Goal: Task Accomplishment & Management: Use online tool/utility

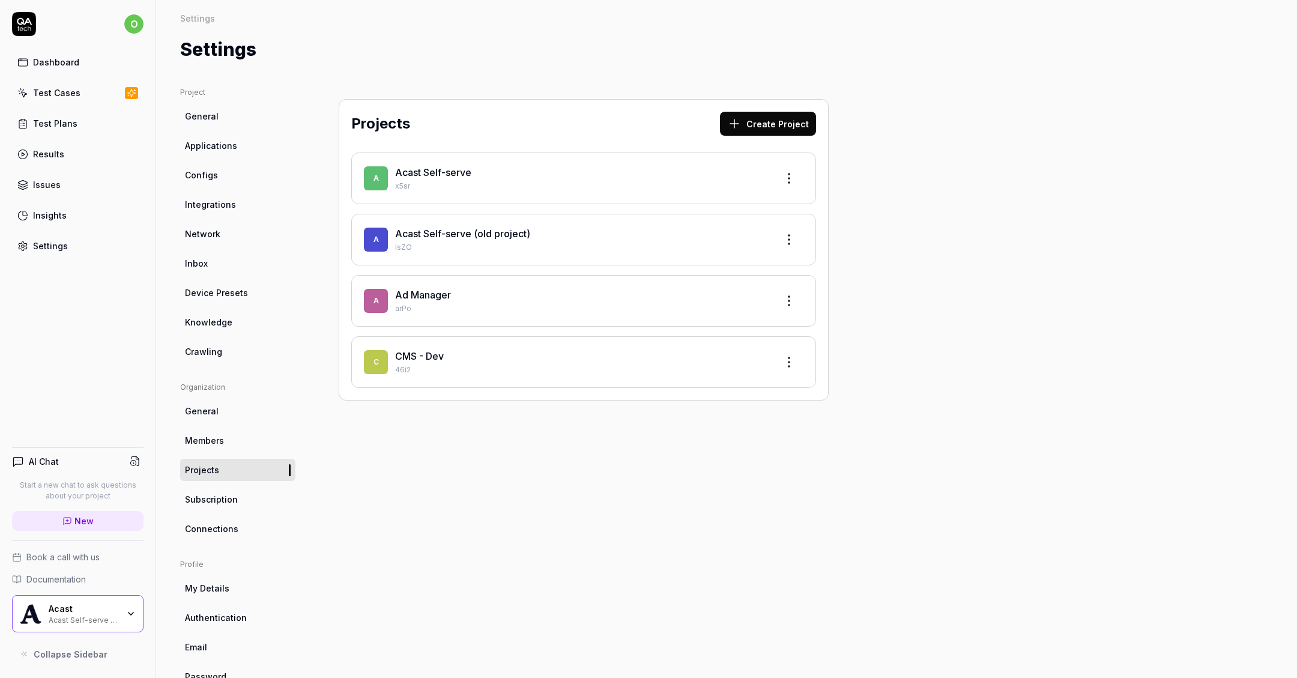
click at [662, 163] on div "A Acast Self-serve x5sr" at bounding box center [583, 179] width 465 height 52
click at [666, 175] on div "Acast Self-serve" at bounding box center [581, 172] width 372 height 14
click at [434, 173] on link "Acast Self-serve" at bounding box center [433, 172] width 76 height 12
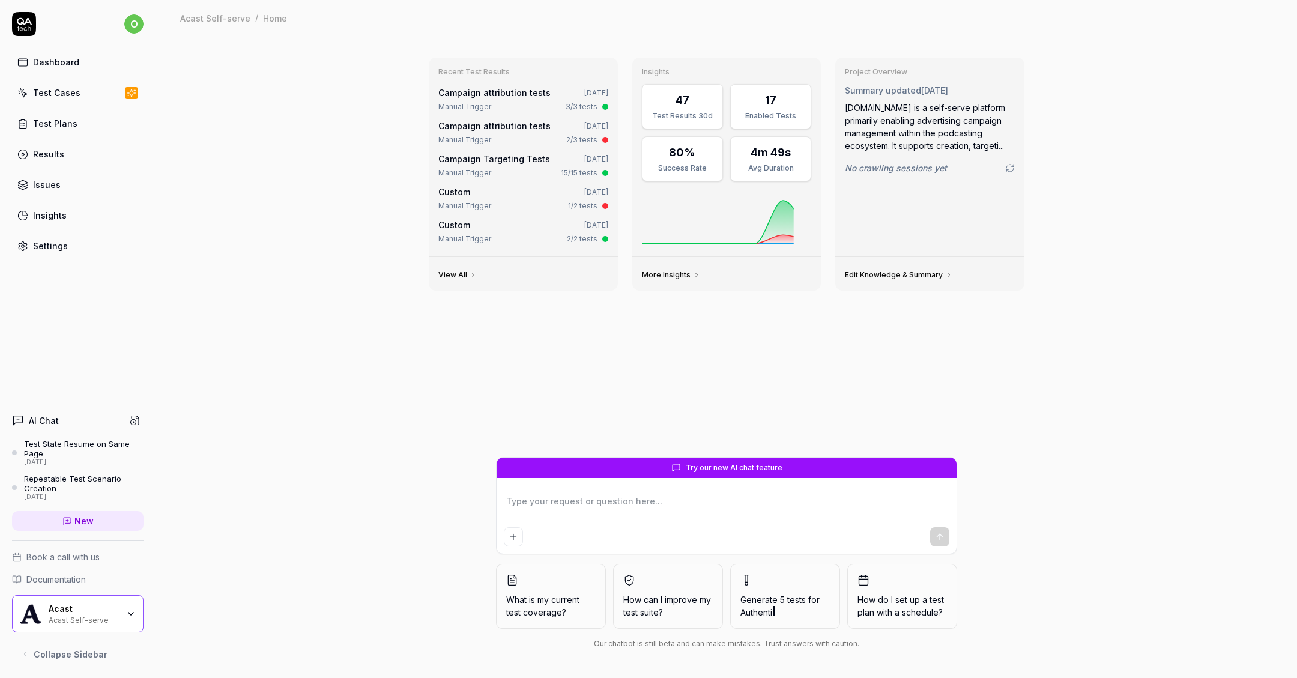
type textarea "*"
click at [111, 91] on link "Test Cases" at bounding box center [78, 92] width 132 height 23
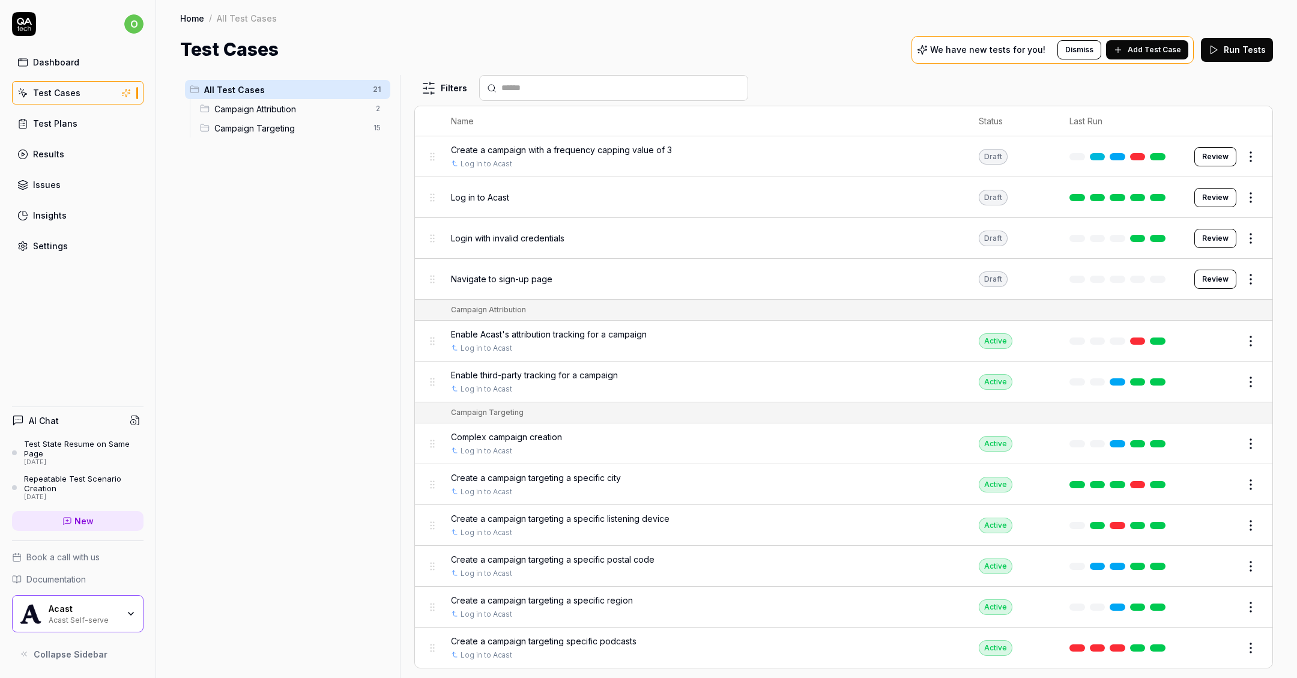
click at [1141, 51] on span "Add Test Case" at bounding box center [1154, 49] width 53 height 11
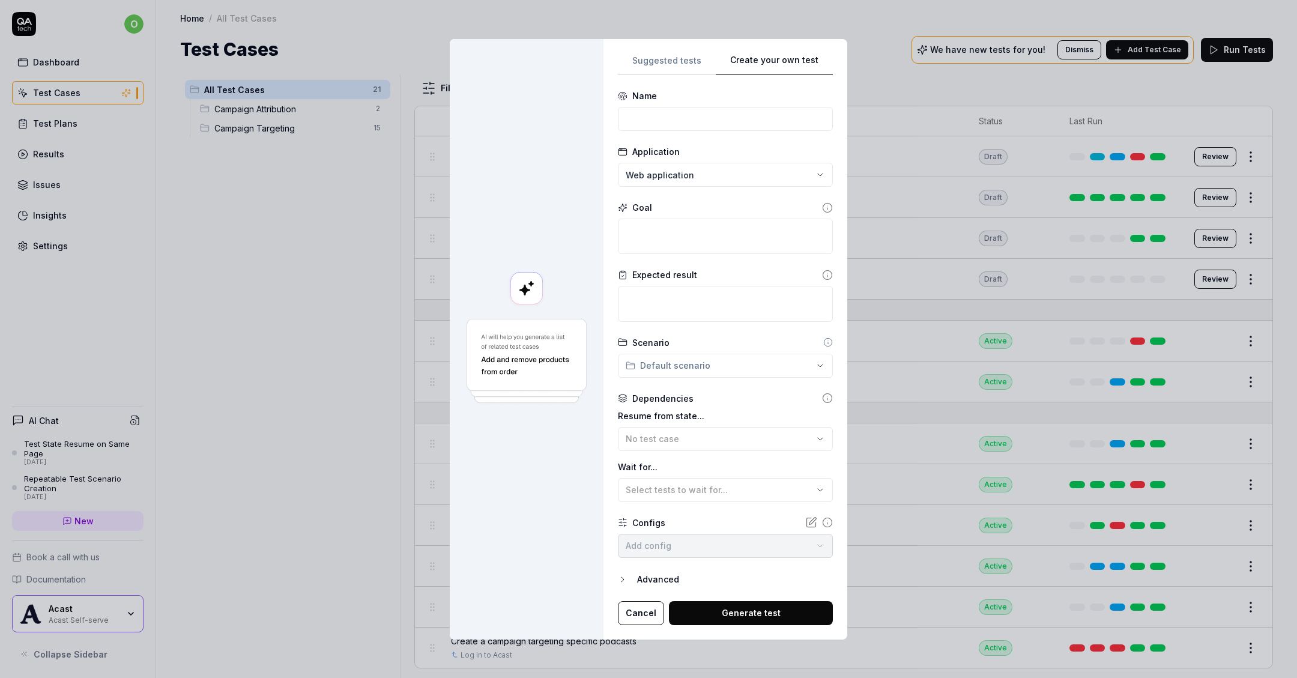
click at [767, 41] on div "Suggested tests Create your own test Name Application Web application Goal Expe…" at bounding box center [726, 339] width 244 height 601
click at [676, 141] on form "**********" at bounding box center [725, 357] width 215 height 536
click at [691, 118] on input at bounding box center [725, 119] width 215 height 24
type input "Sidecar state tests"
click at [803, 368] on div "**********" at bounding box center [648, 339] width 1297 height 678
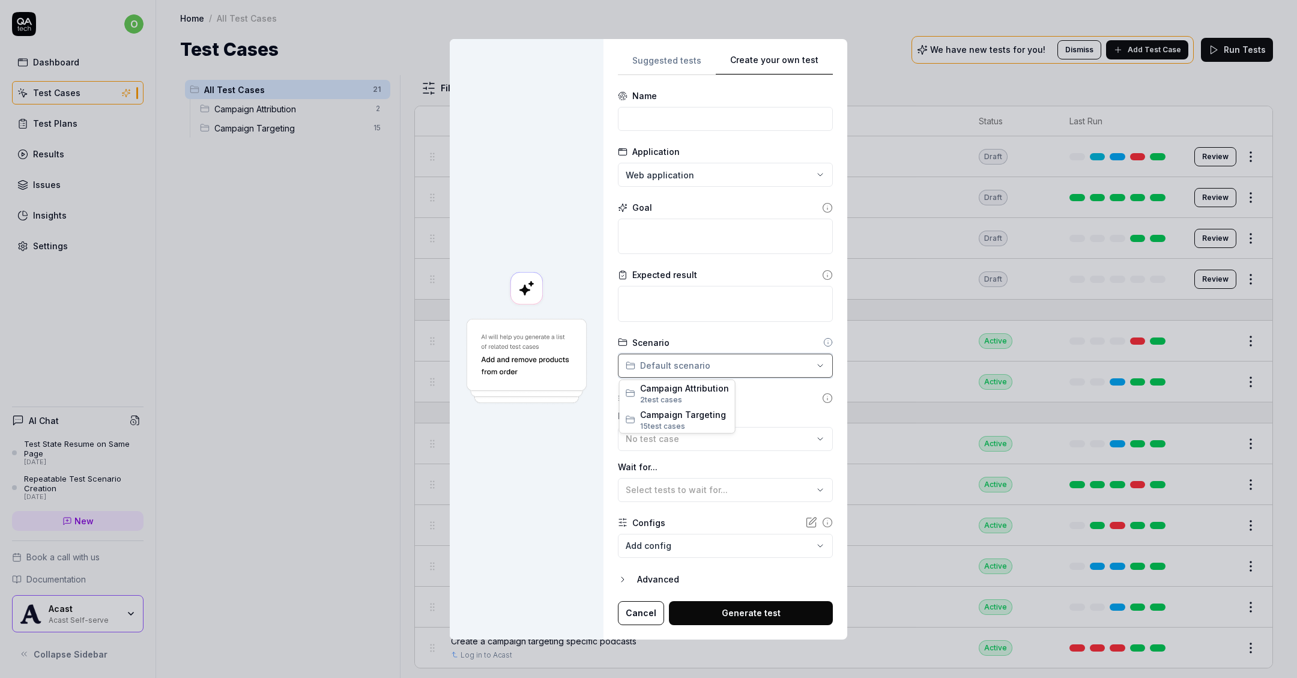
click at [796, 370] on div "**********" at bounding box center [648, 339] width 1297 height 678
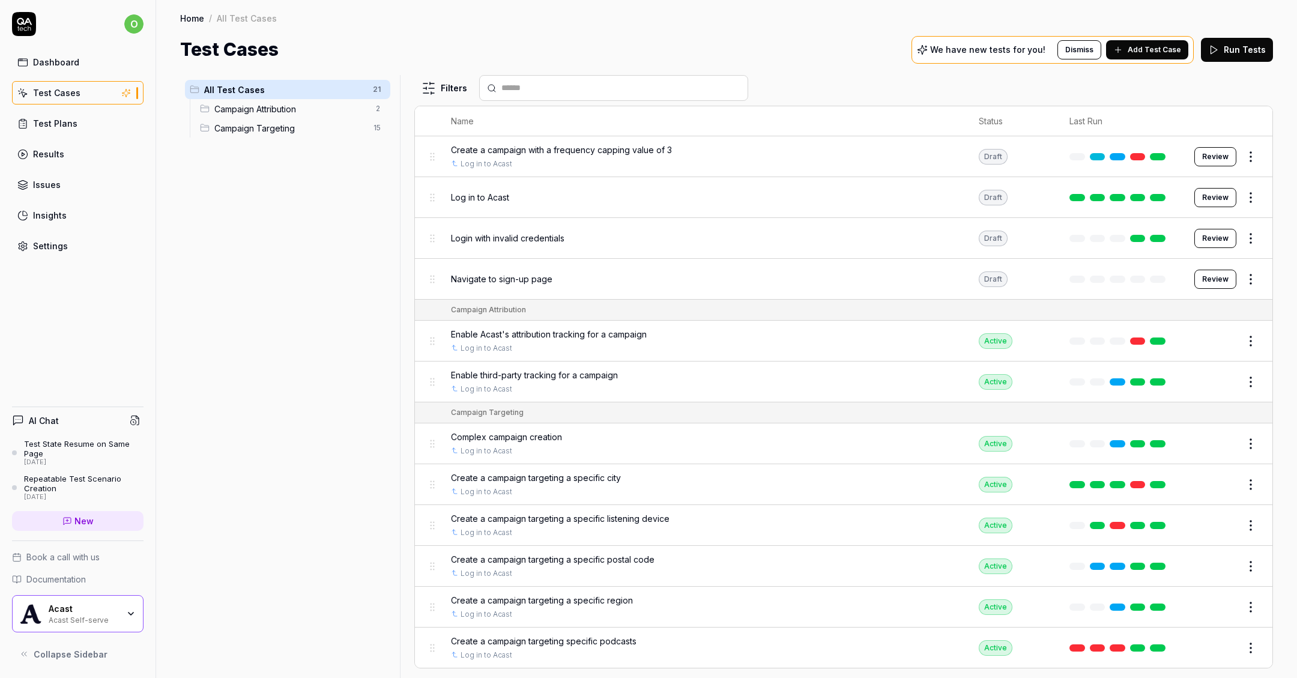
click at [378, 94] on html "o Dashboard Test Cases Test Plans Results Issues Insights Settings AI Chat Test…" at bounding box center [648, 339] width 1297 height 678
click at [349, 113] on div "Add Scenario" at bounding box center [335, 113] width 95 height 26
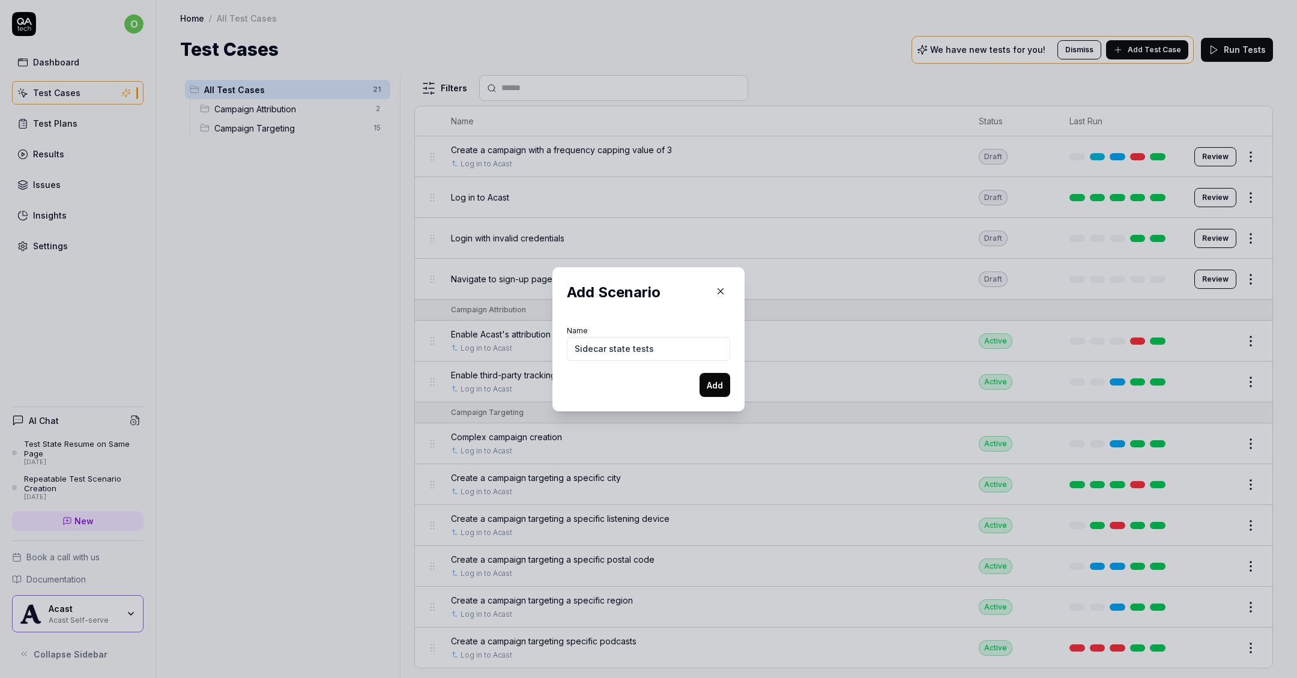
type input "Sidecar state tests"
click at [709, 388] on button "Add" at bounding box center [715, 385] width 31 height 24
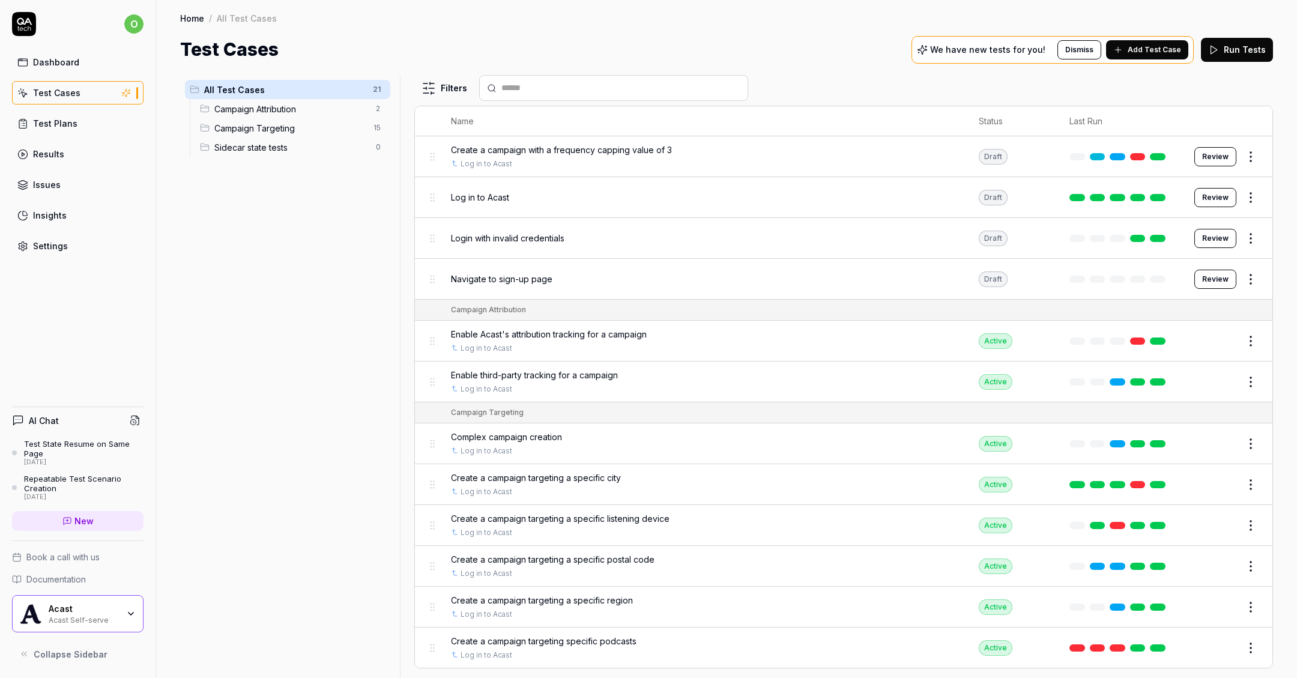
click at [376, 145] on html "o Dashboard Test Cases Test Plans Results Issues Insights Settings AI Chat Test…" at bounding box center [648, 339] width 1297 height 678
click at [300, 161] on div "Rename Scenario" at bounding box center [327, 170] width 121 height 26
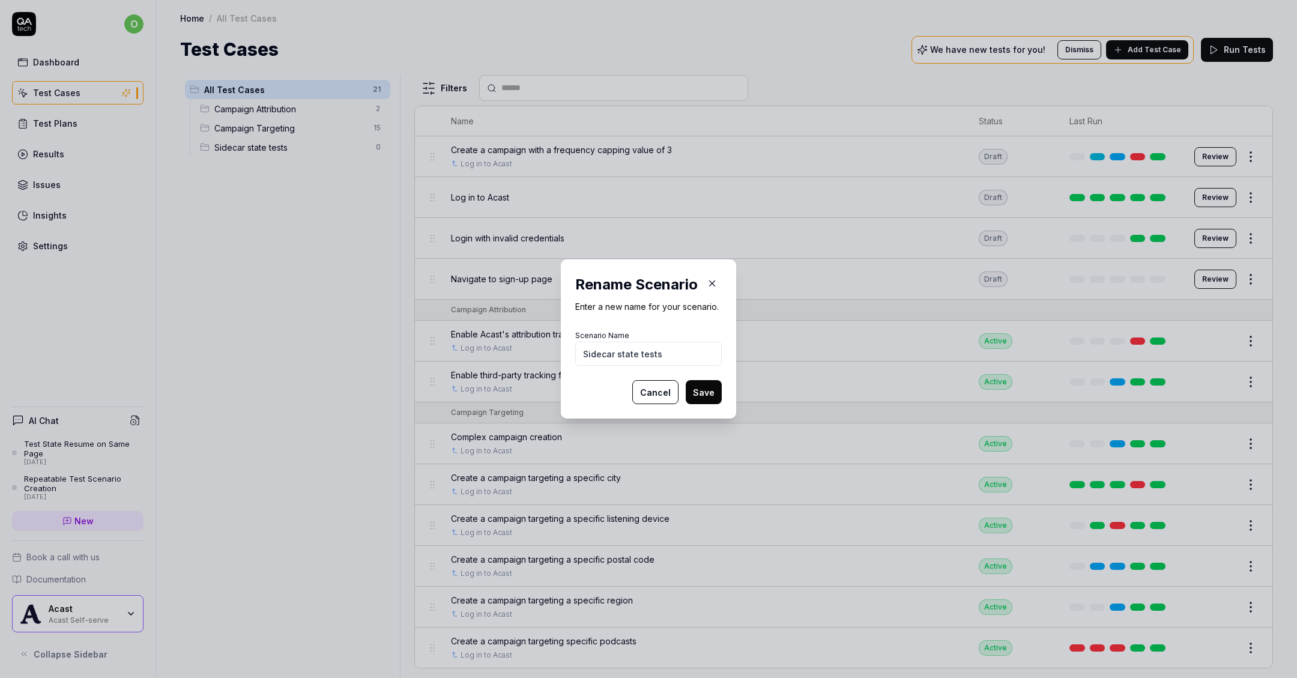
click at [580, 357] on input "Sidecar state tests" at bounding box center [648, 354] width 147 height 24
click at [659, 355] on input "Campaign Sidecar state tests" at bounding box center [648, 354] width 147 height 24
click at [682, 355] on input "Campaign Sidecar State tests" at bounding box center [648, 354] width 147 height 24
type input "Campaign Sidecar State Tests"
click at [694, 390] on button "Save" at bounding box center [704, 392] width 36 height 24
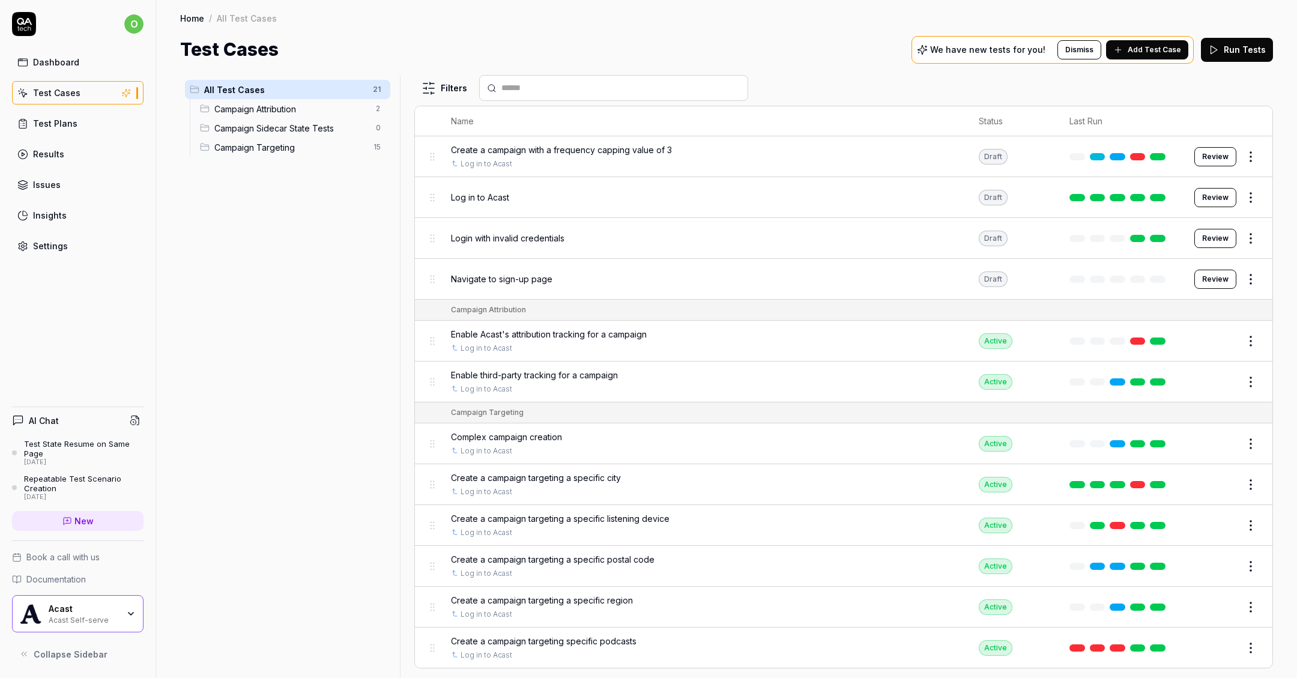
click at [381, 127] on html "o Dashboard Test Cases Test Plans Results Issues Insights Settings AI Chat Test…" at bounding box center [648, 339] width 1297 height 678
click at [301, 343] on html "o Dashboard Test Cases Test Plans Results Issues Insights Settings AI Chat Test…" at bounding box center [648, 339] width 1297 height 678
click at [1140, 47] on span "Add Test Case" at bounding box center [1154, 49] width 53 height 11
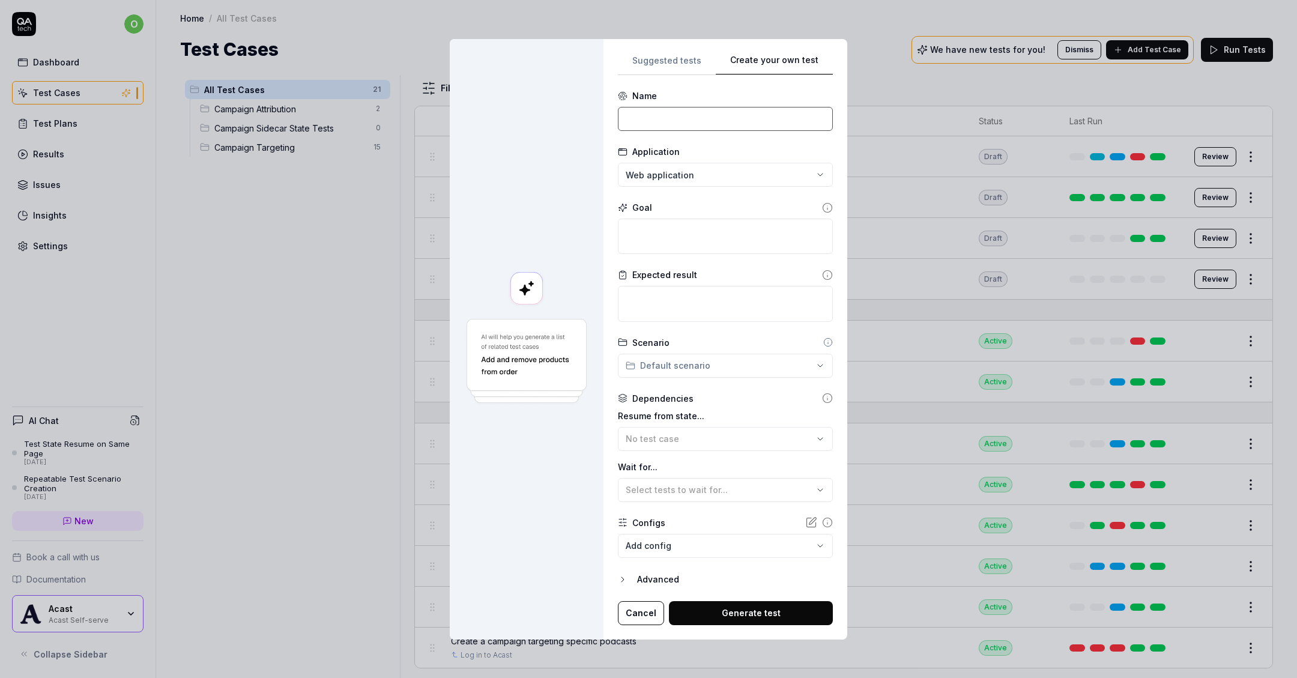
click at [676, 118] on input at bounding box center [725, 119] width 215 height 24
type input "Save and forecast campaign"
type input "Initial state test"
click at [692, 227] on textarea at bounding box center [725, 236] width 215 height 35
type textarea "*"
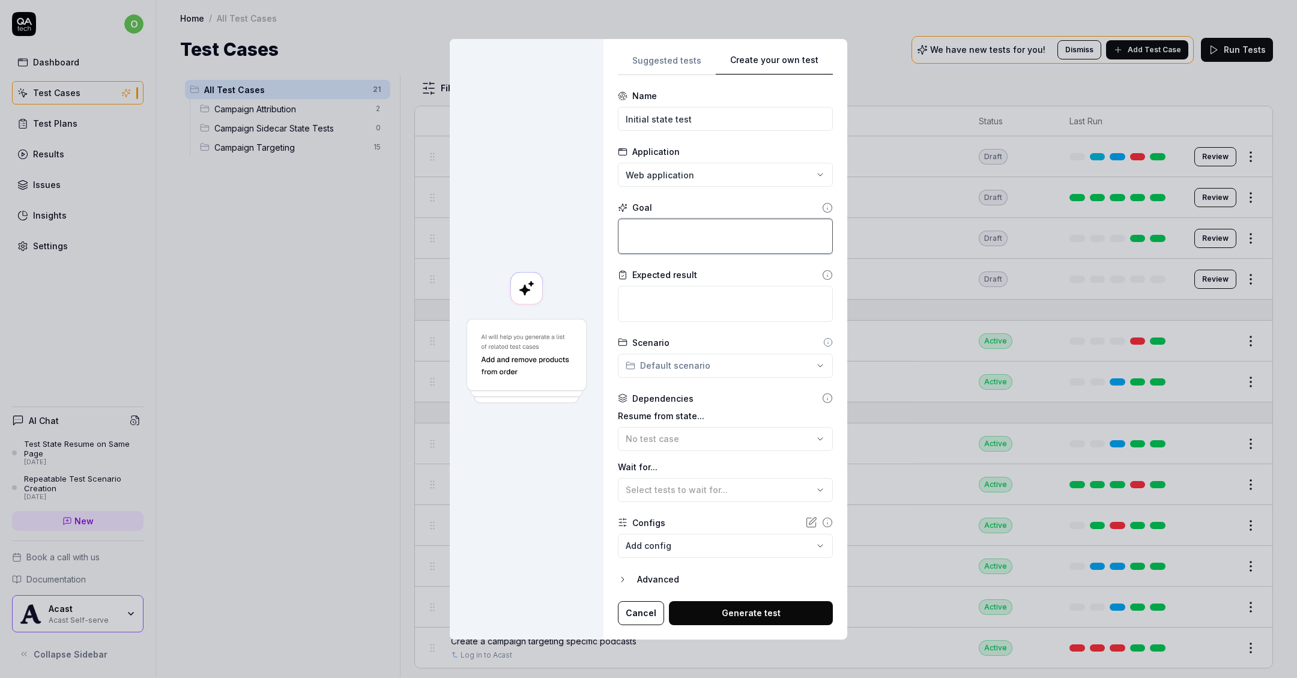
type textarea "W"
type textarea "*"
type textarea "Whe"
type textarea "*"
type textarea "When"
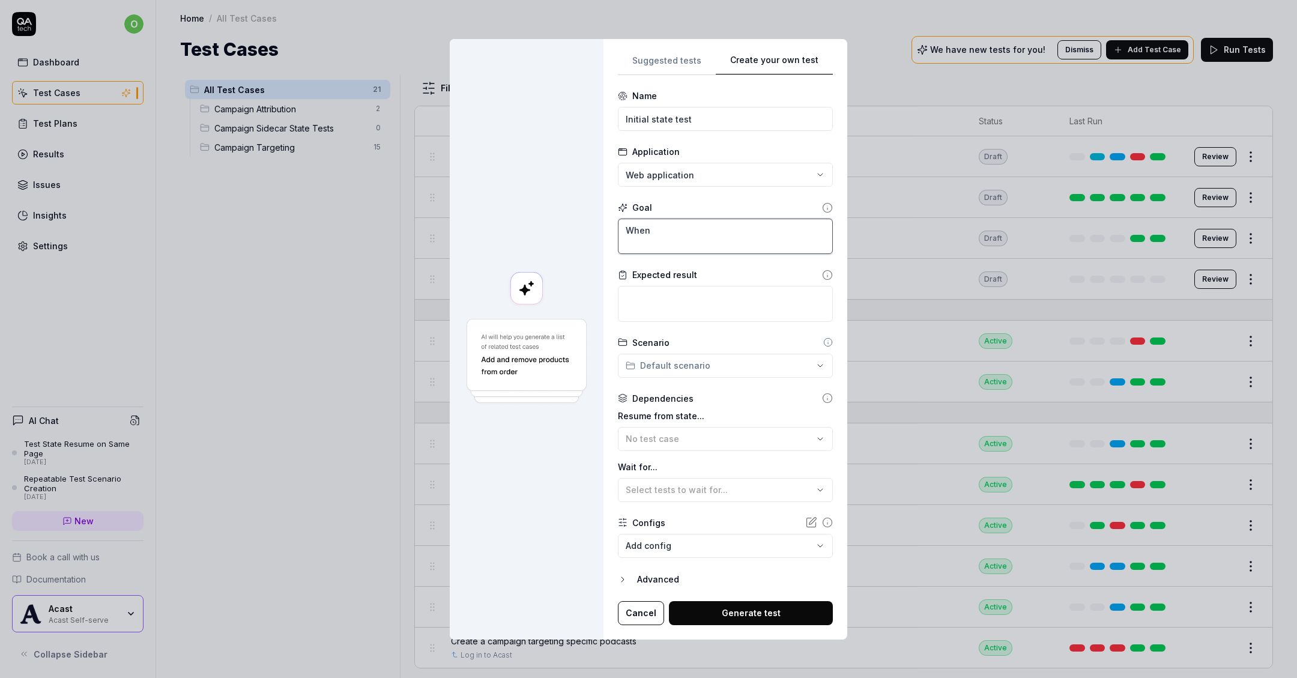
type textarea "*"
type textarea "When c"
type textarea "*"
type textarea "When cl"
type textarea "*"
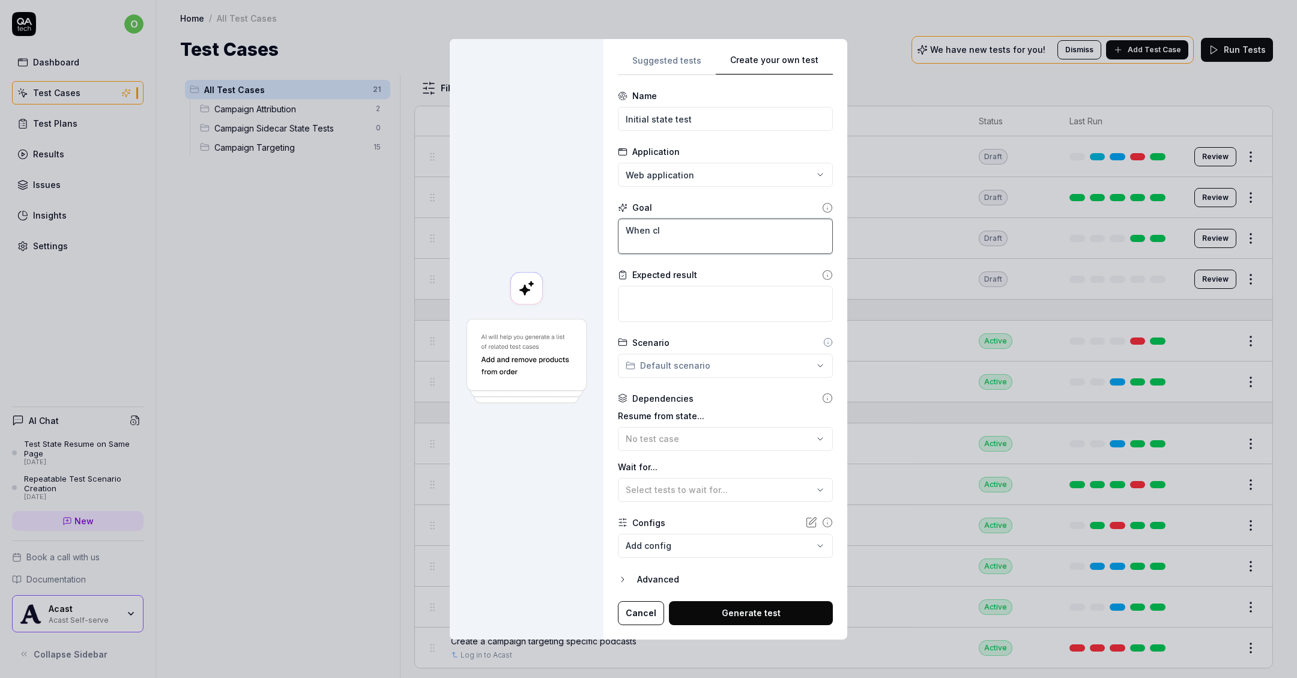
type textarea "When cli"
type textarea "*"
type textarea "When clic"
type textarea "*"
type textarea "When click"
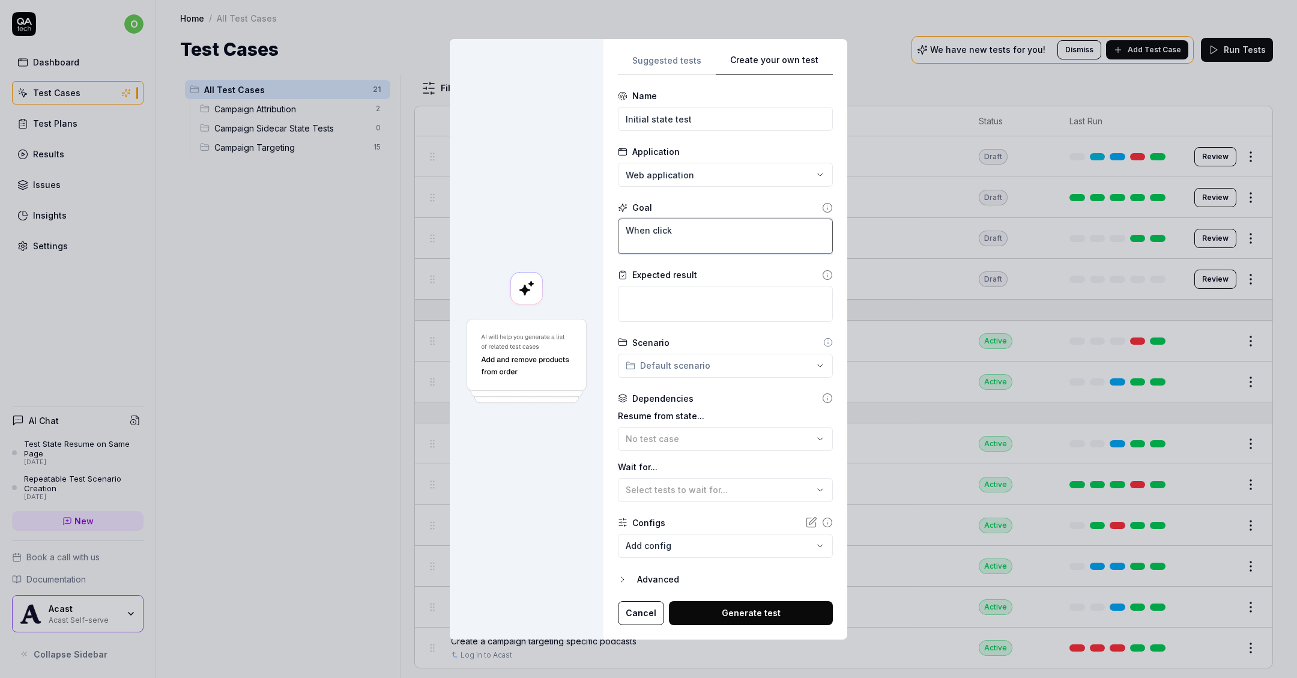
type textarea "*"
type textarea "When clicki"
type textarea "*"
type textarea "When clickin"
type textarea "*"
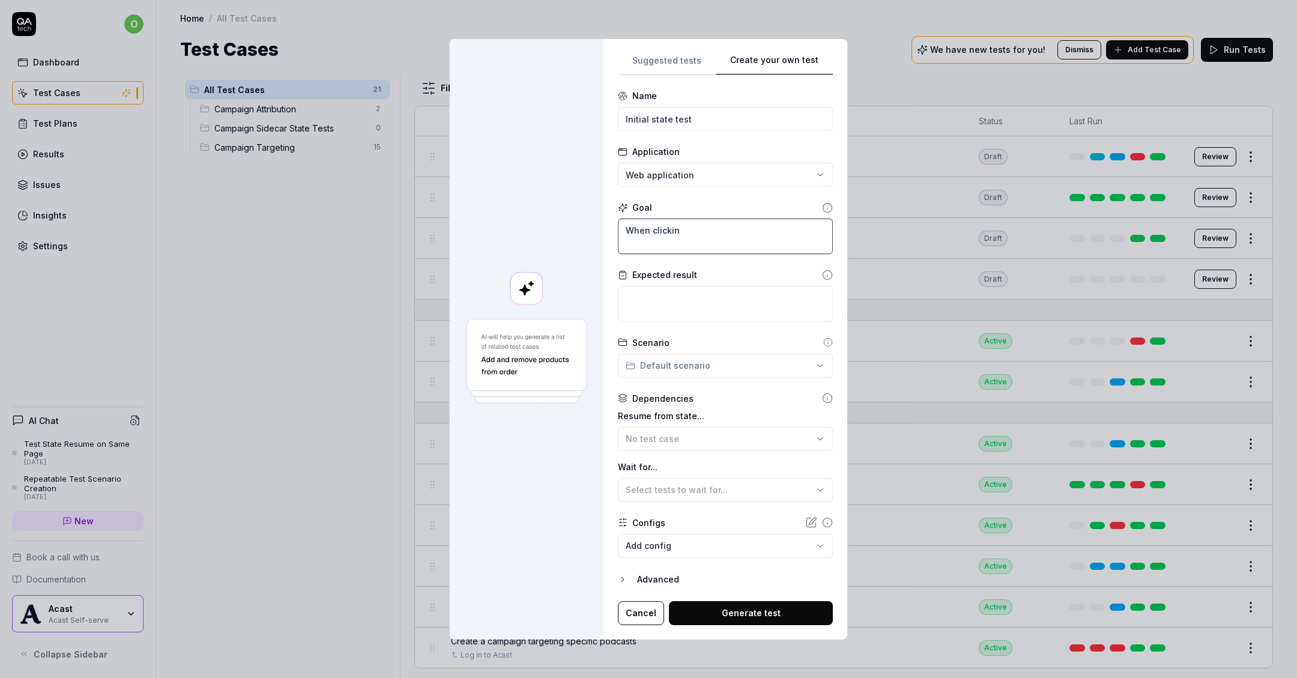
type textarea "When clicking"
type textarea "*"
type textarea "When clicking"
type textarea "*"
type textarea "When clicking '"
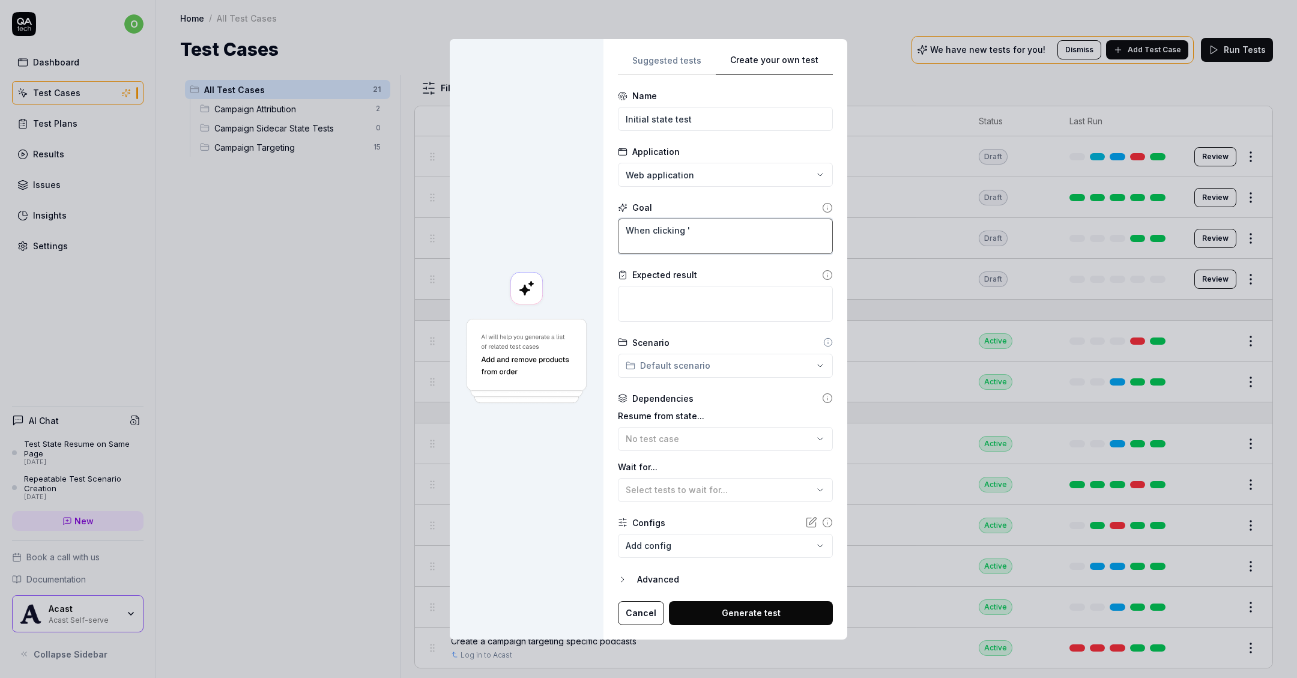
type textarea "*"
type textarea "When clicking 'c"
type textarea "*"
type textarea "When clicking 'cr"
type textarea "*"
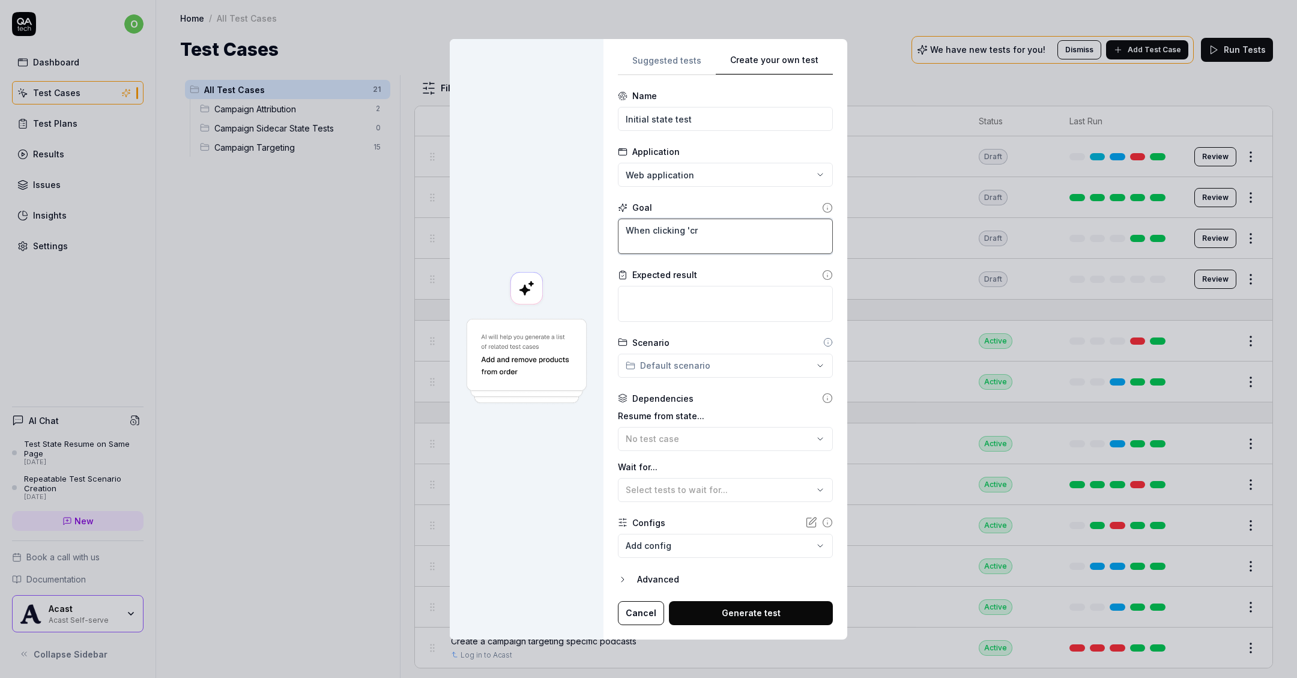
type textarea "When clicking 'cre"
type textarea "*"
type textarea "When clicking 'crea"
type textarea "*"
type textarea "When clicking 'creat"
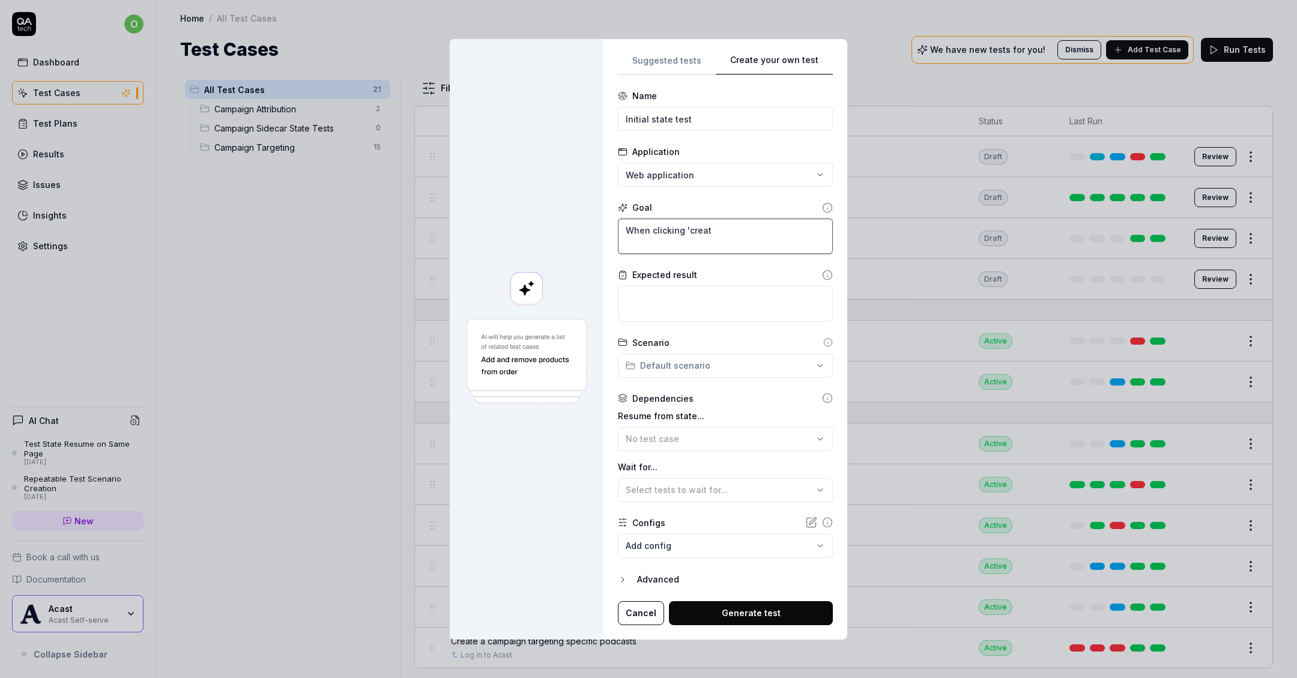
type textarea "*"
type textarea "When clicking 'create"
type textarea "*"
type textarea "When clicking 'create"
type textarea "*"
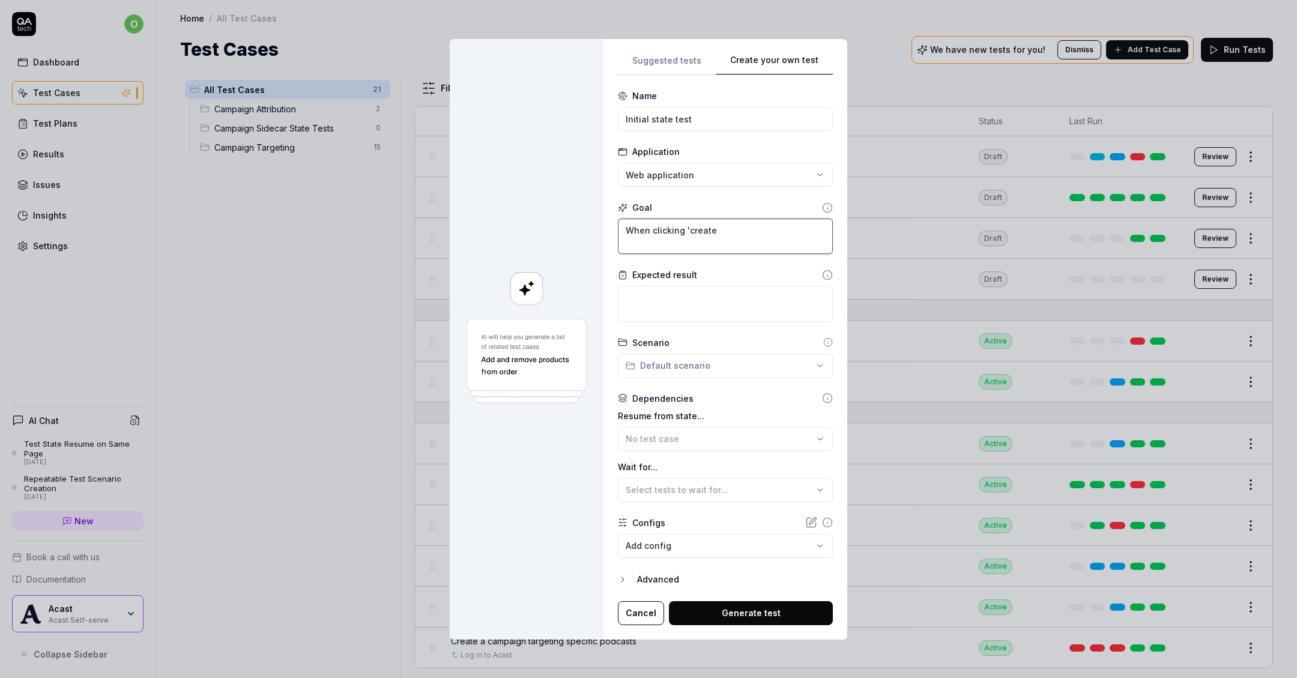
type textarea "When clicking 'create a"
type textarea "*"
type textarea "When clicking 'create a"
type textarea "*"
type textarea "When clicking 'create a c"
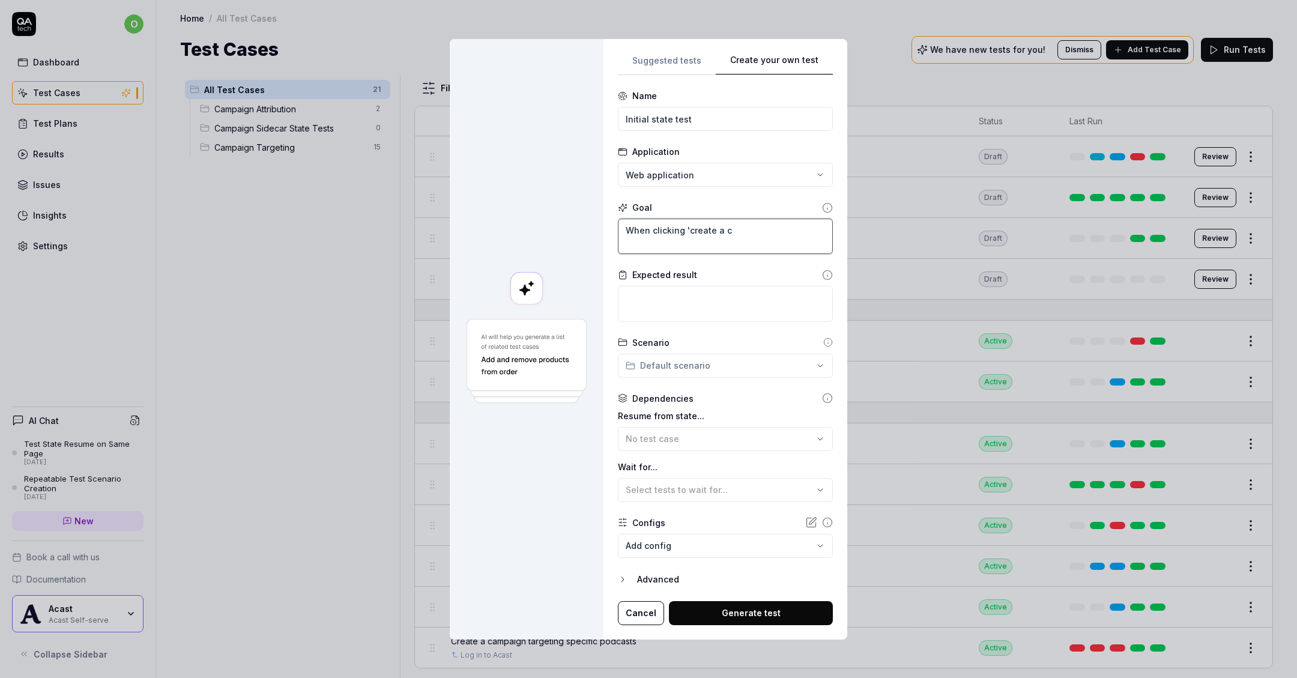
type textarea "*"
type textarea "When clicking 'create a ca"
type textarea "*"
type textarea "When clicking 'create a cam"
type textarea "*"
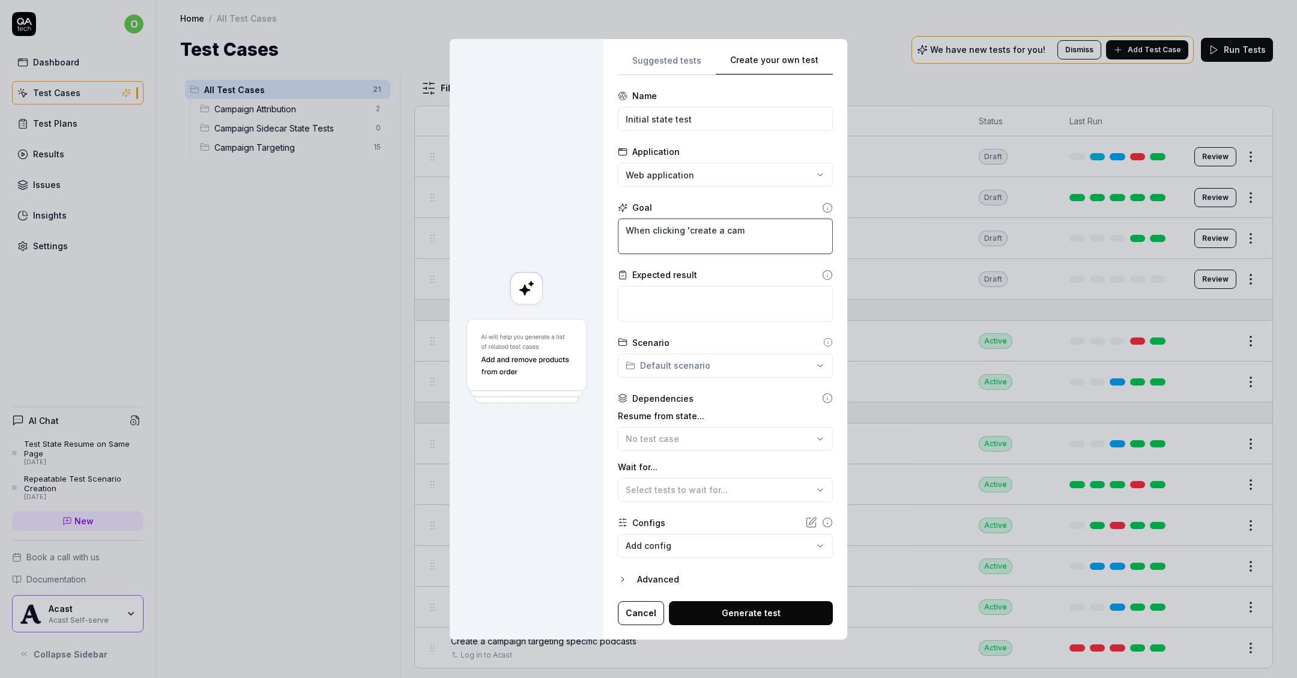
type textarea "When clicking 'create a camp"
type textarea "*"
type textarea "When clicking 'create a [PERSON_NAME]"
type textarea "*"
type textarea "When clicking 'create a campai"
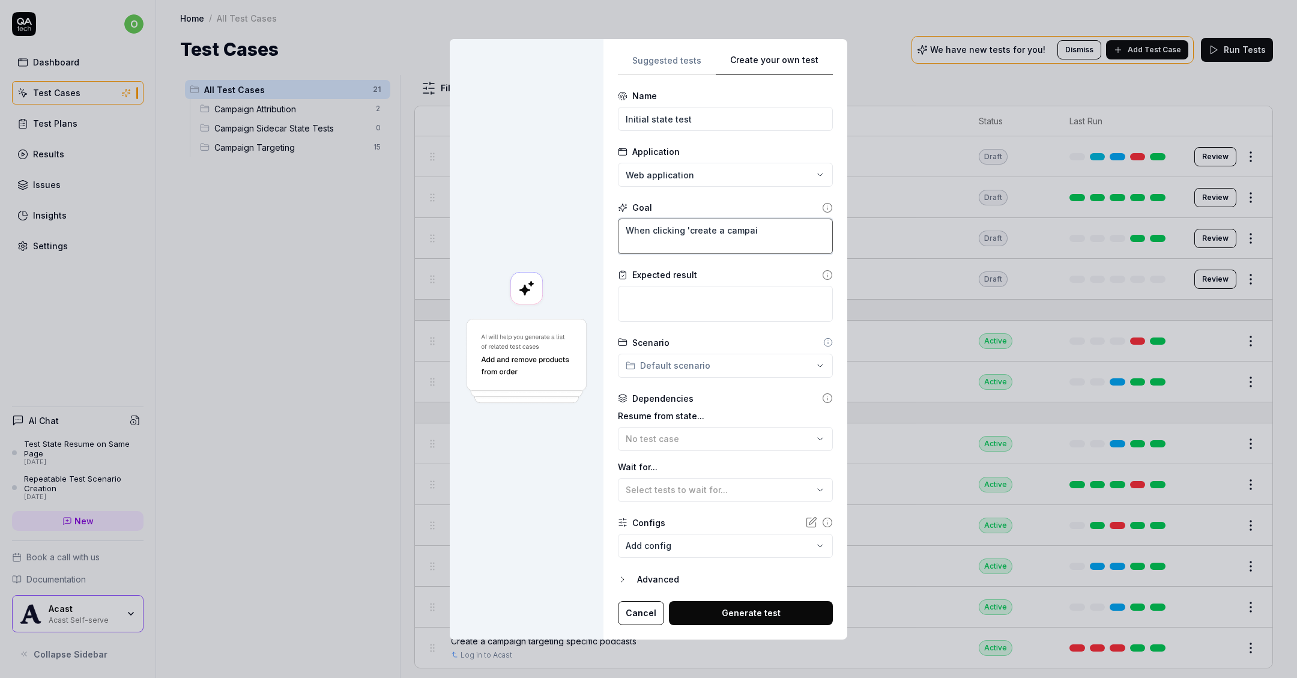
type textarea "*"
type textarea "When clicking 'create a campaig"
type textarea "*"
type textarea "When clicking 'create a campaign"
type textarea "*"
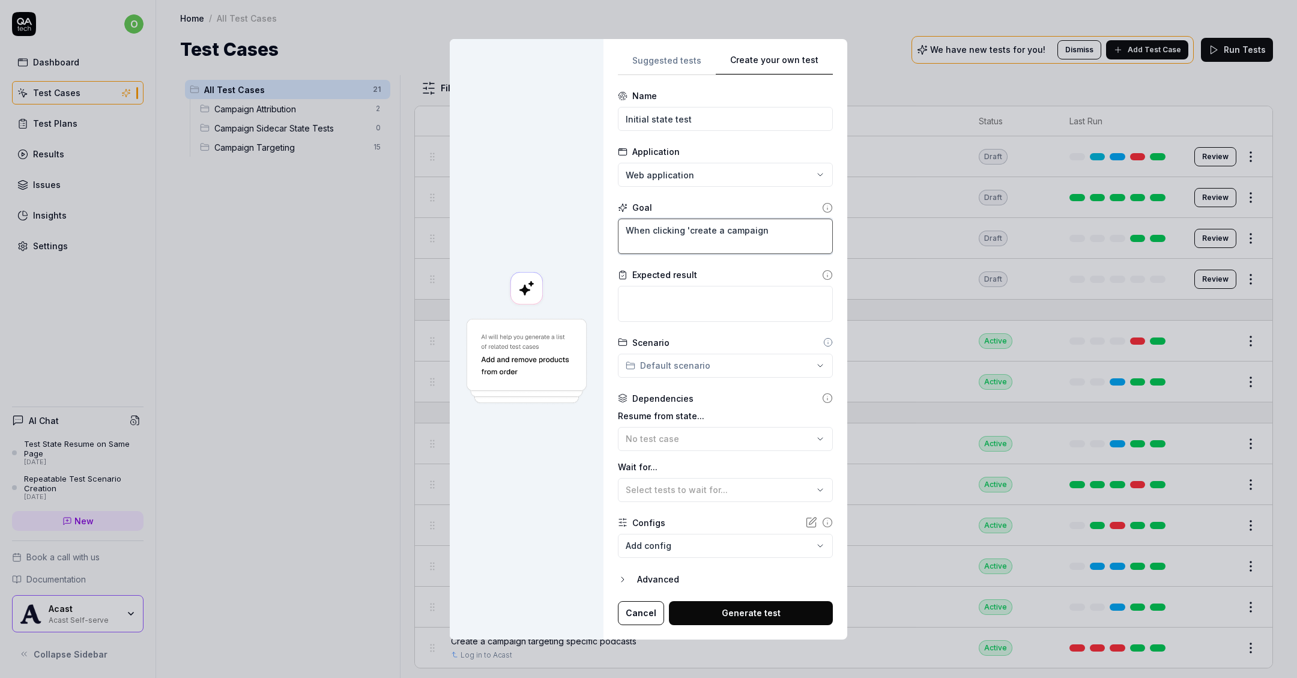
type textarea "When clicking 'create a campaig"
type textarea "*"
type textarea "When clicking 'create a campai"
type textarea "*"
type textarea "When clicking 'create a [PERSON_NAME]"
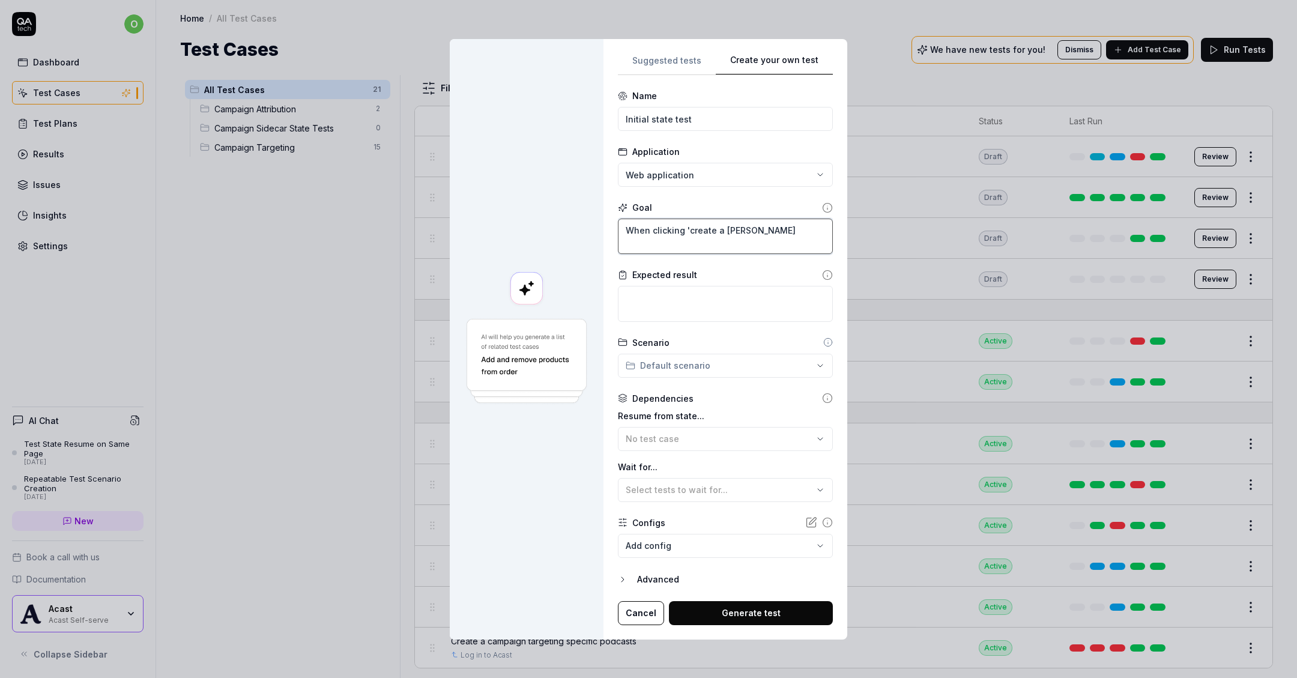
type textarea "*"
type textarea "When clicking 'create a camp"
type textarea "*"
type textarea "When clicking 'create a cam"
type textarea "*"
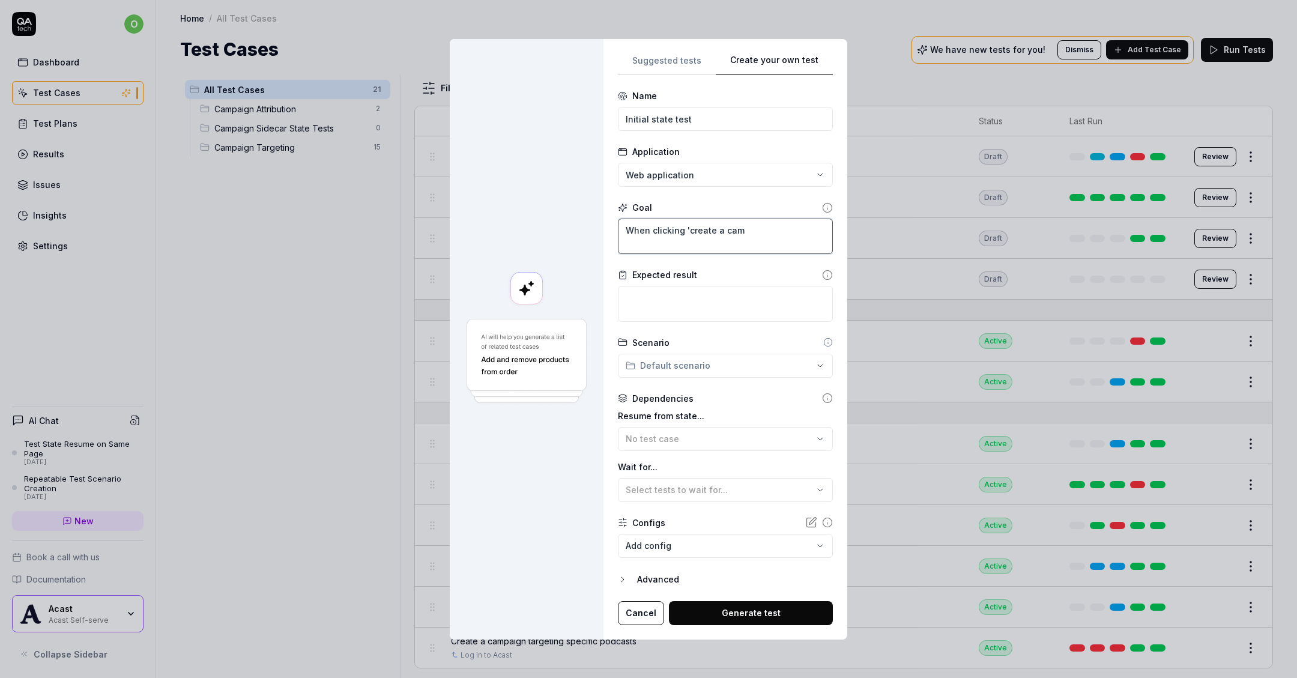
type textarea "When clicking 'create a ca"
type textarea "*"
type textarea "When clicking 'create a c"
type textarea "*"
type textarea "When clicking 'create a"
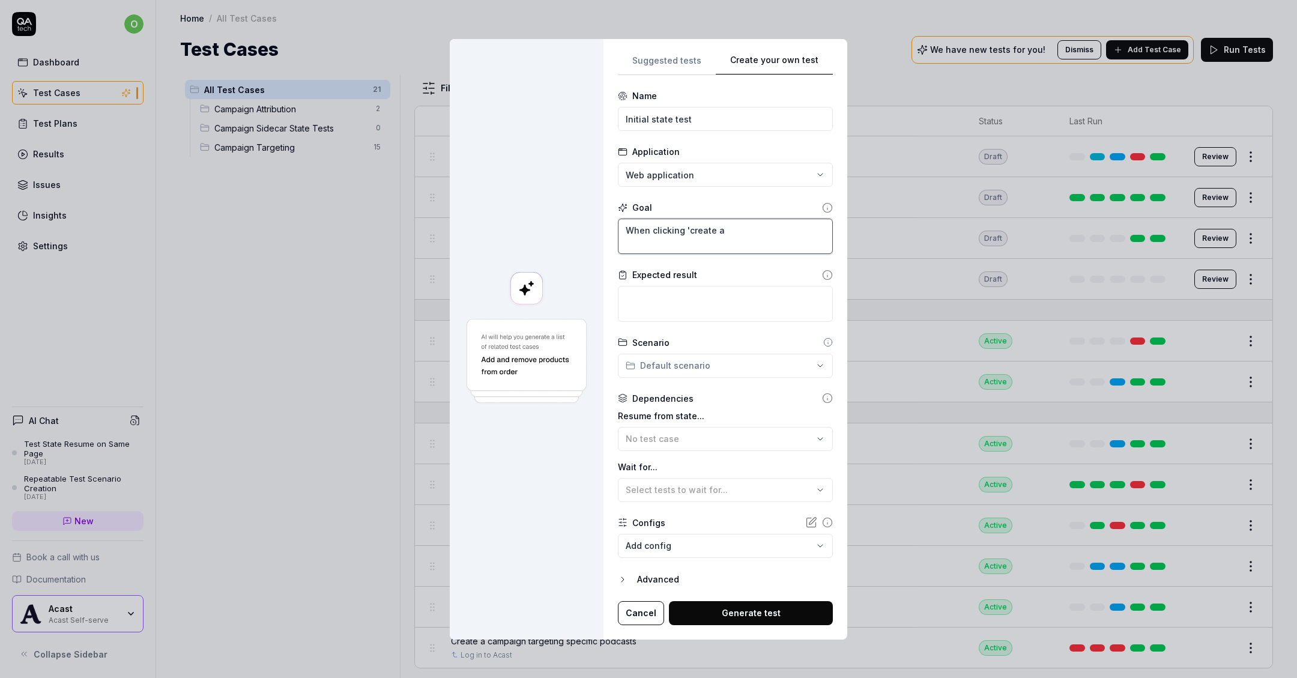
type textarea "*"
type textarea "When clicking 'create a"
type textarea "*"
type textarea "When clicking 'create"
type textarea "*"
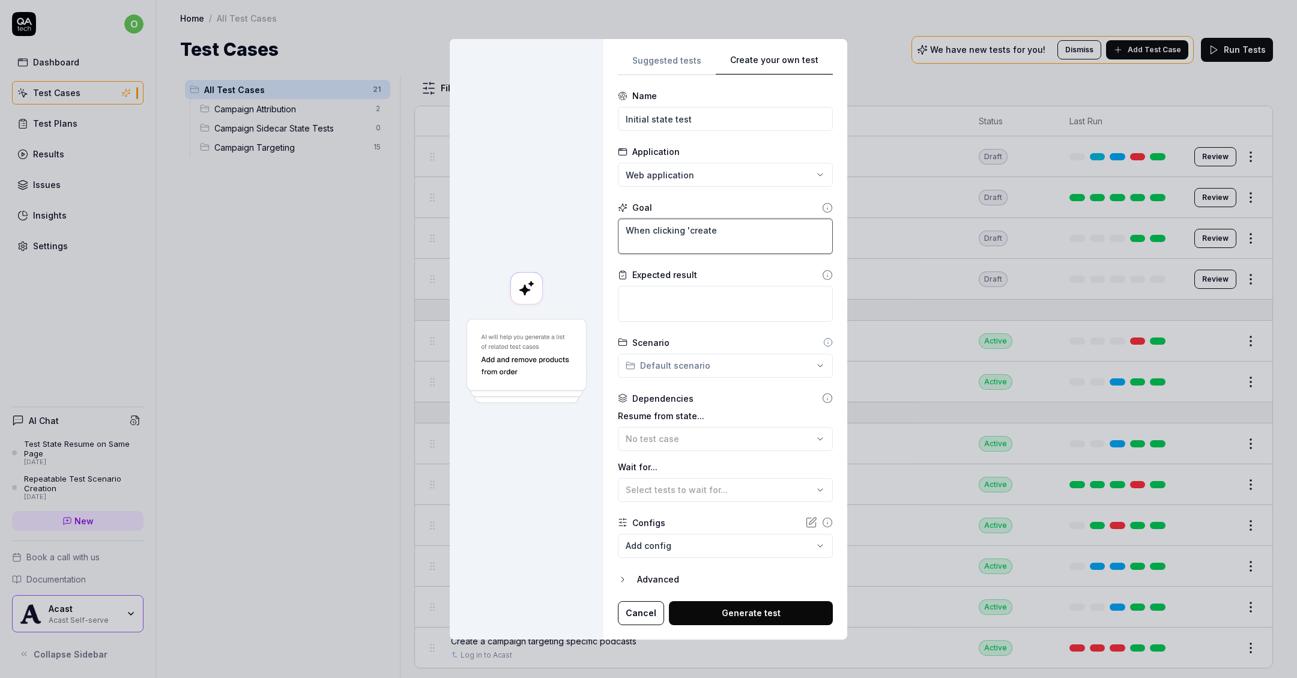
type textarea "When clicking 'create"
type textarea "*"
type textarea "When clicking 'creat"
type textarea "*"
type textarea "When clicking 'crea"
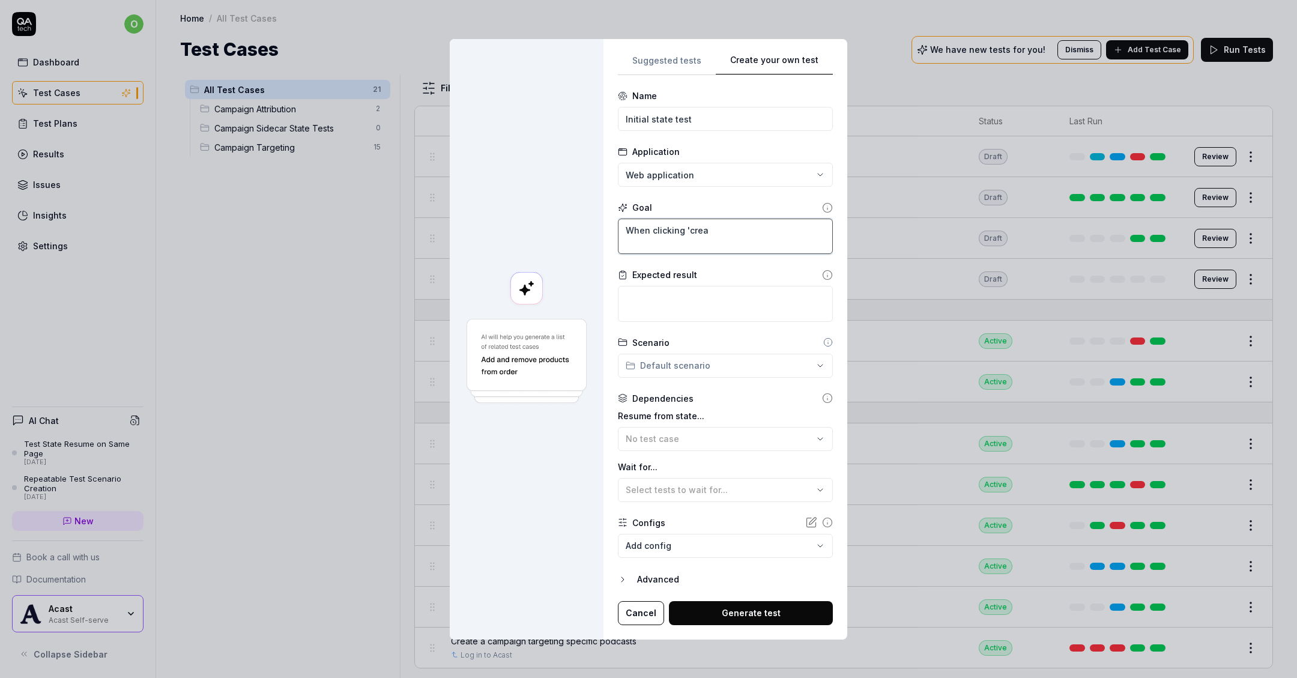
type textarea "*"
type textarea "When clicking 'cre"
type textarea "*"
type textarea "When clicking 'cr"
type textarea "*"
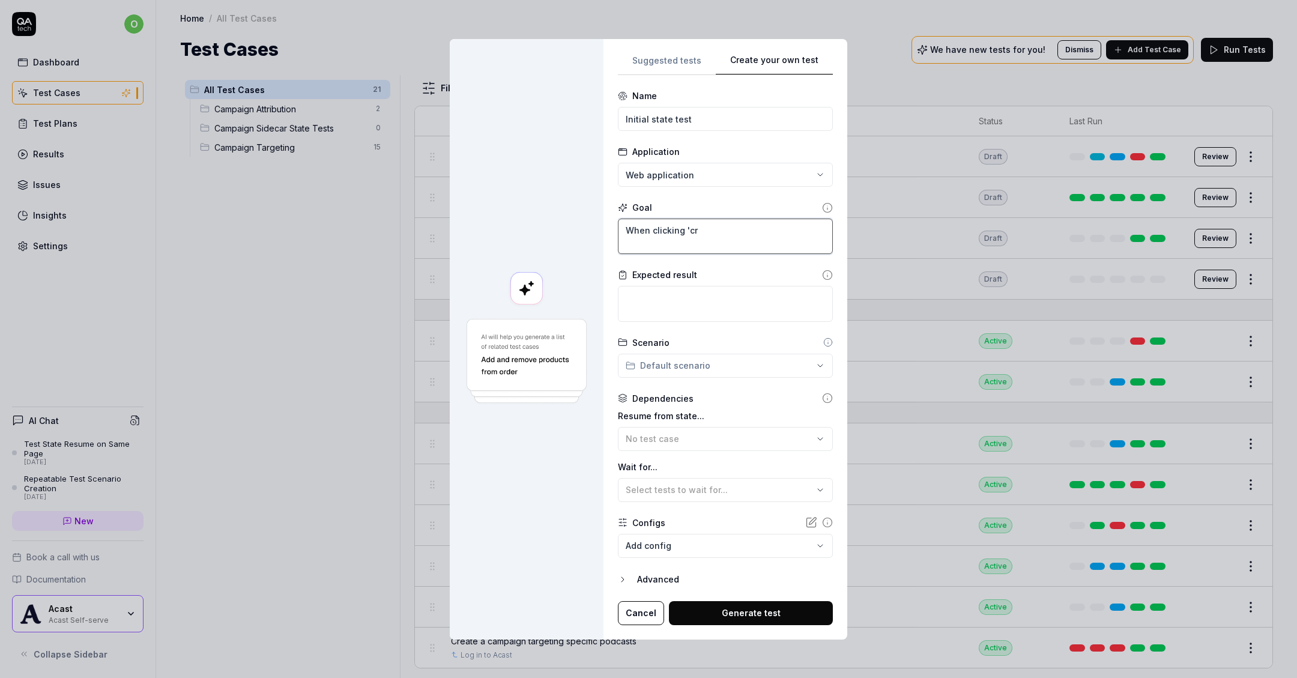
type textarea "When clicking 'c"
type textarea "*"
type textarea "When clicking '"
type textarea "*"
type textarea "When clicking"
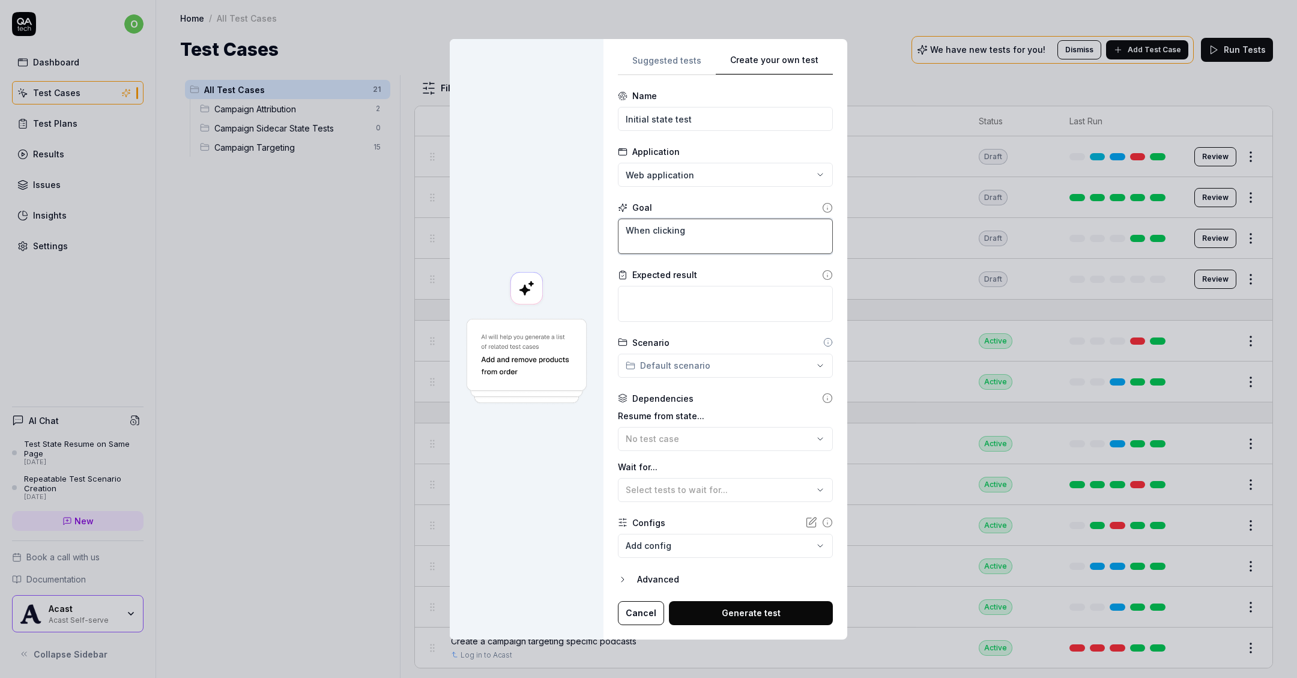
type textarea "*"
type textarea "When clicking"
type textarea "*"
type textarea "When clickin"
type textarea "*"
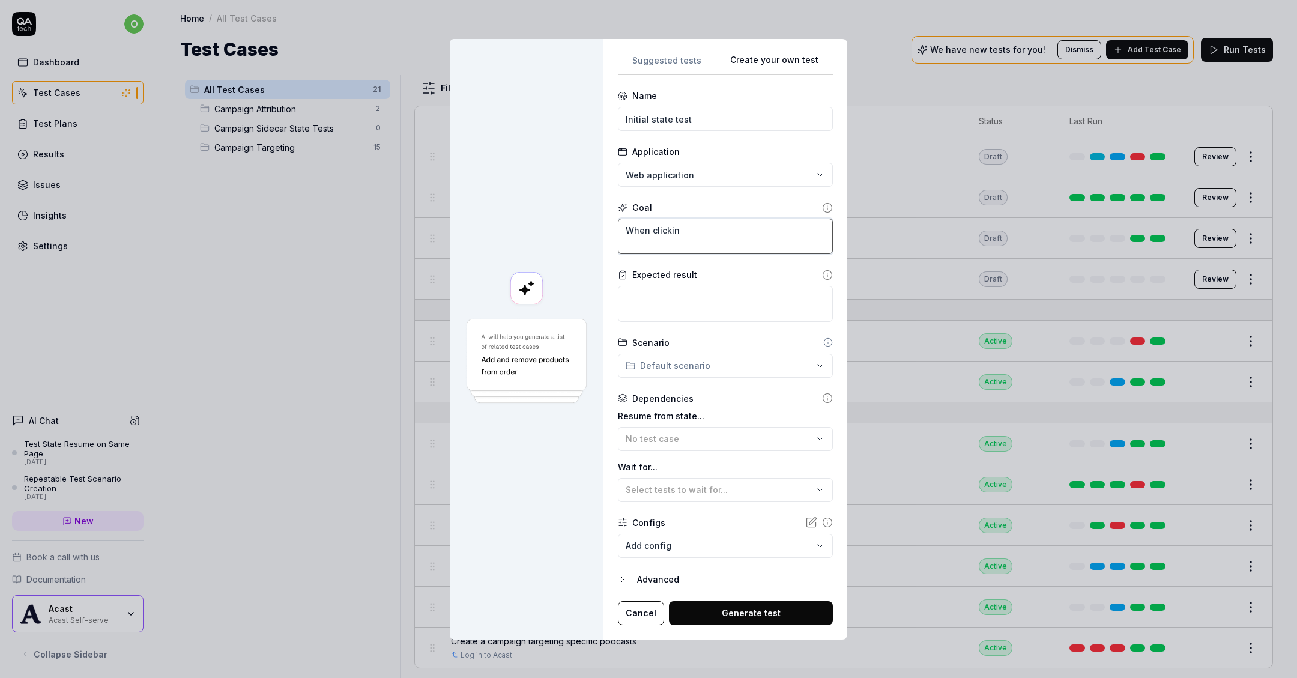
type textarea "When clicki"
type textarea "*"
type textarea "When click"
type textarea "*"
type textarea "When clic"
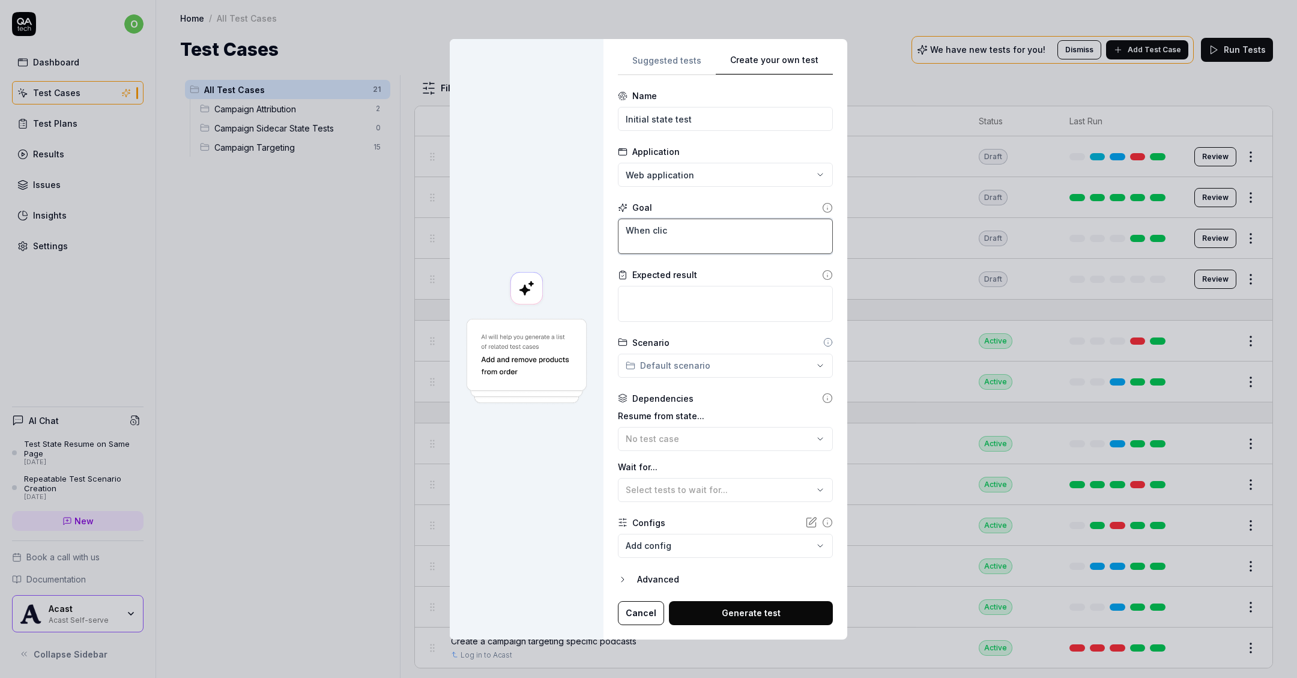
type textarea "*"
type textarea "When cli"
type textarea "*"
type textarea "When cl"
type textarea "*"
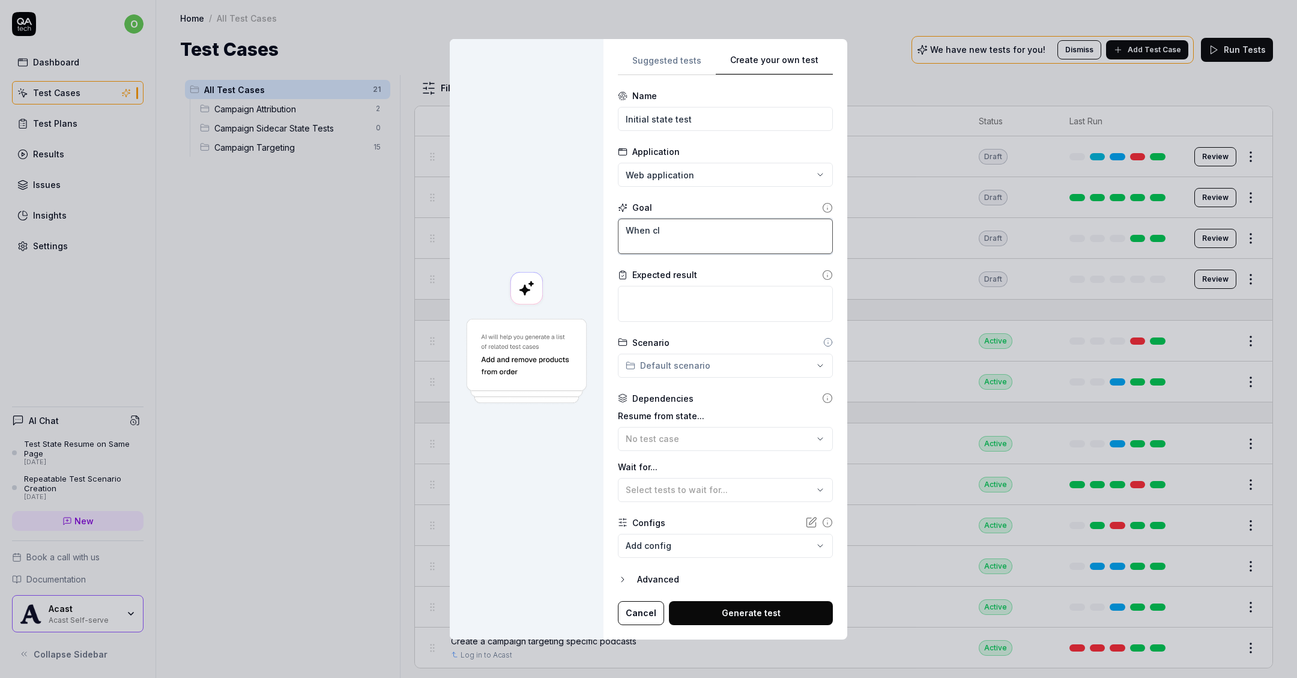
type textarea "When c"
type textarea "*"
type textarea "When cr"
type textarea "*"
type textarea "When crea"
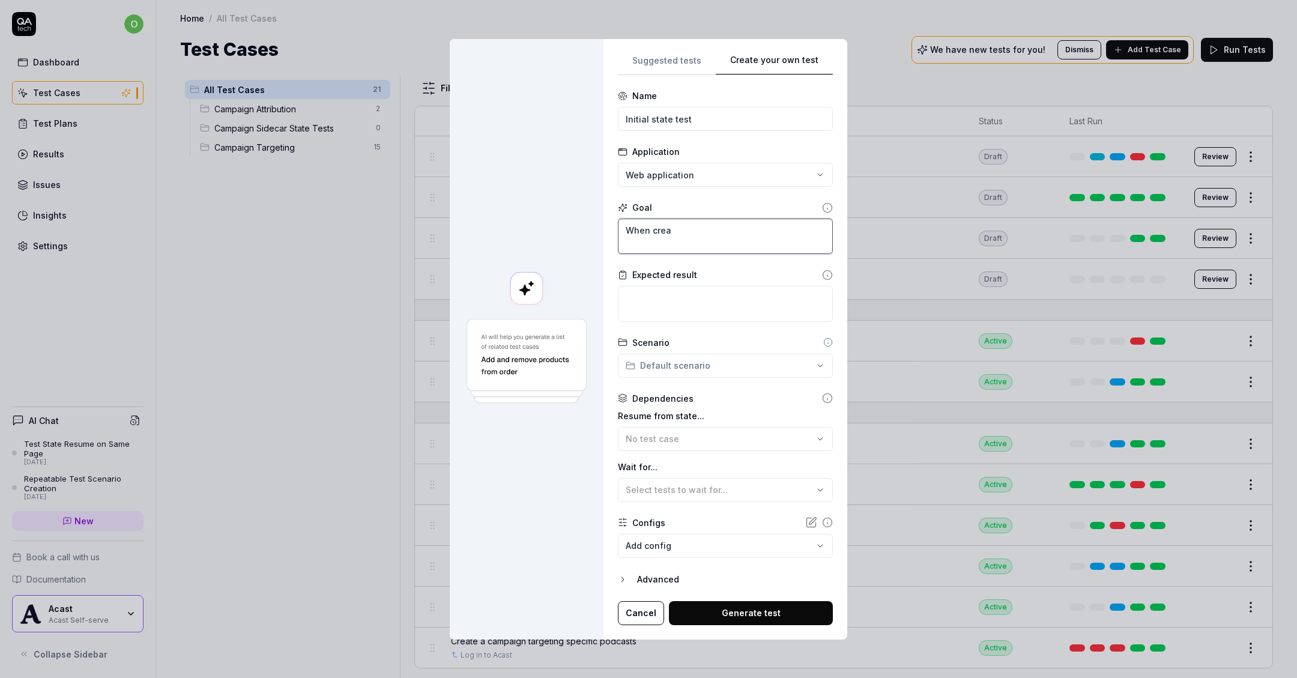
type textarea "*"
type textarea "When creat"
type textarea "*"
type textarea "When creati"
type textarea "*"
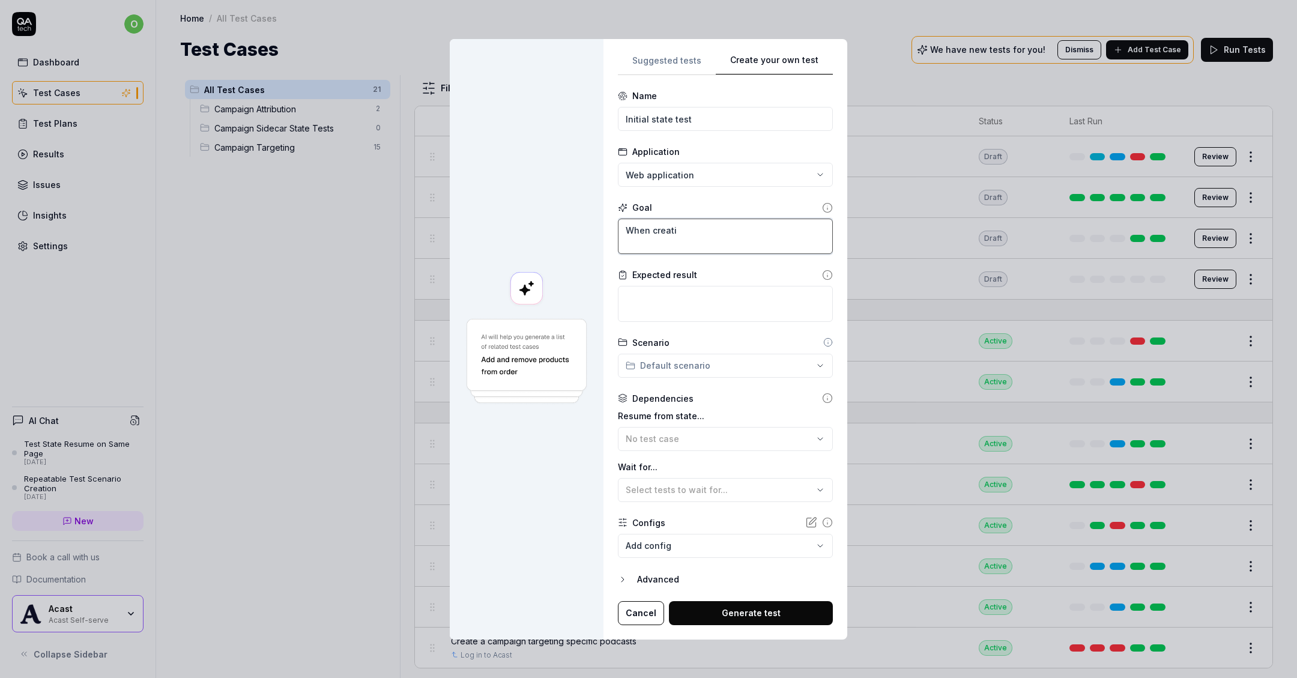
type textarea "When creatin"
type textarea "*"
type textarea "When creating"
type textarea "*"
type textarea "When creating"
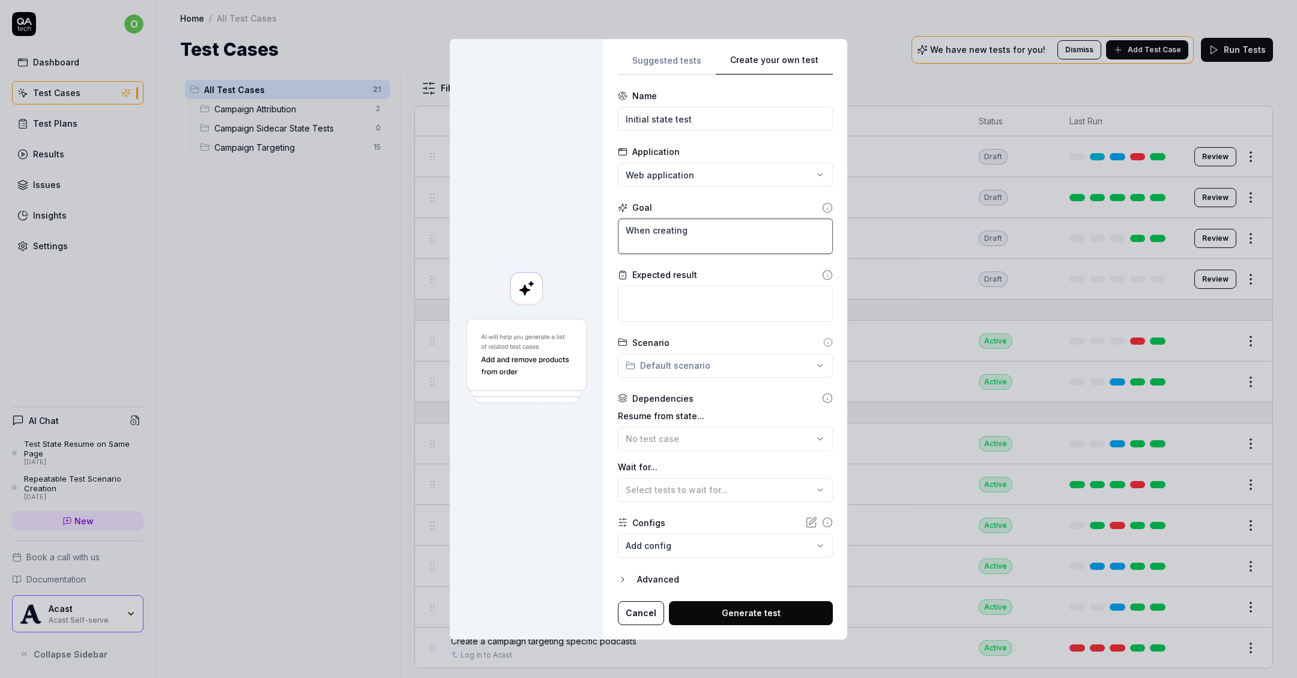
type textarea "*"
type textarea "When creating t"
type textarea "*"
type textarea "When creating th"
type textarea "*"
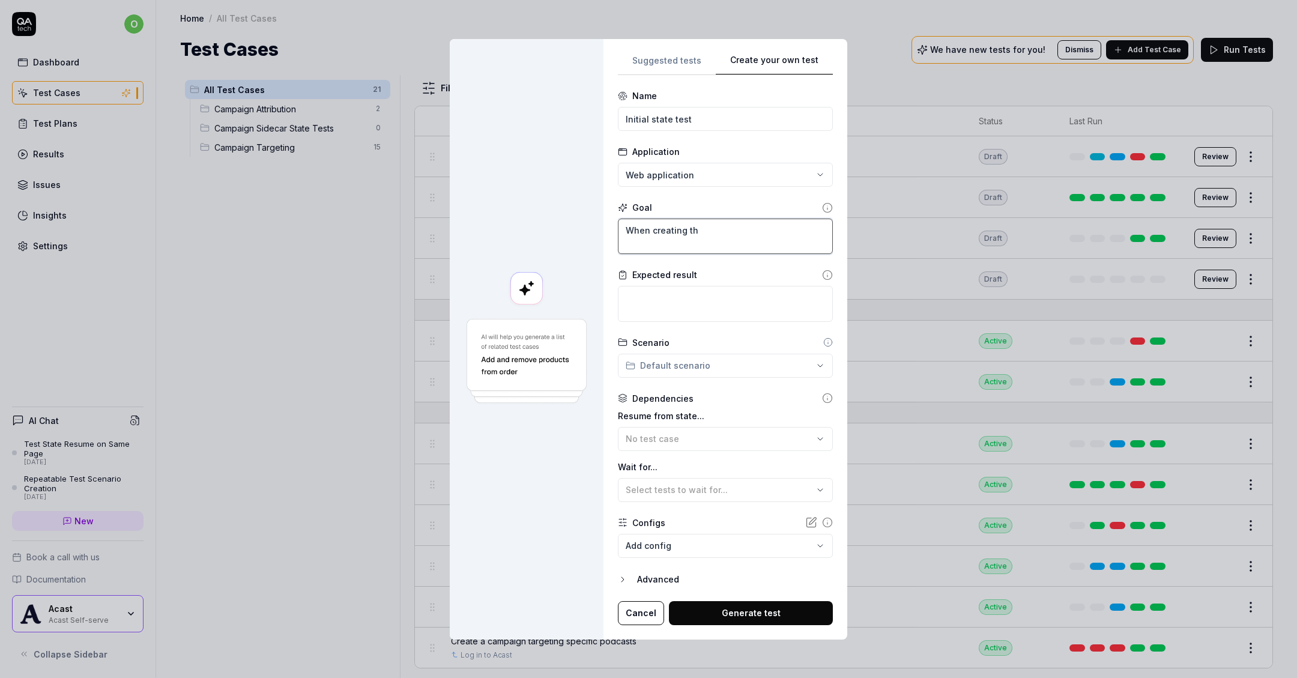
type textarea "When creating the"
type textarea "*"
type textarea "When creating the"
type textarea "*"
type textarea "When creating the c"
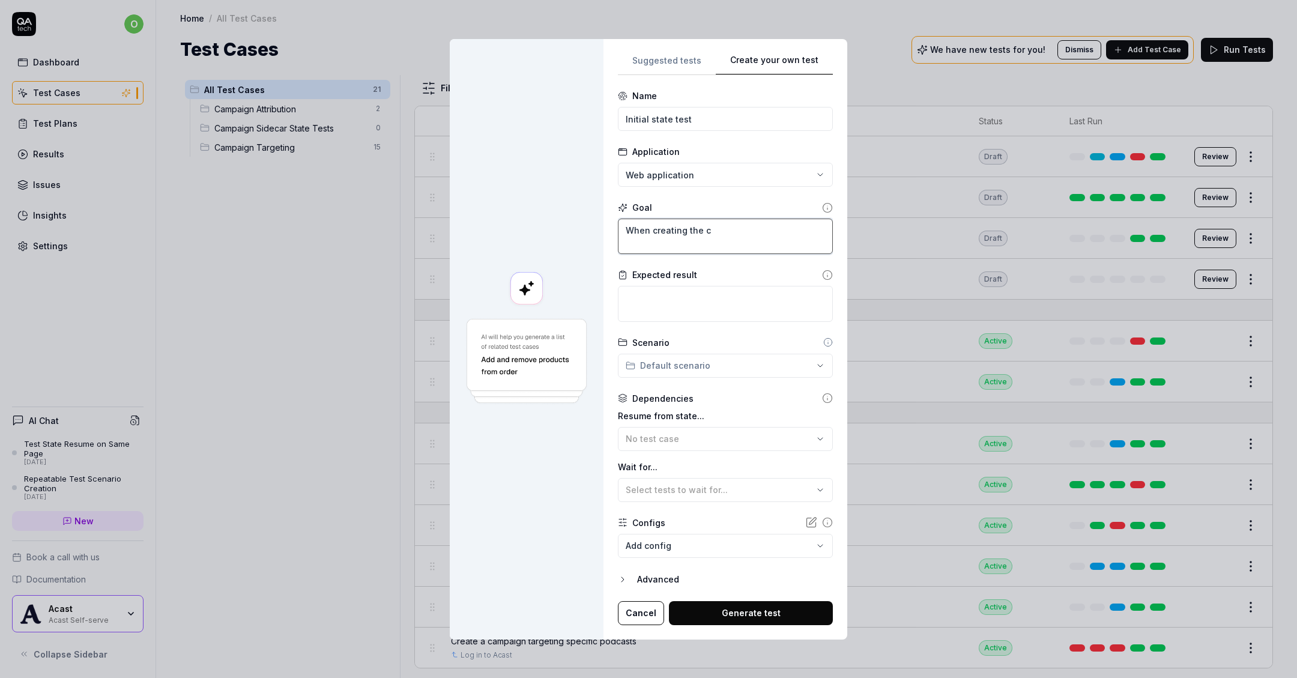
type textarea "*"
type textarea "When creating the ca"
type textarea "*"
type textarea "When creating the cam"
type textarea "*"
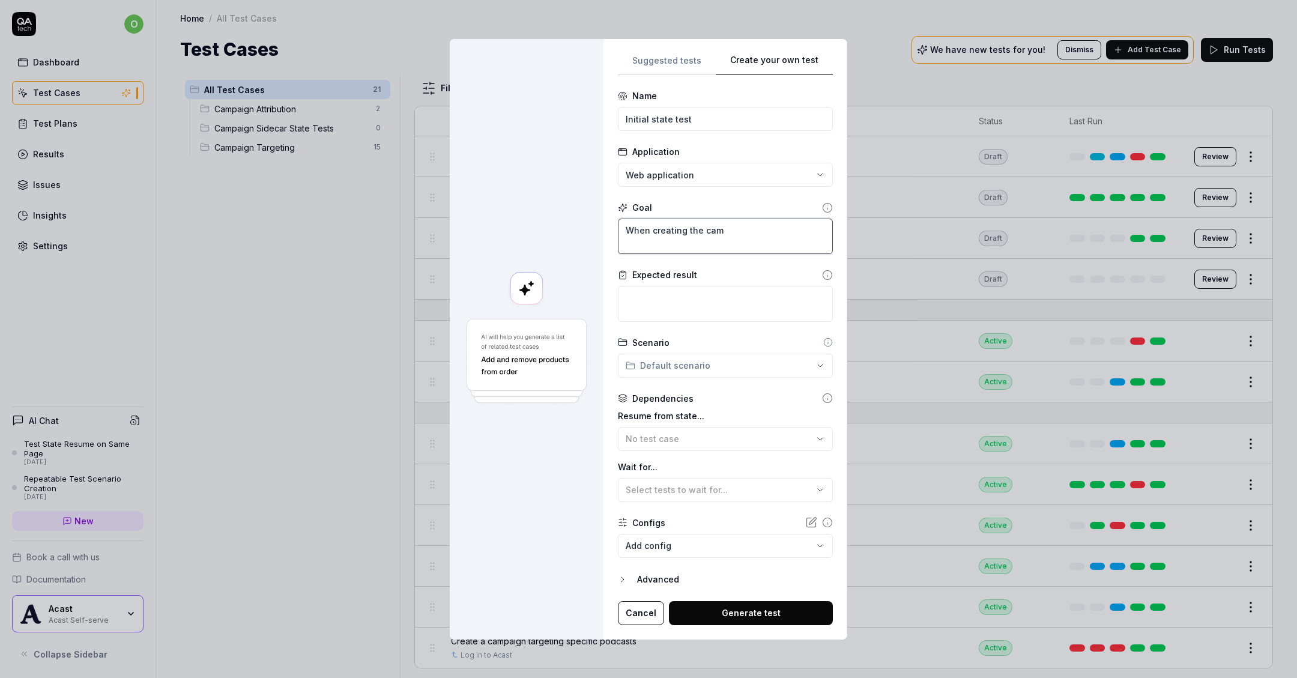
type textarea "When creating the camp"
type textarea "*"
type textarea "When creating the [PERSON_NAME]"
type textarea "*"
type textarea "When creating the campai"
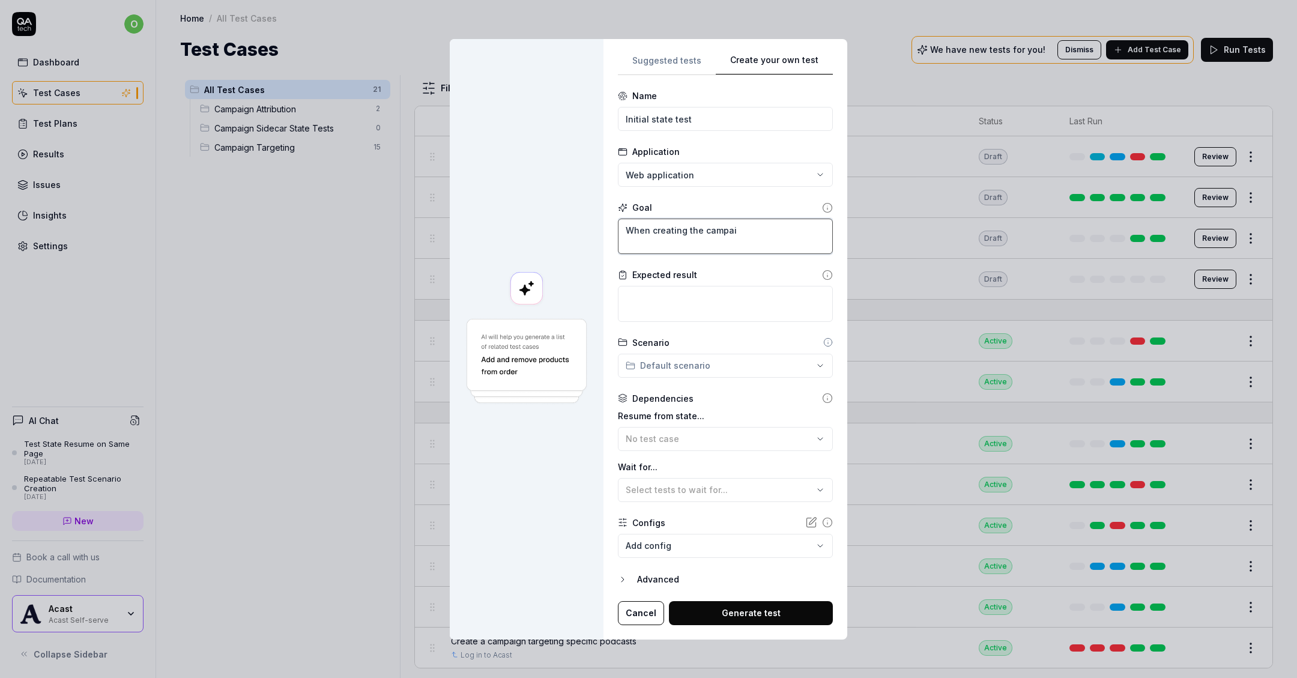
type textarea "*"
type textarea "When creating the campaig"
type textarea "*"
type textarea "When creating the campaign"
type textarea "*"
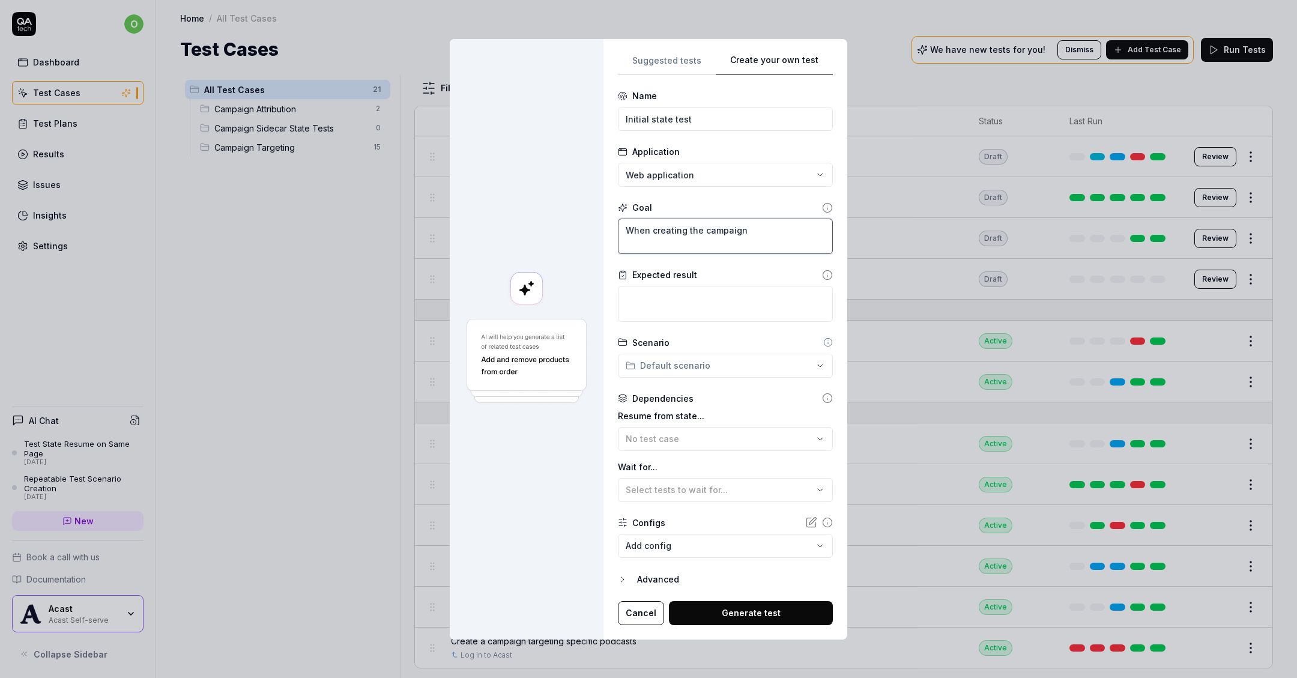
type textarea "When creating the campaig"
type textarea "*"
type textarea "When creating the campai"
type textarea "*"
type textarea "When creating the [PERSON_NAME]"
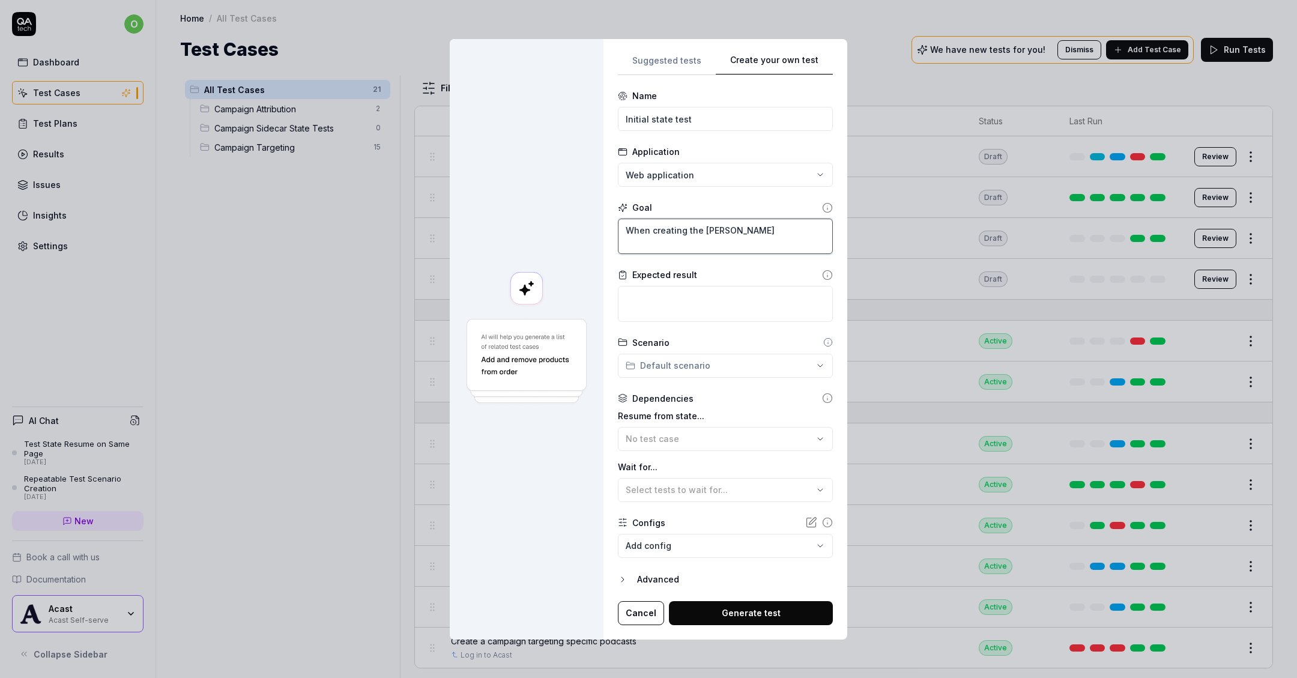
type textarea "*"
type textarea "When creating the camp"
type textarea "*"
type textarea "When creating the cam"
type textarea "*"
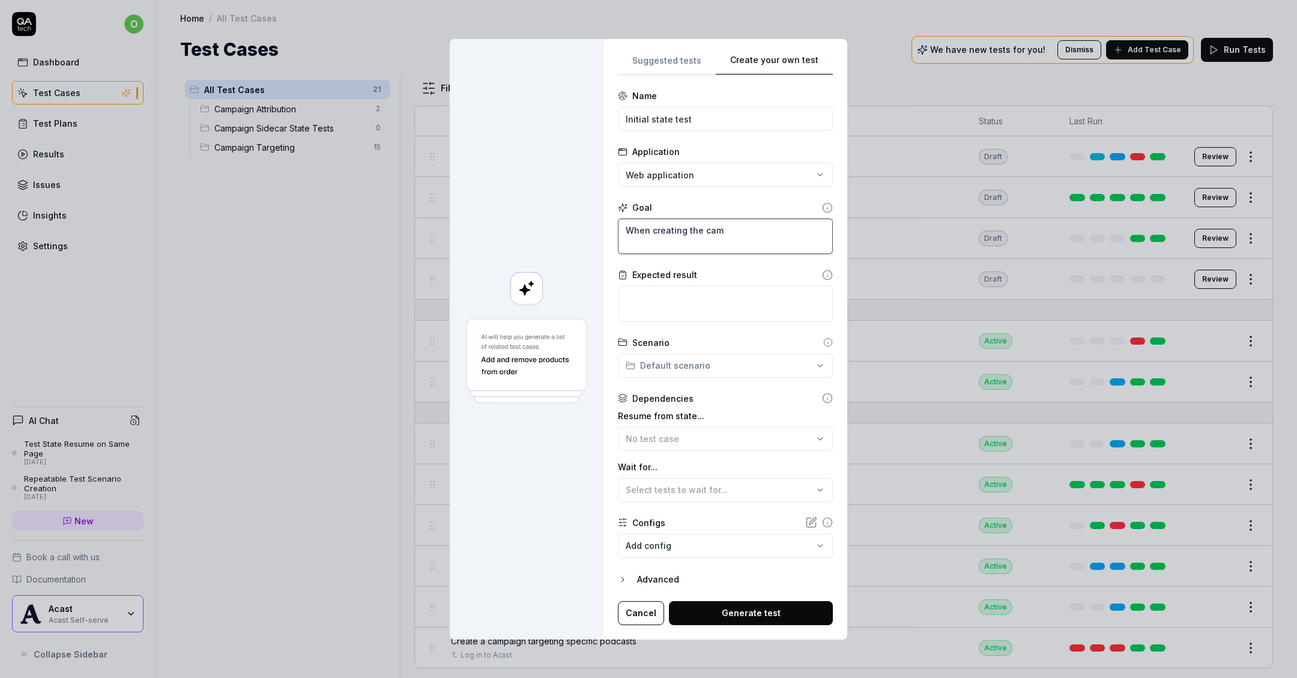
type textarea "When creating the ca"
type textarea "*"
type textarea "When creating the c"
type textarea "*"
type textarea "When creating the"
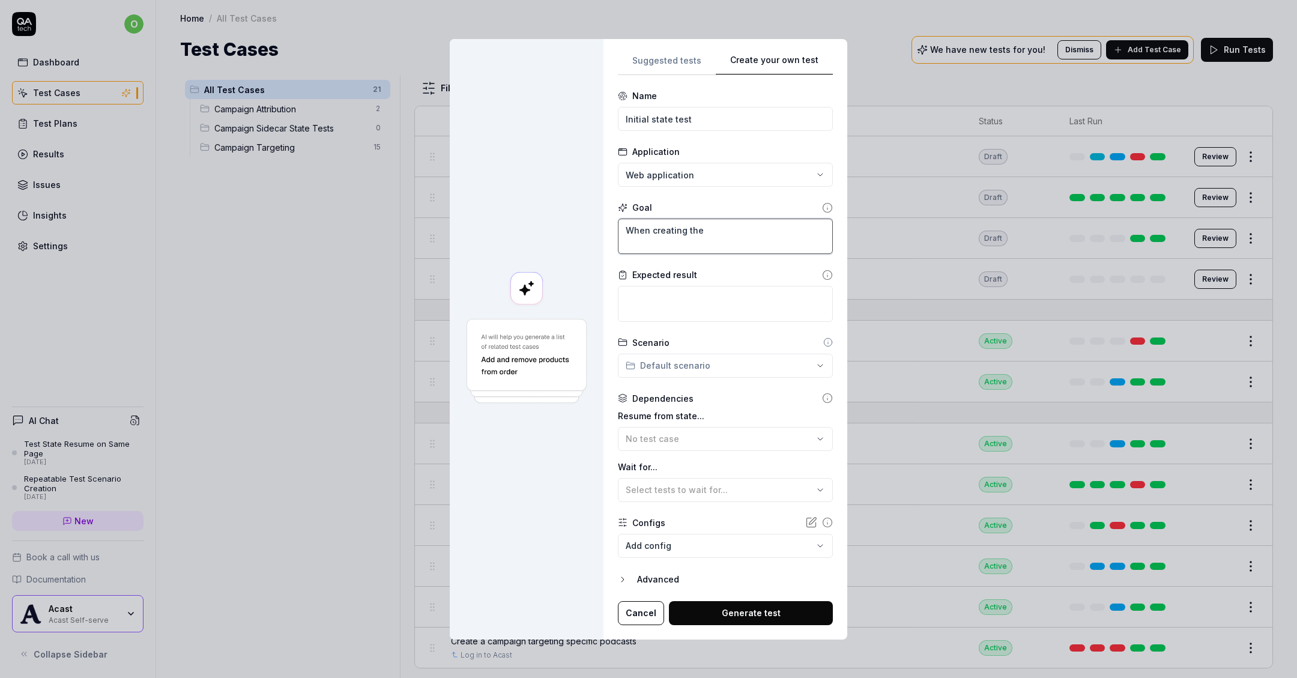
type textarea "*"
type textarea "When creating the"
type textarea "*"
type textarea "When creating th"
type textarea "*"
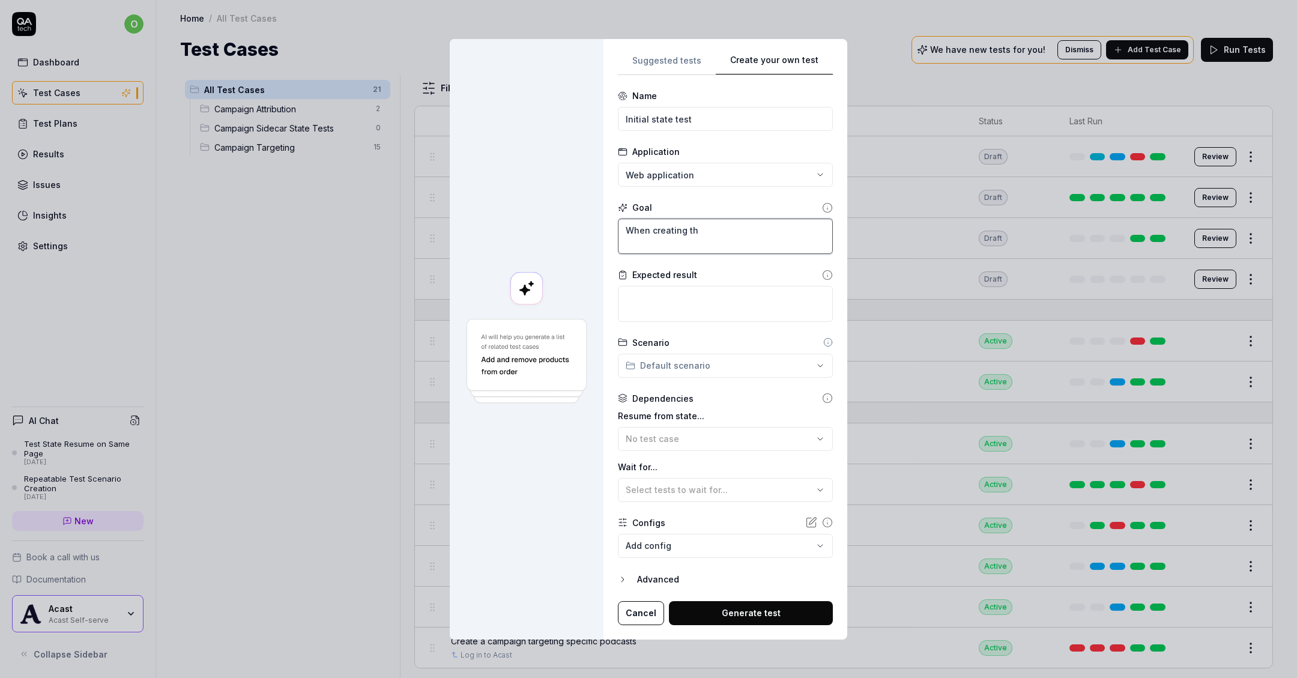
type textarea "When creating t"
type textarea "*"
type textarea "When creating"
type textarea "*"
type textarea "When creating a"
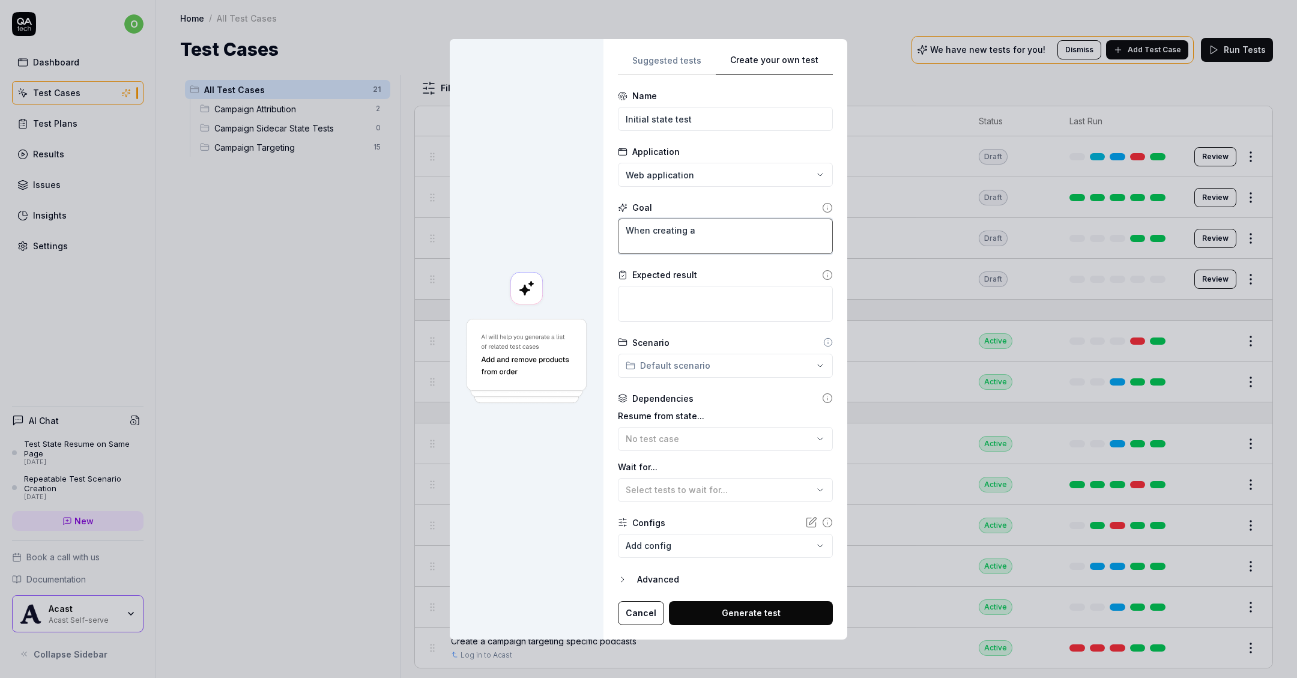
type textarea "*"
type textarea "When creating a"
type textarea "*"
type textarea "When creating a c"
type textarea "*"
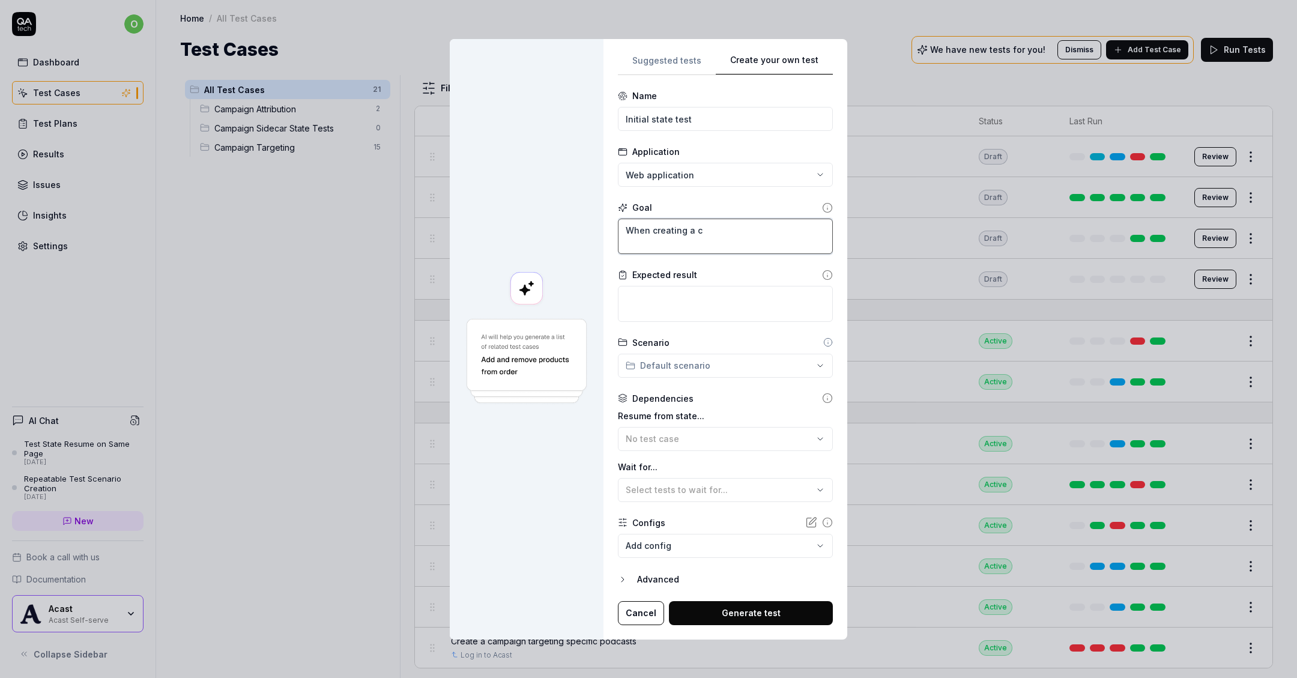
type textarea "When creating a ca"
type textarea "*"
type textarea "When creating a cam"
type textarea "*"
type textarea "When creating a camp"
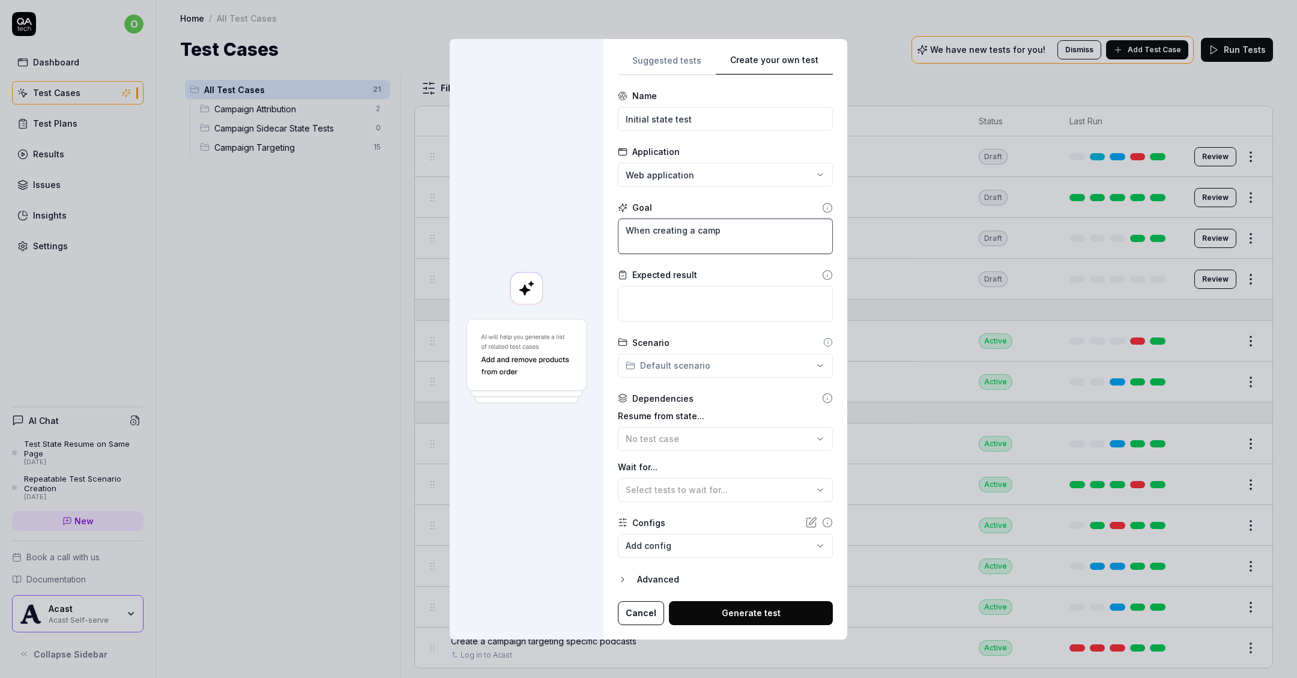
type textarea "*"
type textarea "When creating a [PERSON_NAME]"
type textarea "*"
type textarea "When creating a campai"
type textarea "*"
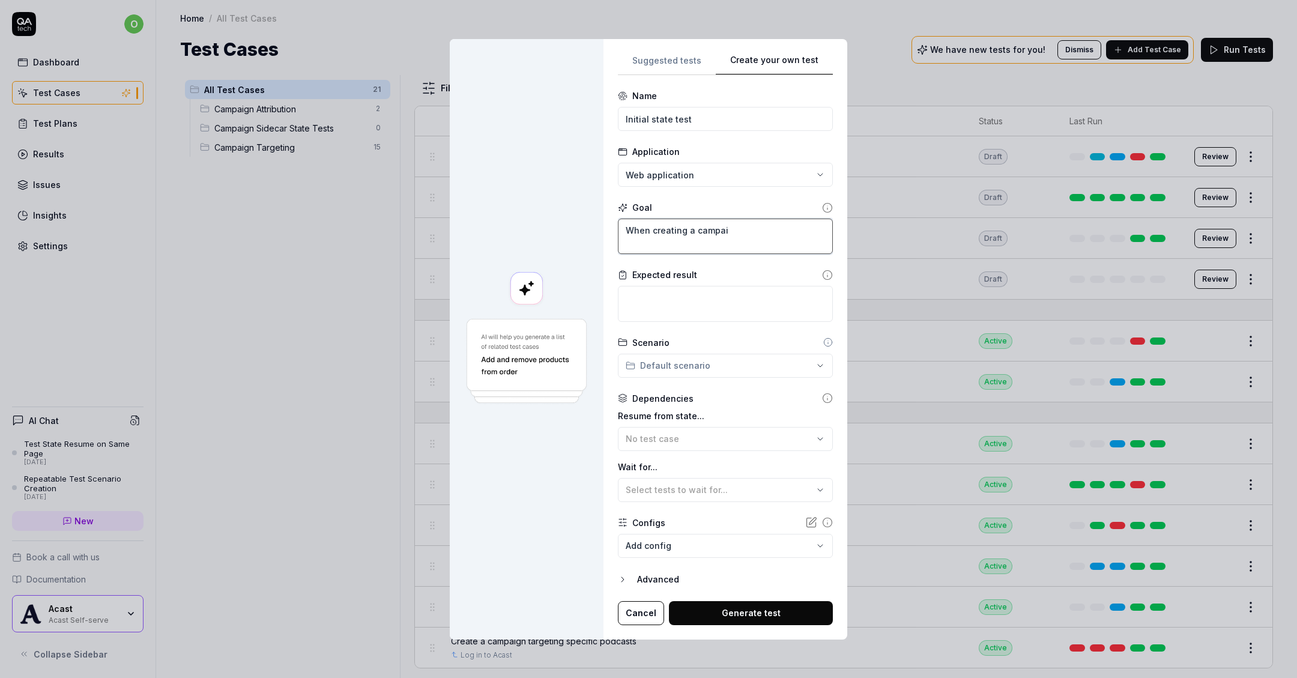
type textarea "When creating a campaig"
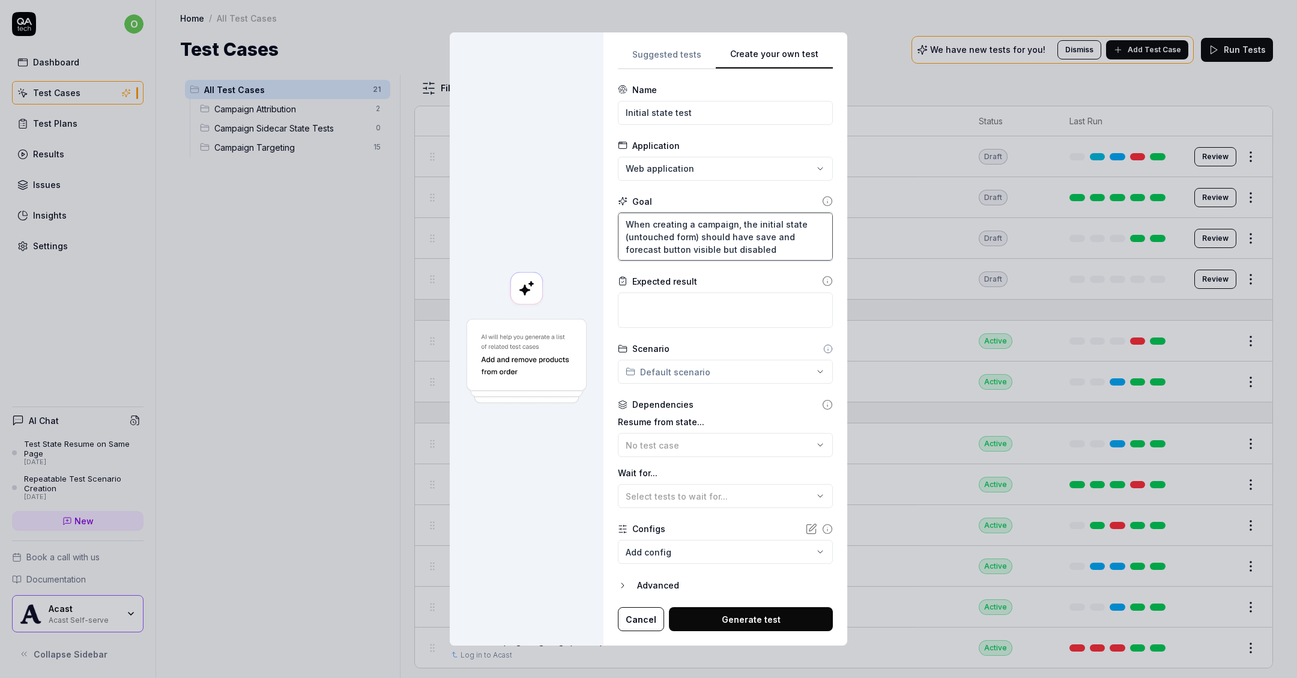
drag, startPoint x: 747, startPoint y: 235, endPoint x: 774, endPoint y: 271, distance: 45.5
click at [781, 268] on form "**********" at bounding box center [725, 357] width 215 height 548
click at [725, 304] on textarea at bounding box center [725, 309] width 215 height 35
paste textarea "save and forecast button visible but disabled"
click at [725, 303] on textarea "save and forecast button visible but disabled" at bounding box center [725, 309] width 215 height 35
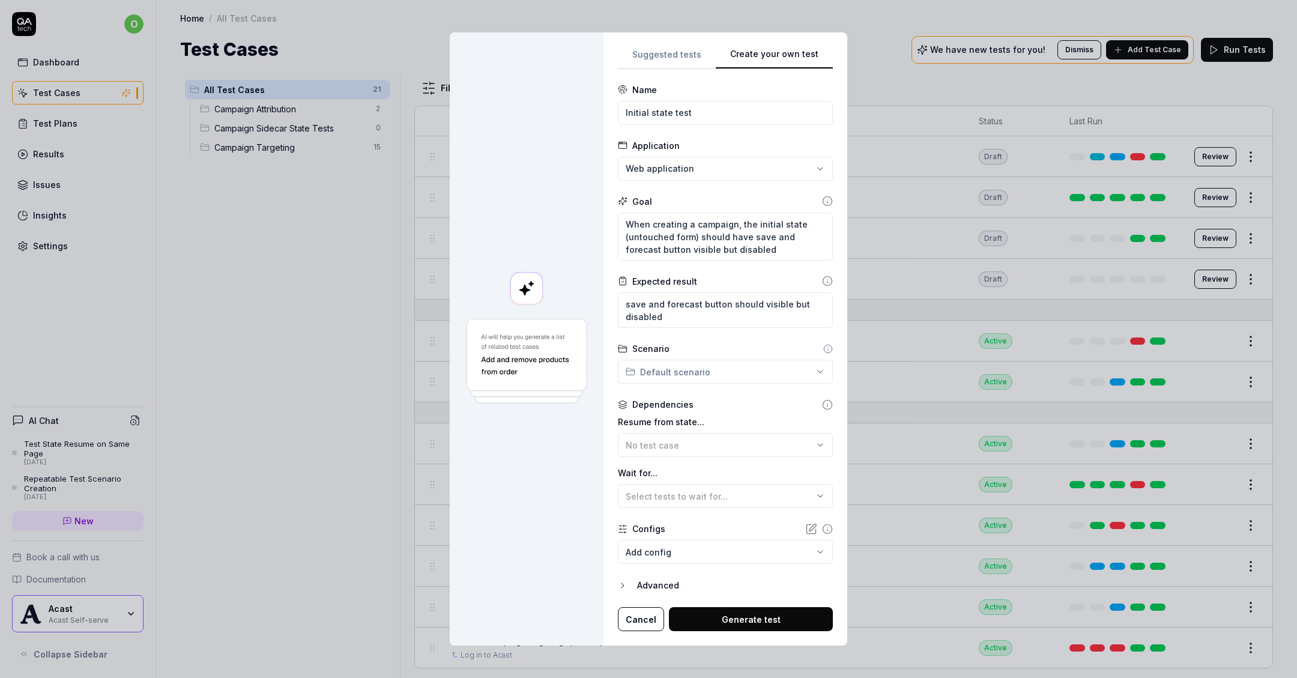
click at [695, 366] on div "**********" at bounding box center [648, 339] width 1297 height 678
click at [708, 427] on span "test case s" at bounding box center [703, 432] width 127 height 11
click at [682, 453] on button "No test case" at bounding box center [725, 445] width 215 height 24
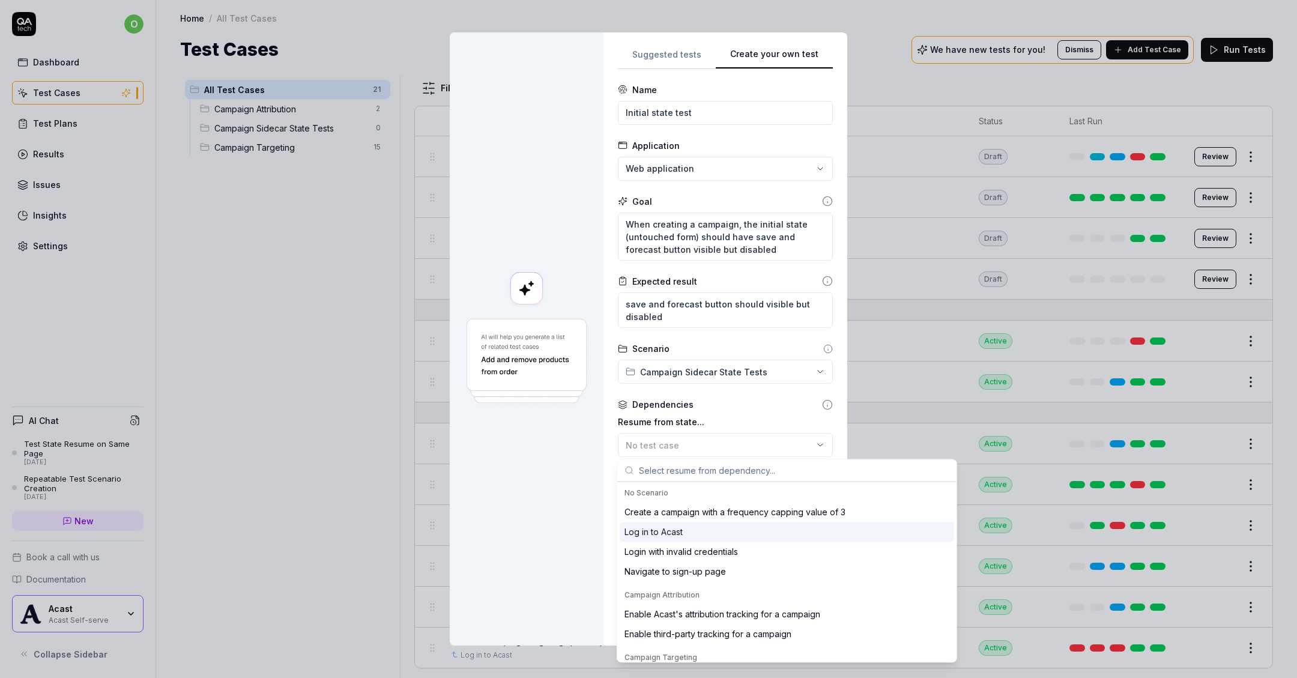
click at [546, 513] on div at bounding box center [527, 338] width 154 height 613
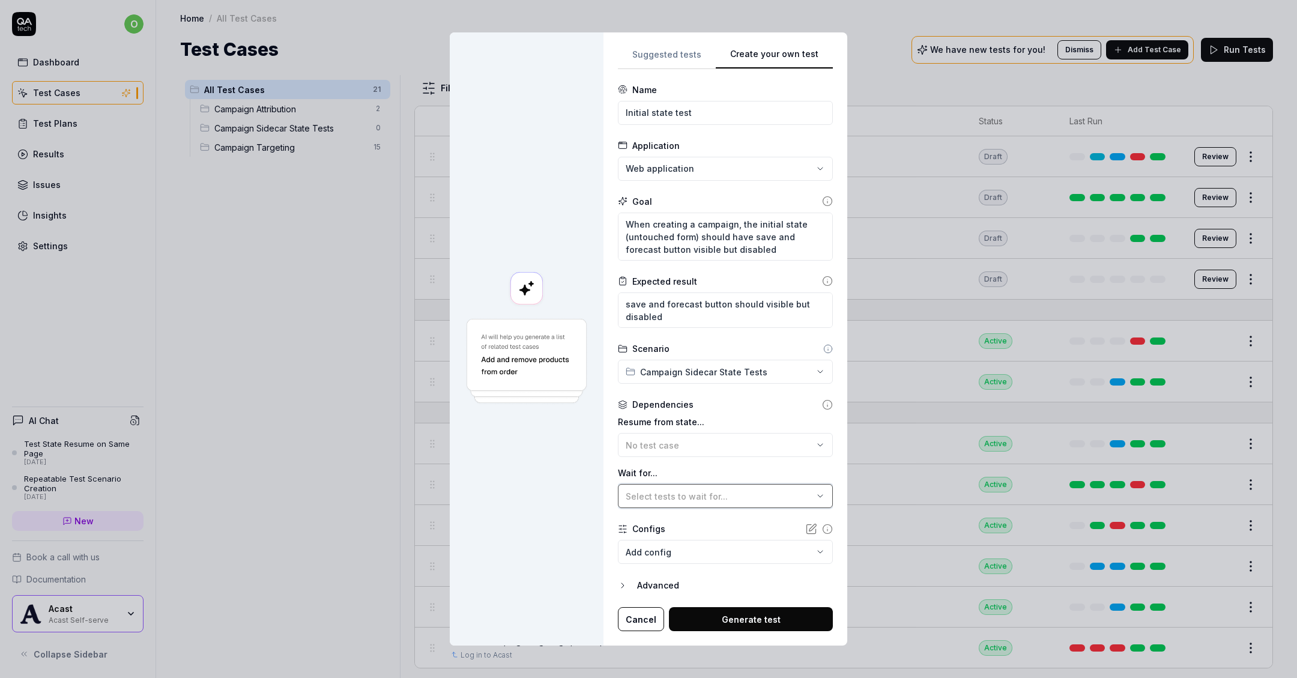
click at [680, 495] on span "Select tests to wait for..." at bounding box center [677, 496] width 102 height 10
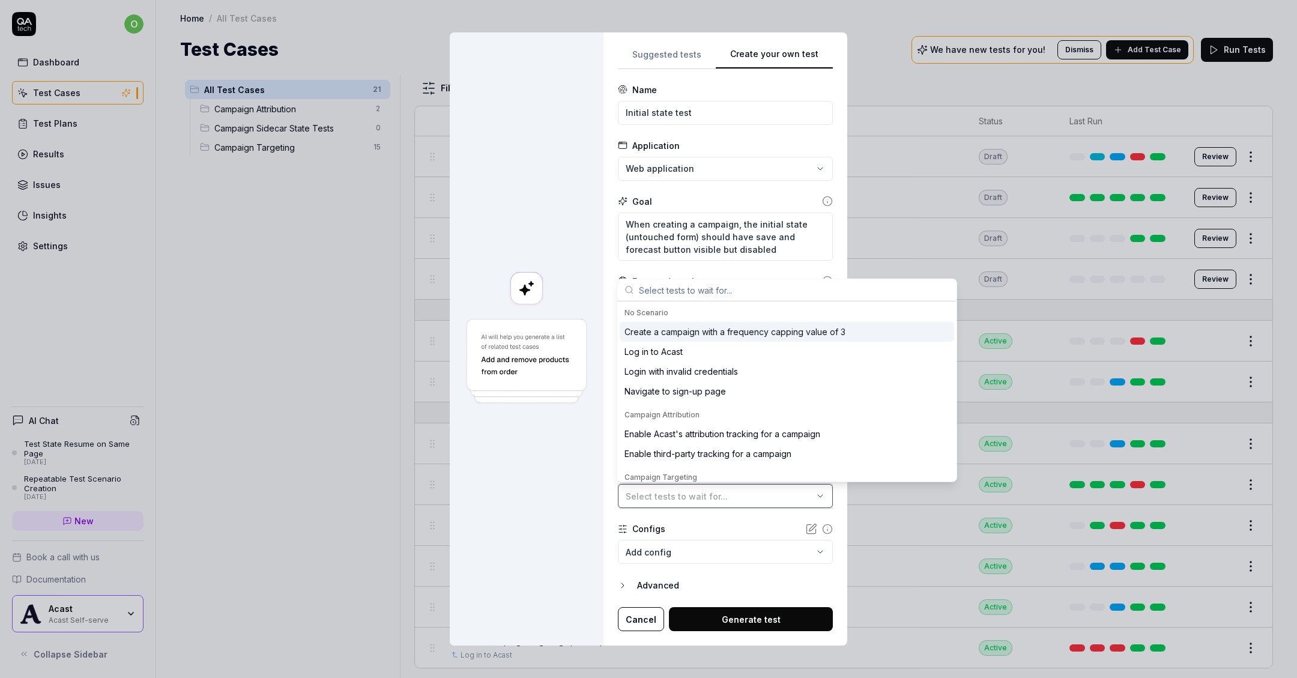
click at [680, 495] on span "Select tests to wait for..." at bounding box center [677, 496] width 102 height 10
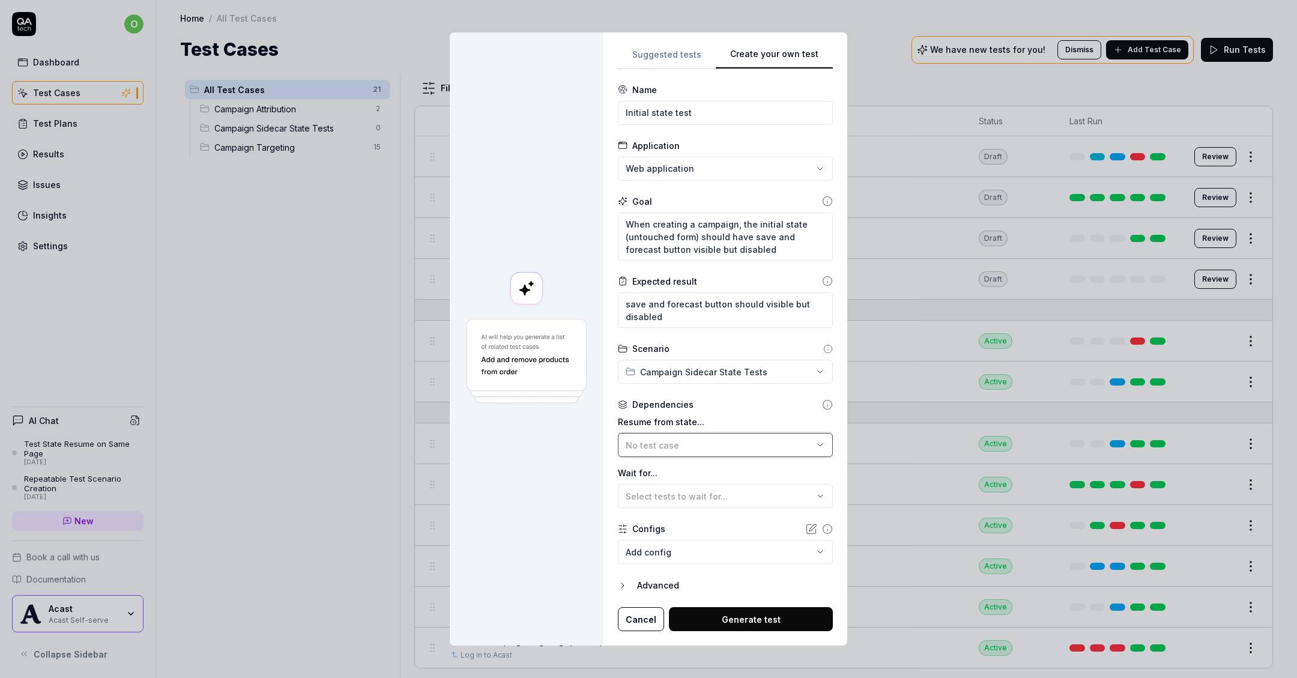
click at [700, 446] on div "No test case" at bounding box center [719, 445] width 187 height 13
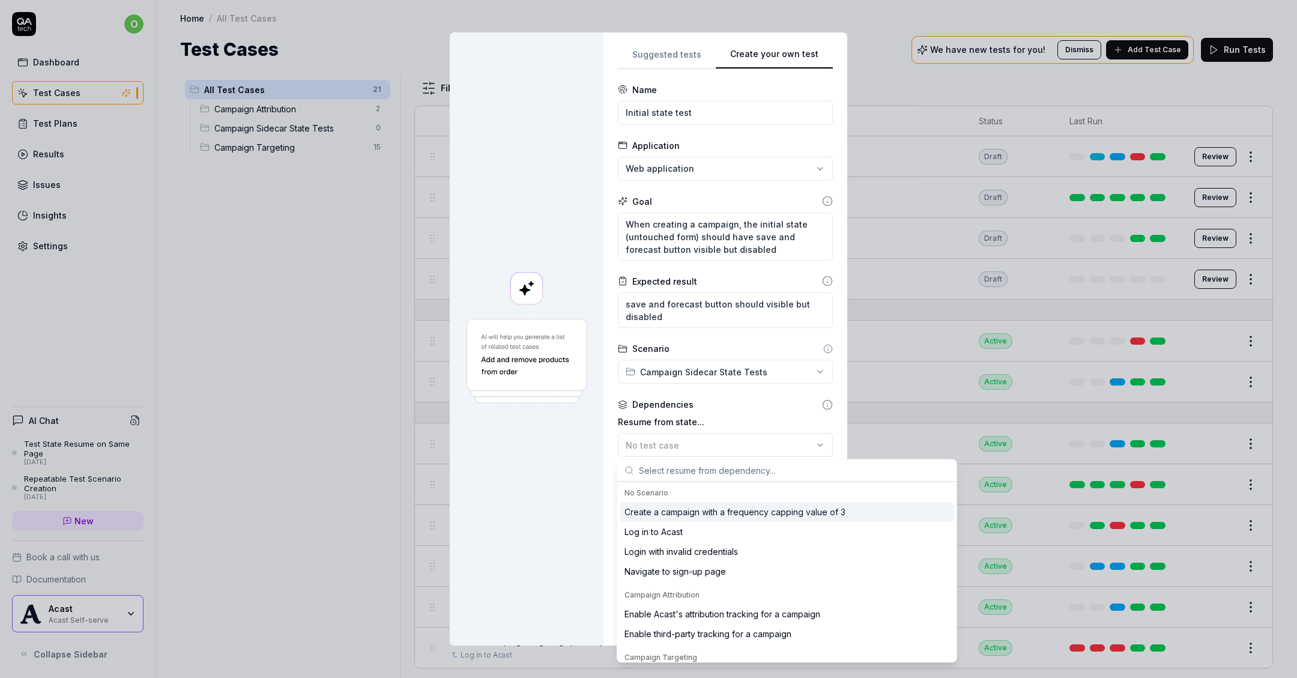
click at [665, 532] on div "Log in to Acast" at bounding box center [654, 531] width 58 height 13
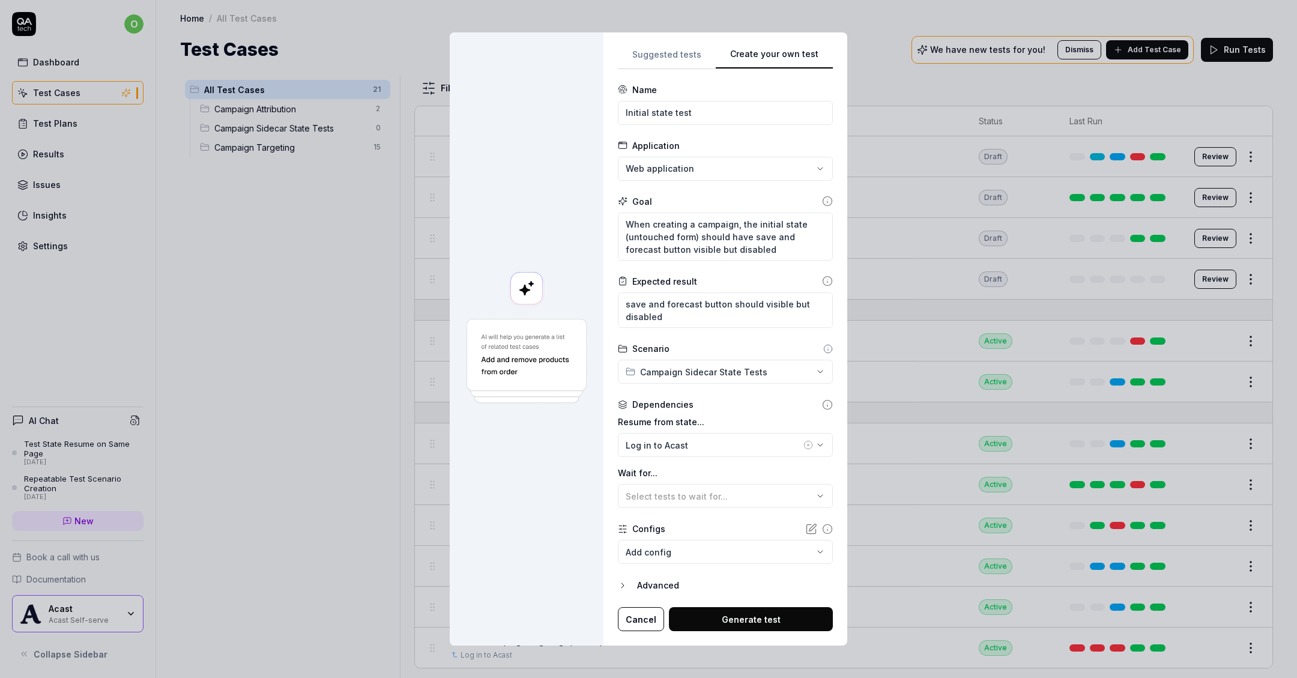
click at [585, 524] on div at bounding box center [527, 338] width 154 height 613
click at [692, 618] on button "Generate test" at bounding box center [751, 619] width 164 height 24
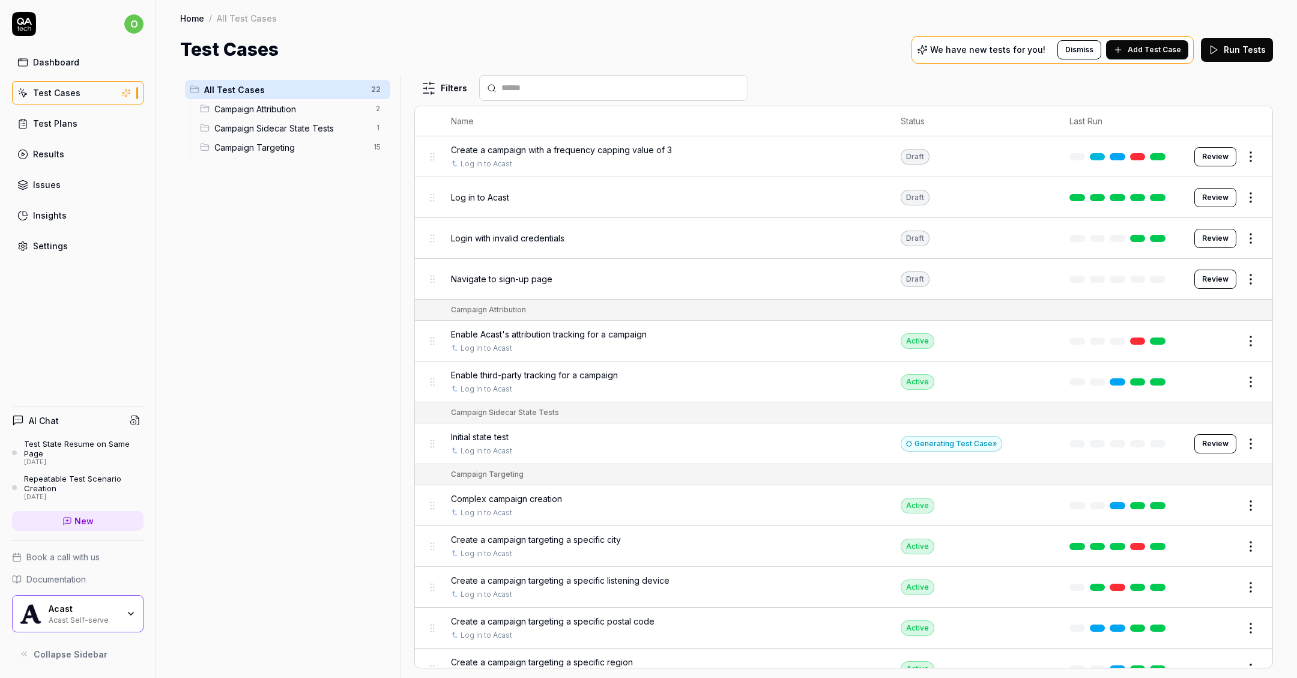
click at [1150, 52] on span "Add Test Case" at bounding box center [1154, 49] width 53 height 11
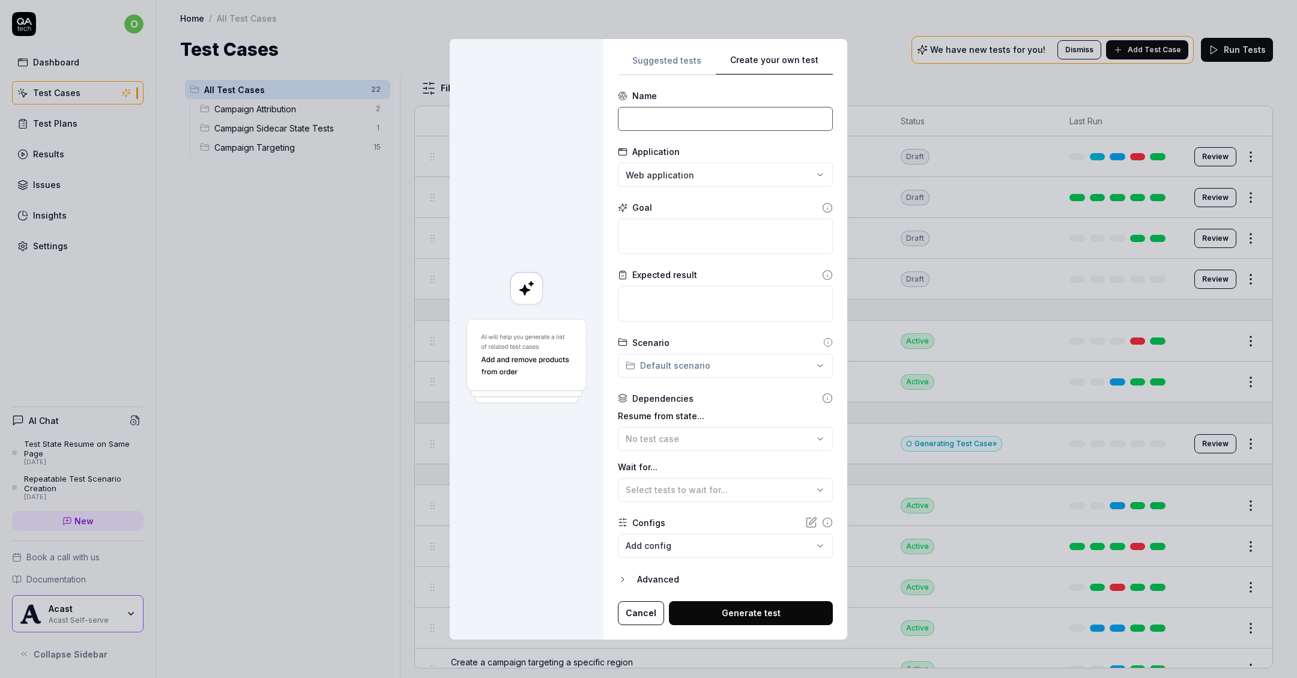
click at [672, 113] on input at bounding box center [725, 119] width 215 height 24
click at [718, 112] on input "Filling ou" at bounding box center [725, 119] width 215 height 24
click at [715, 214] on div "Goal" at bounding box center [725, 227] width 215 height 53
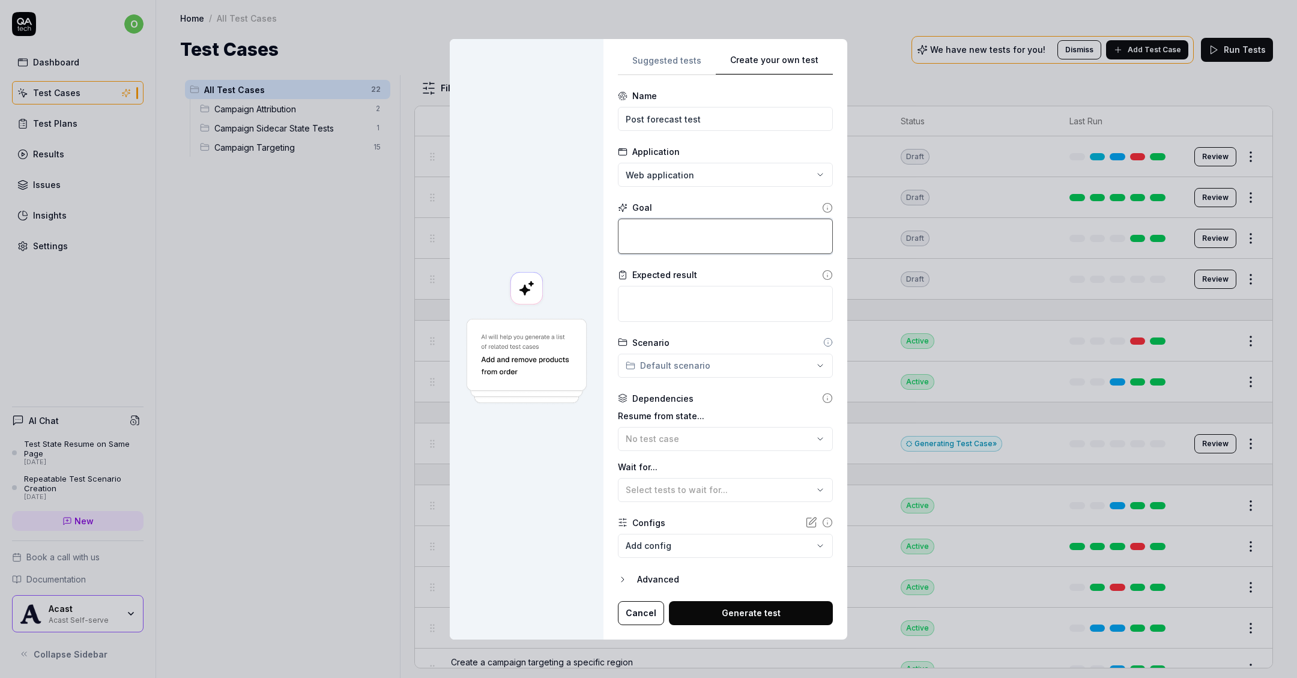
click at [717, 232] on textarea at bounding box center [725, 236] width 215 height 35
click at [702, 290] on textarea at bounding box center [725, 303] width 215 height 35
click at [772, 237] on textarea "After creating a basic campaign, the button should read 'select payment'" at bounding box center [725, 236] width 215 height 35
click at [712, 360] on div "**********" at bounding box center [648, 339] width 1297 height 678
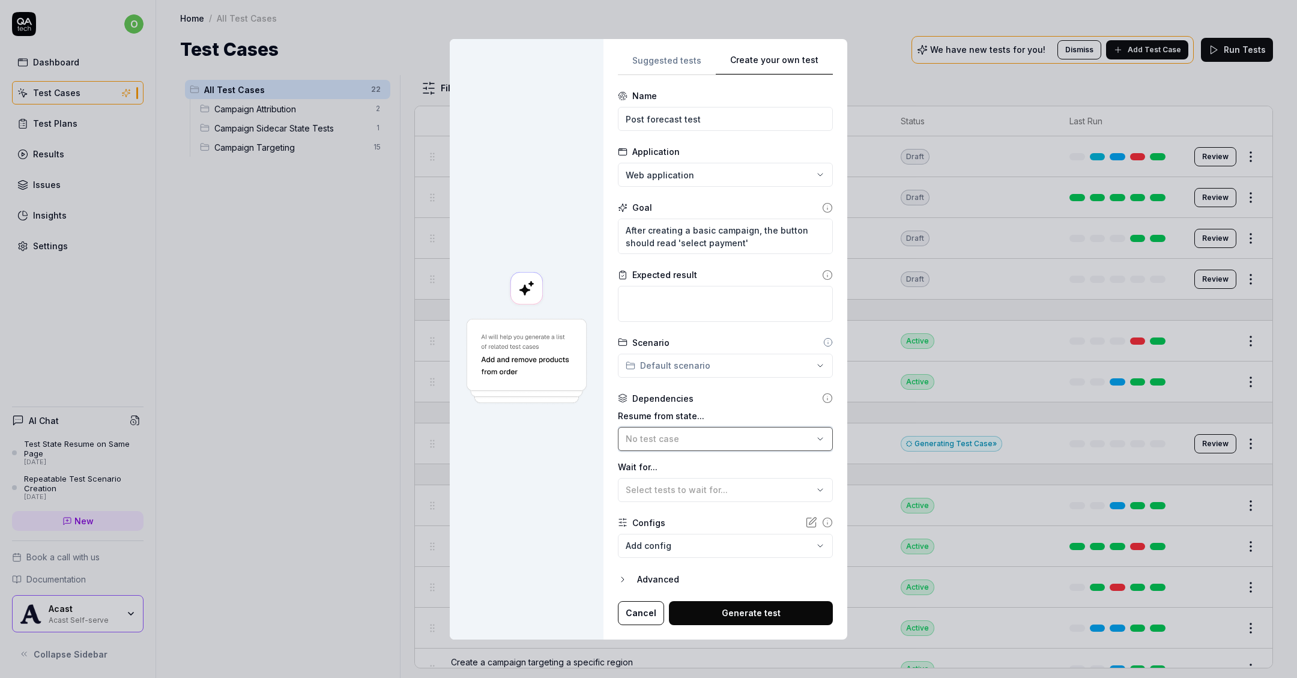
click at [730, 432] on div "No test case" at bounding box center [719, 438] width 187 height 13
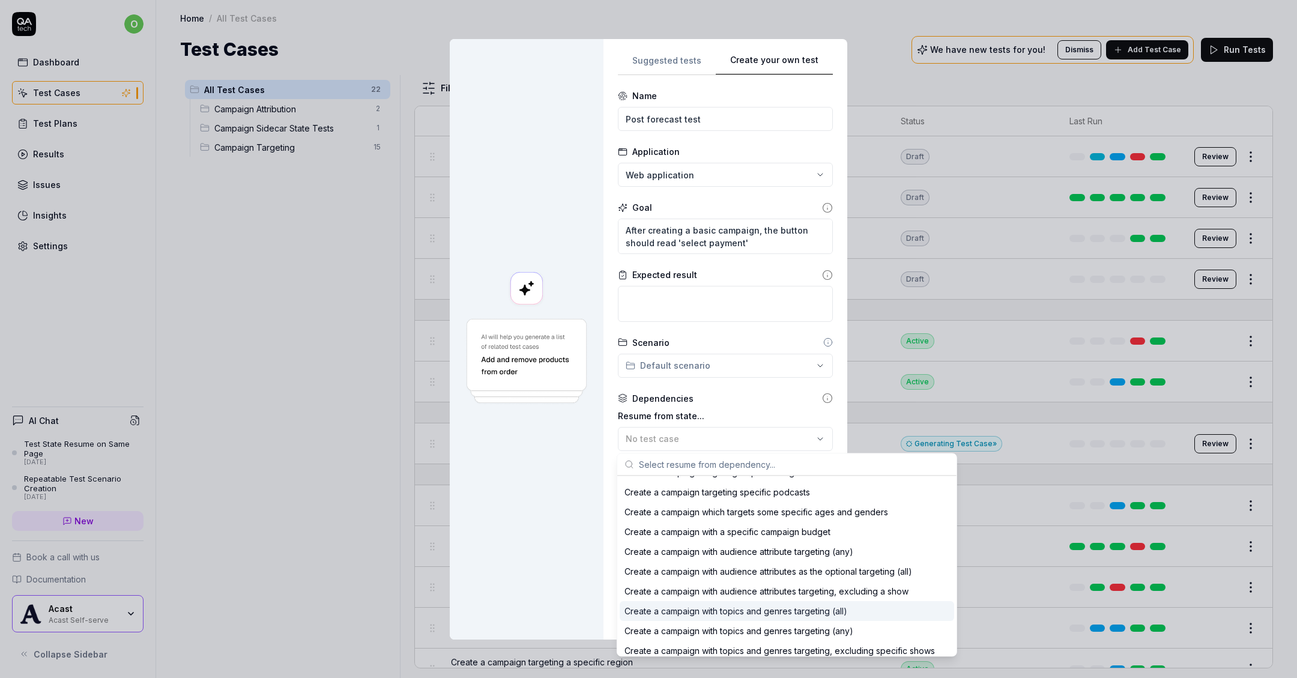
scroll to position [303, 0]
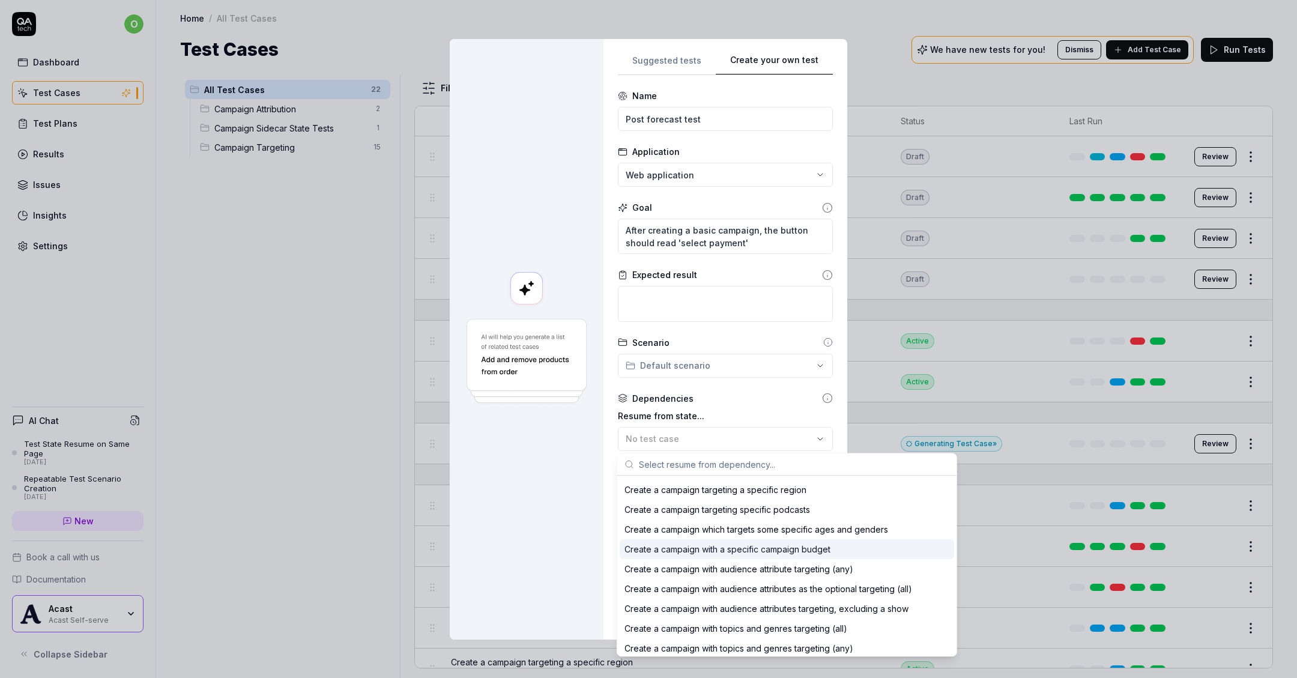
click at [745, 542] on div "Create a campaign with a specific campaign budget" at bounding box center [787, 549] width 334 height 20
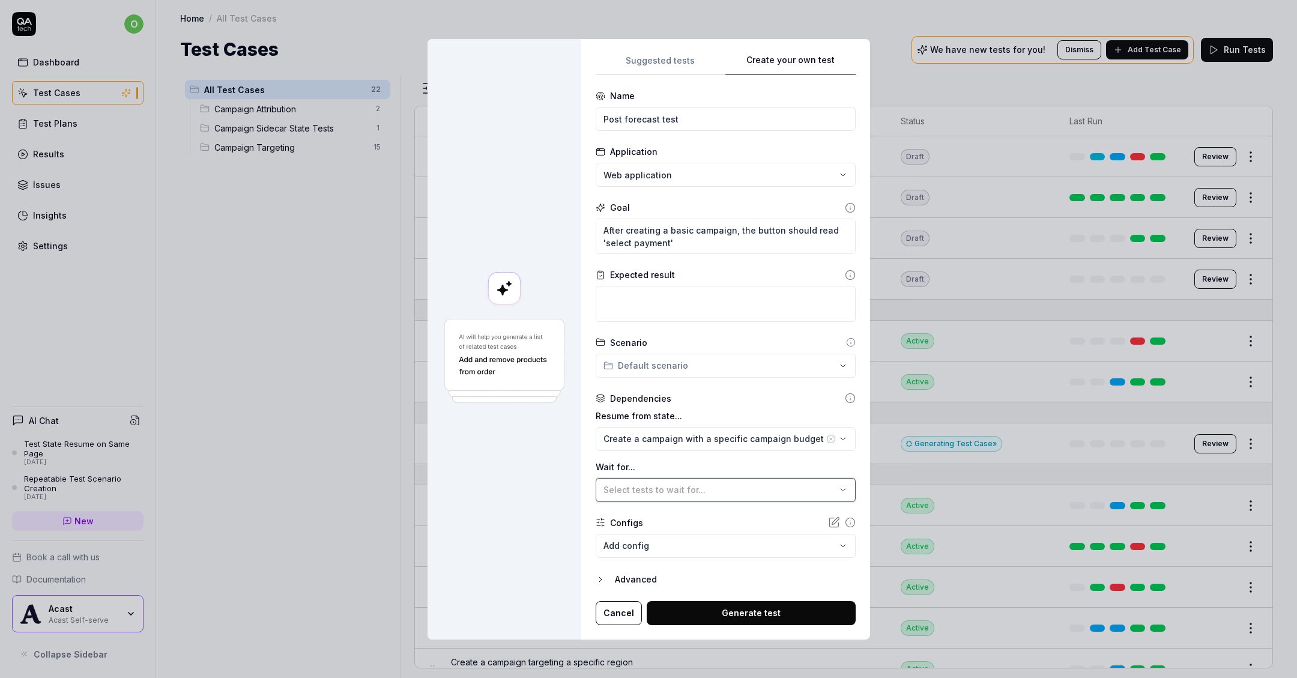
click at [718, 495] on button "Select tests to wait for..." at bounding box center [726, 490] width 260 height 24
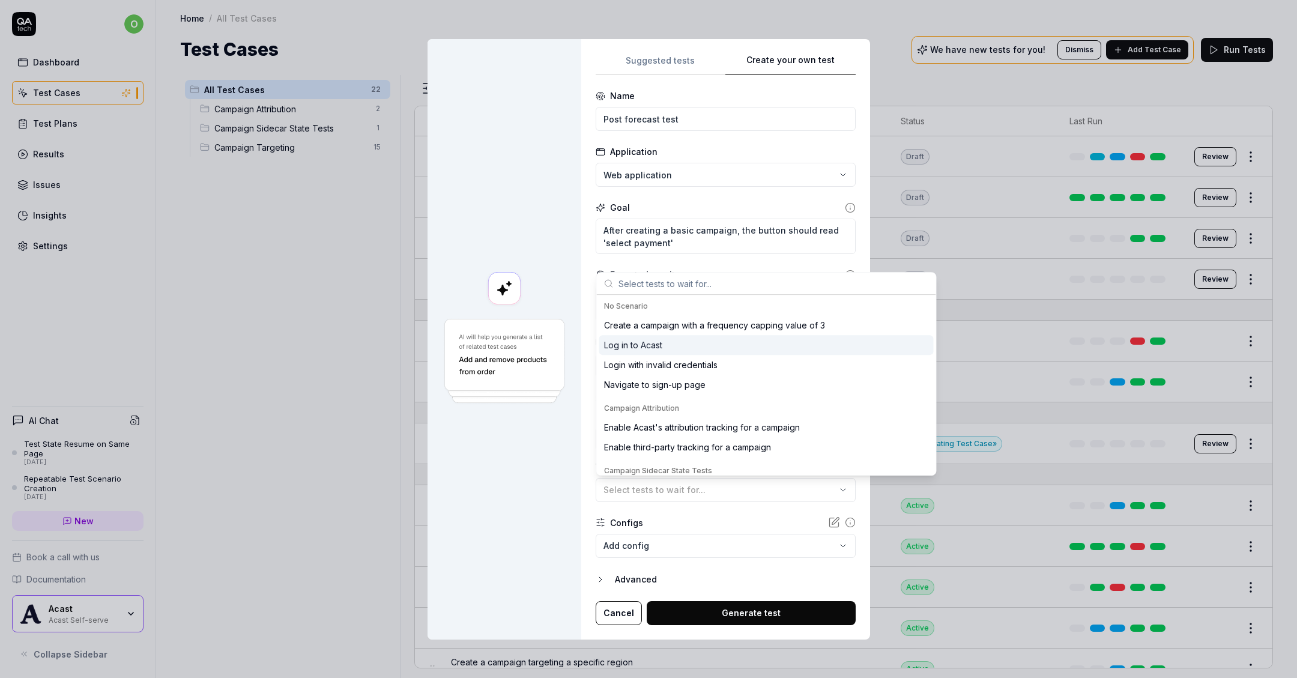
click at [668, 346] on div "Log in to Acast" at bounding box center [766, 345] width 334 height 20
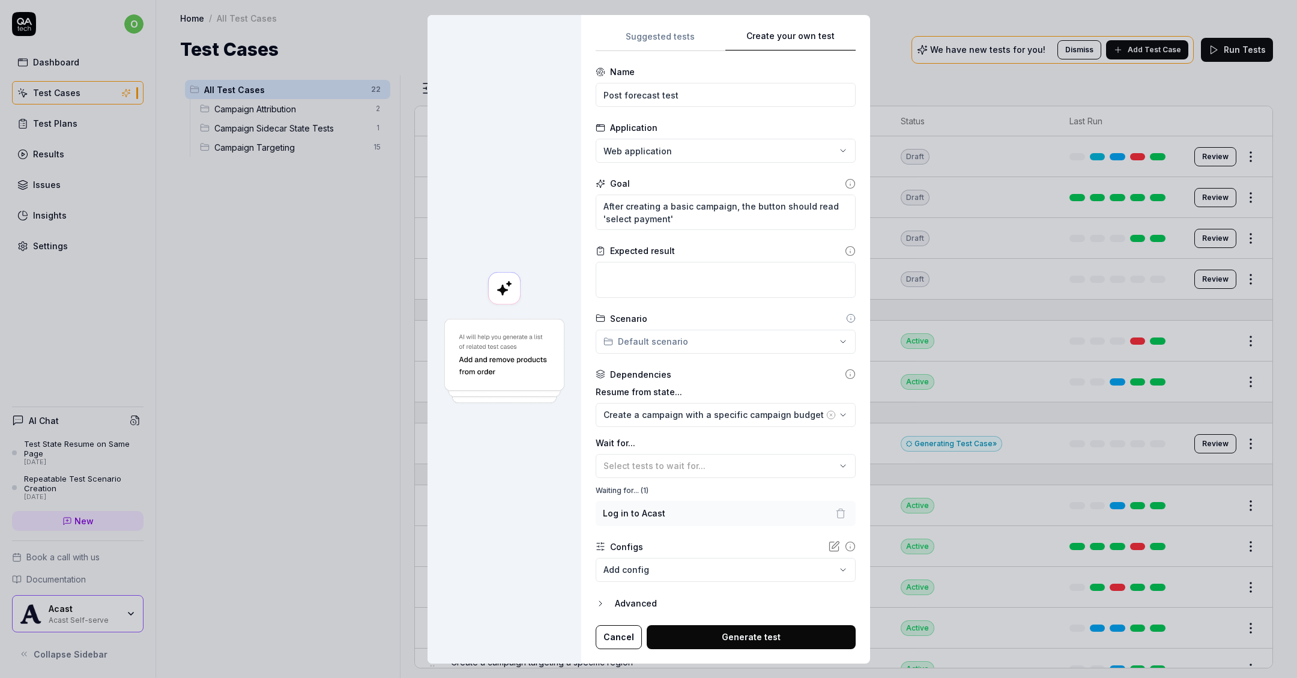
click at [548, 505] on div at bounding box center [505, 339] width 154 height 649
click at [835, 513] on icon "button" at bounding box center [840, 513] width 11 height 11
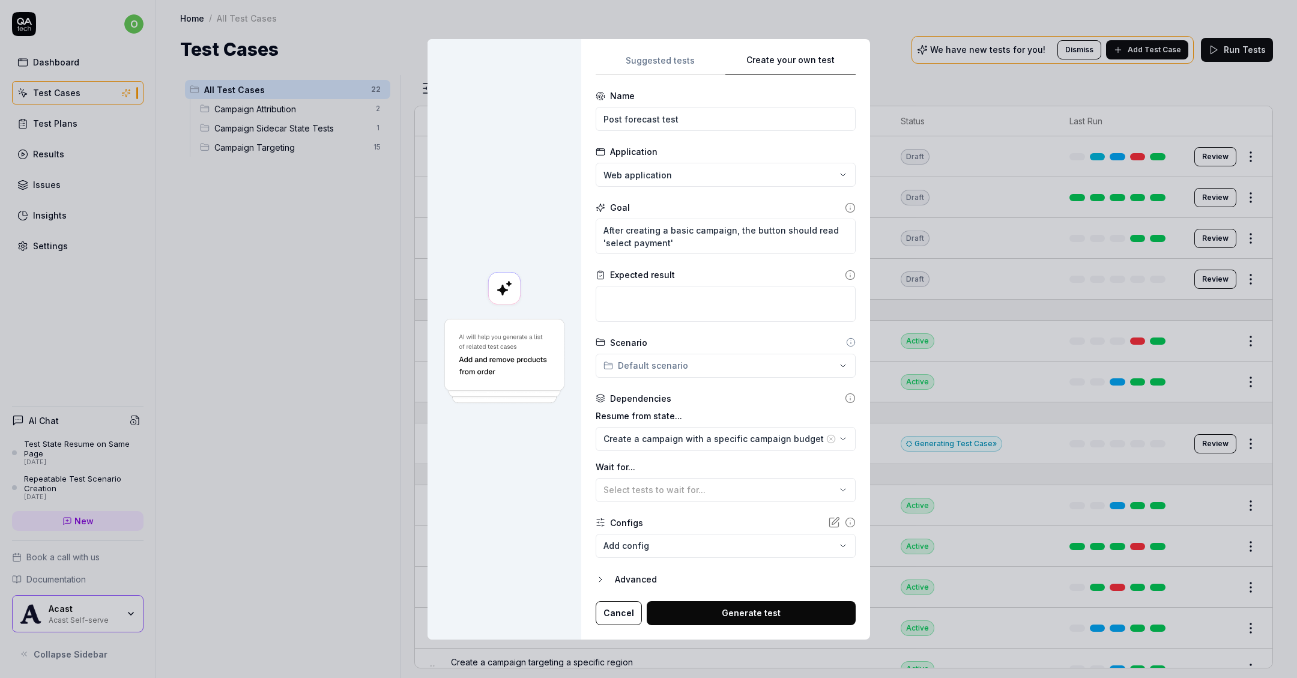
click at [734, 614] on button "Generate test" at bounding box center [751, 613] width 209 height 24
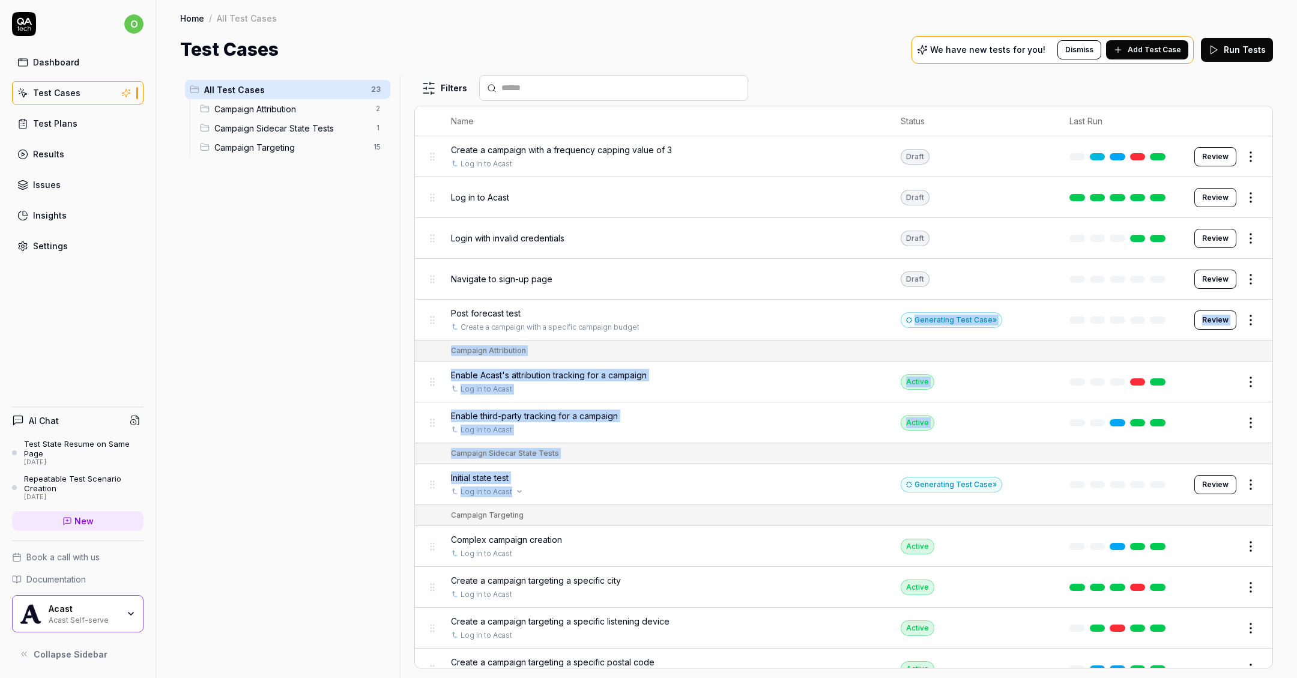
drag, startPoint x: 692, startPoint y: 324, endPoint x: 652, endPoint y: 486, distance: 167.1
click at [654, 492] on table "Name Status Last Run Create a campaign with a frequency capping value of 3 Log …" at bounding box center [844, 622] width 858 height 1032
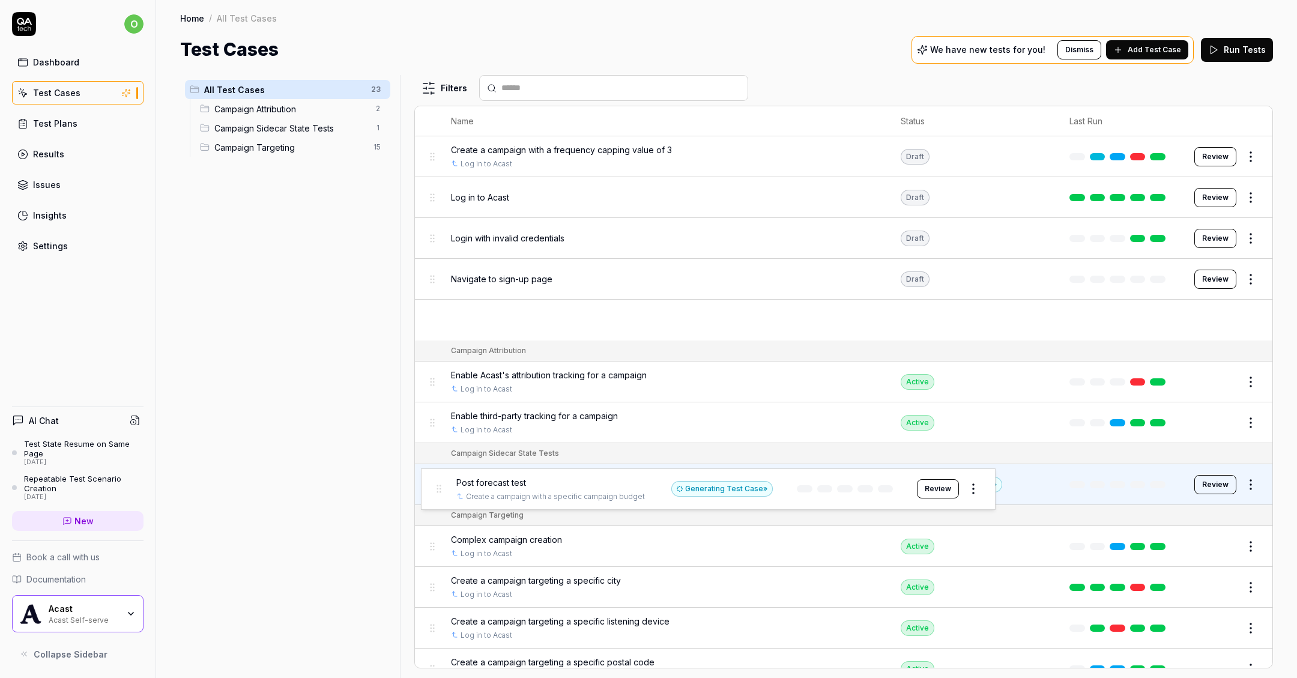
drag, startPoint x: 432, startPoint y: 314, endPoint x: 438, endPoint y: 484, distance: 170.0
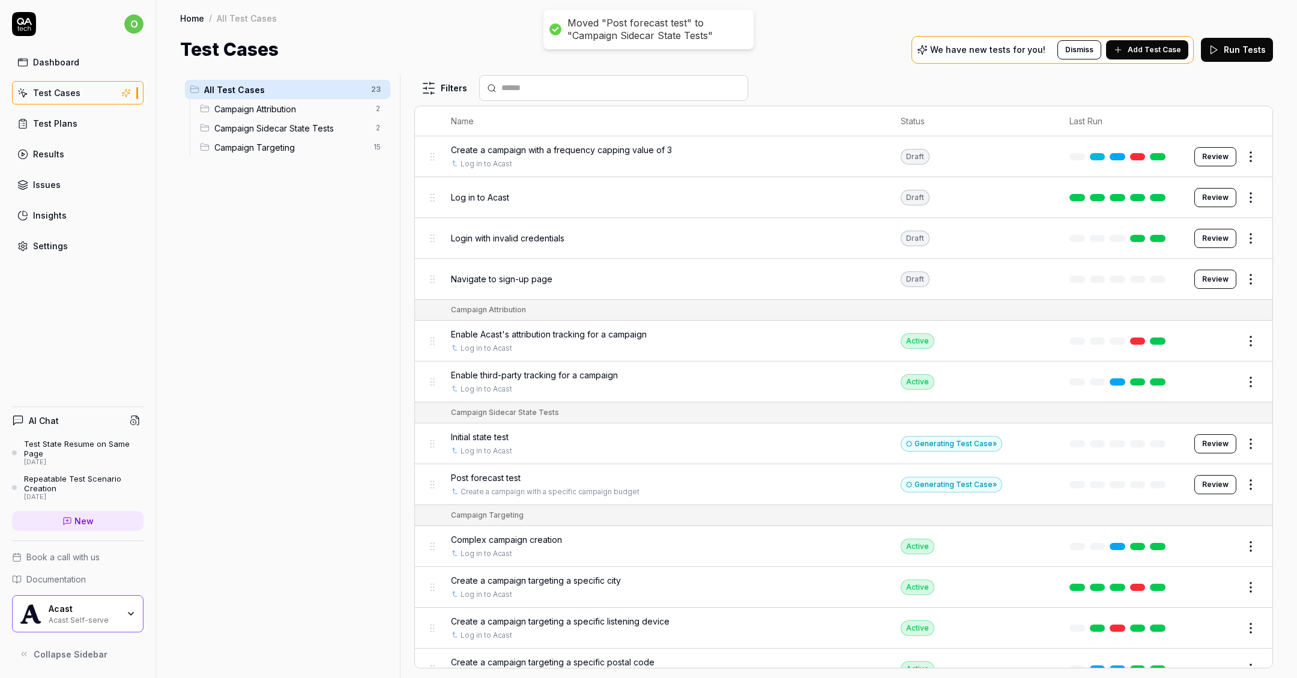
click at [1156, 56] on button "Add Test Case" at bounding box center [1147, 49] width 82 height 19
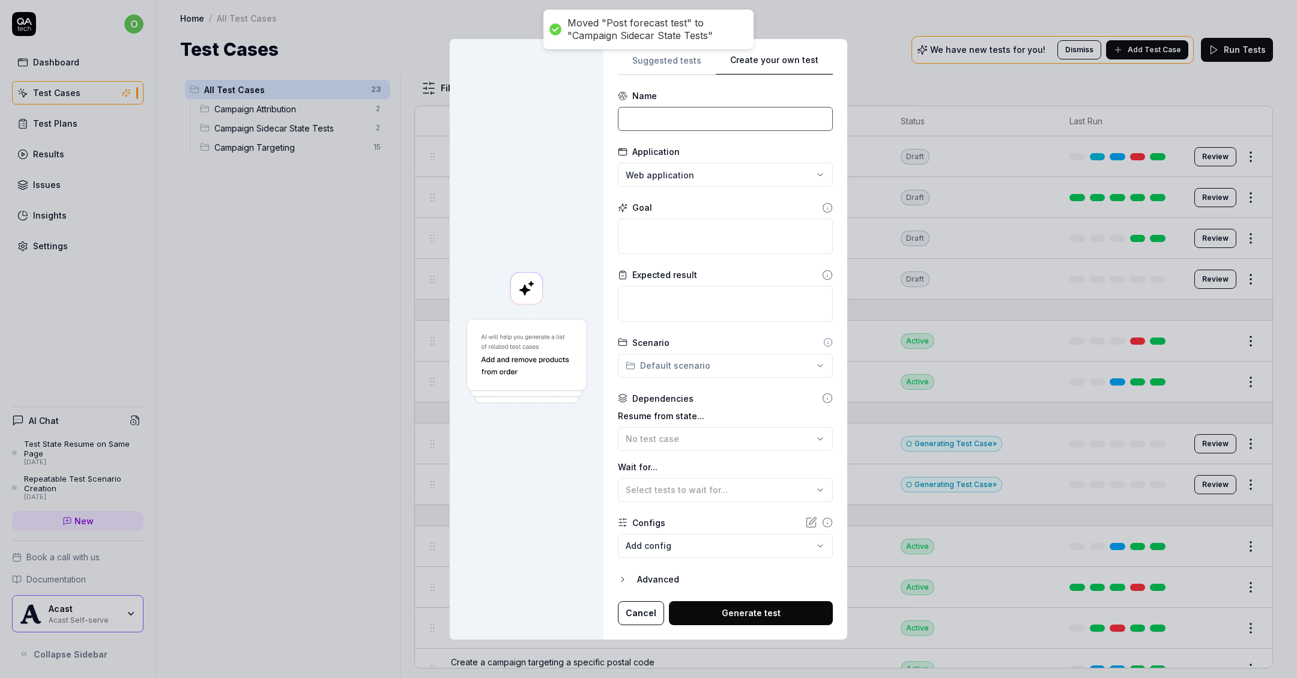
click at [680, 120] on input at bounding box center [725, 119] width 215 height 24
click at [704, 245] on textarea at bounding box center [725, 236] width 215 height 35
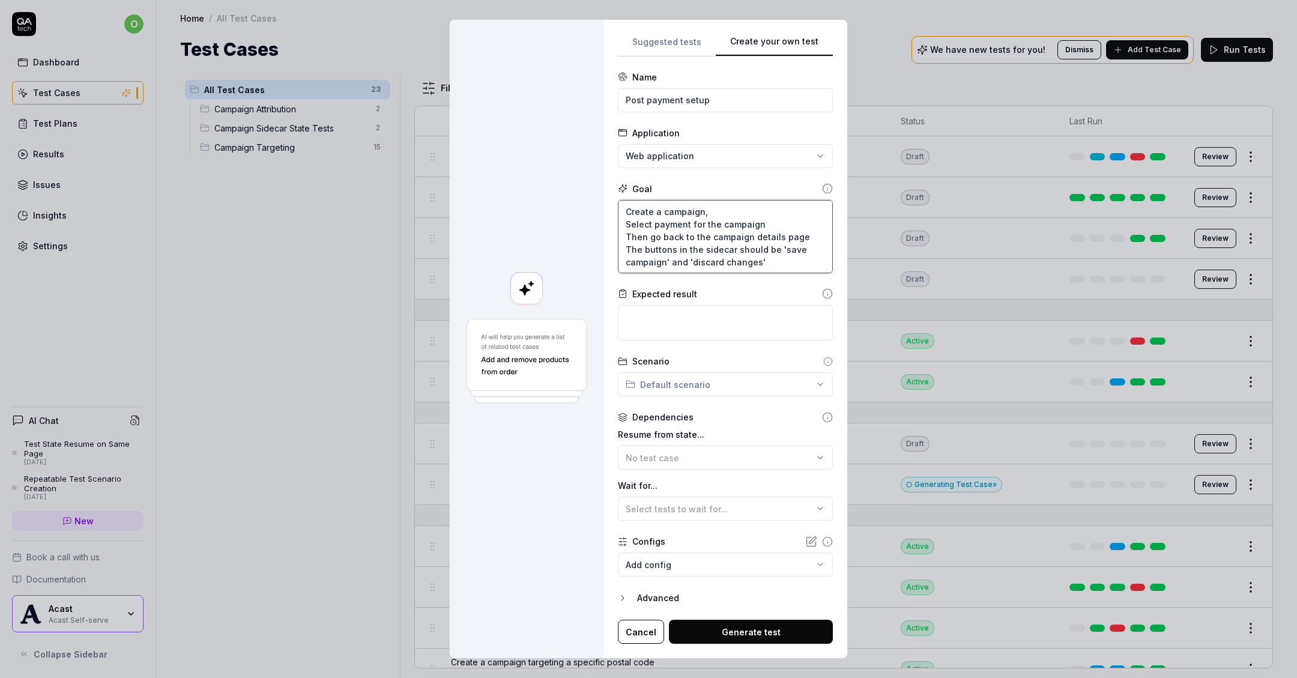
drag, startPoint x: 781, startPoint y: 262, endPoint x: 597, endPoint y: 254, distance: 184.5
click at [597, 254] on div "**********" at bounding box center [649, 339] width 398 height 638
click at [668, 319] on textarea at bounding box center [725, 322] width 215 height 35
paste textarea "The buttons in the sidecar should be 'save campaign' and 'discard changes'"
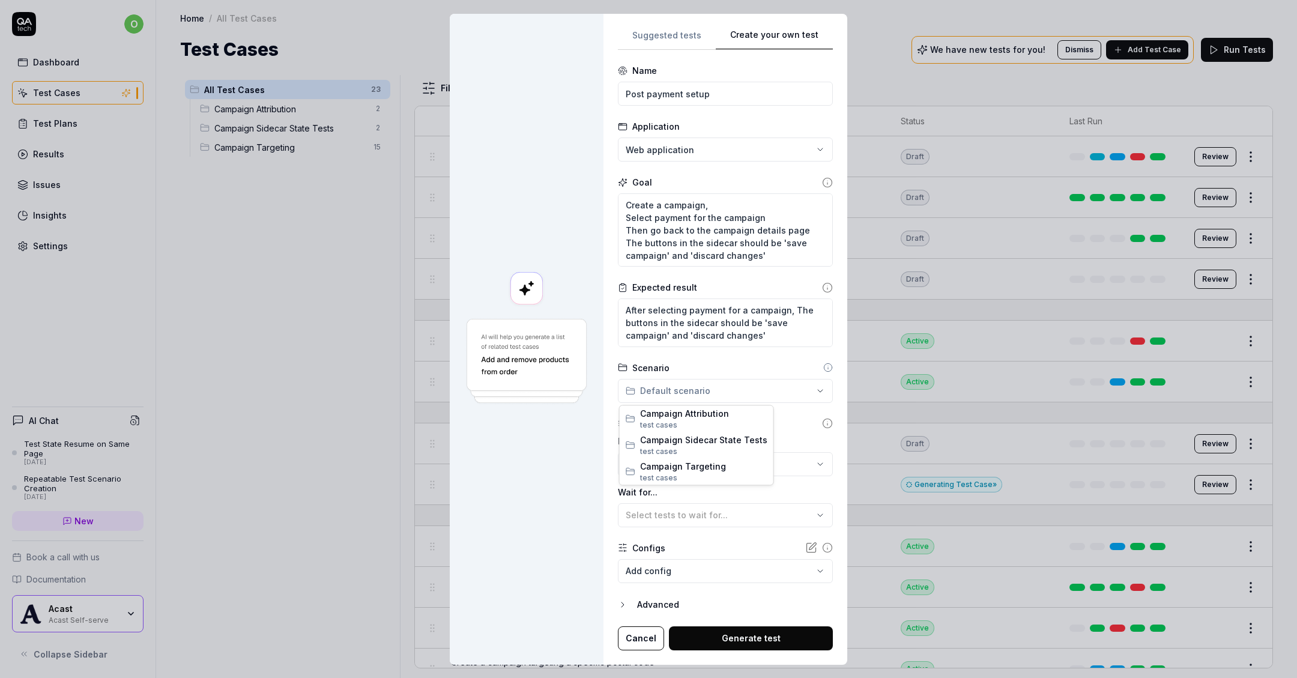
click at [668, 384] on div "**********" at bounding box center [648, 339] width 1297 height 678
click at [709, 440] on span "Campaign Sidecar State Tests" at bounding box center [703, 440] width 127 height 13
click at [701, 465] on div "No test case" at bounding box center [719, 464] width 187 height 13
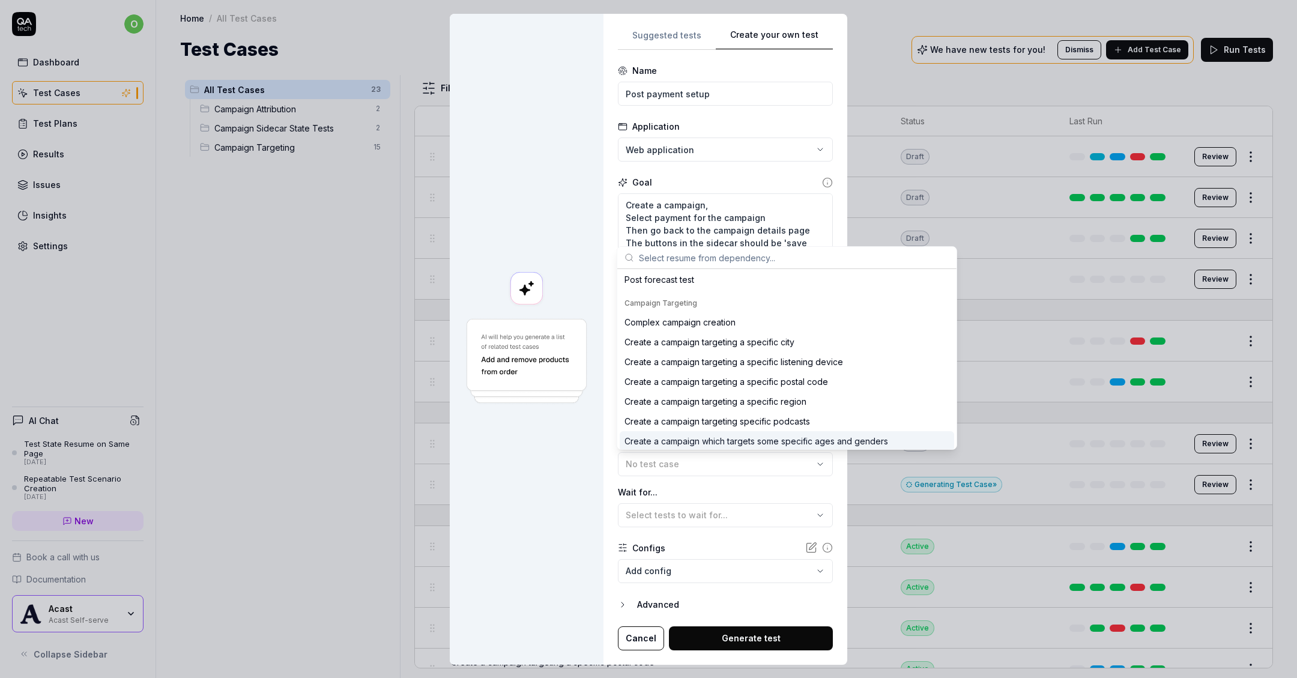
scroll to position [138, 0]
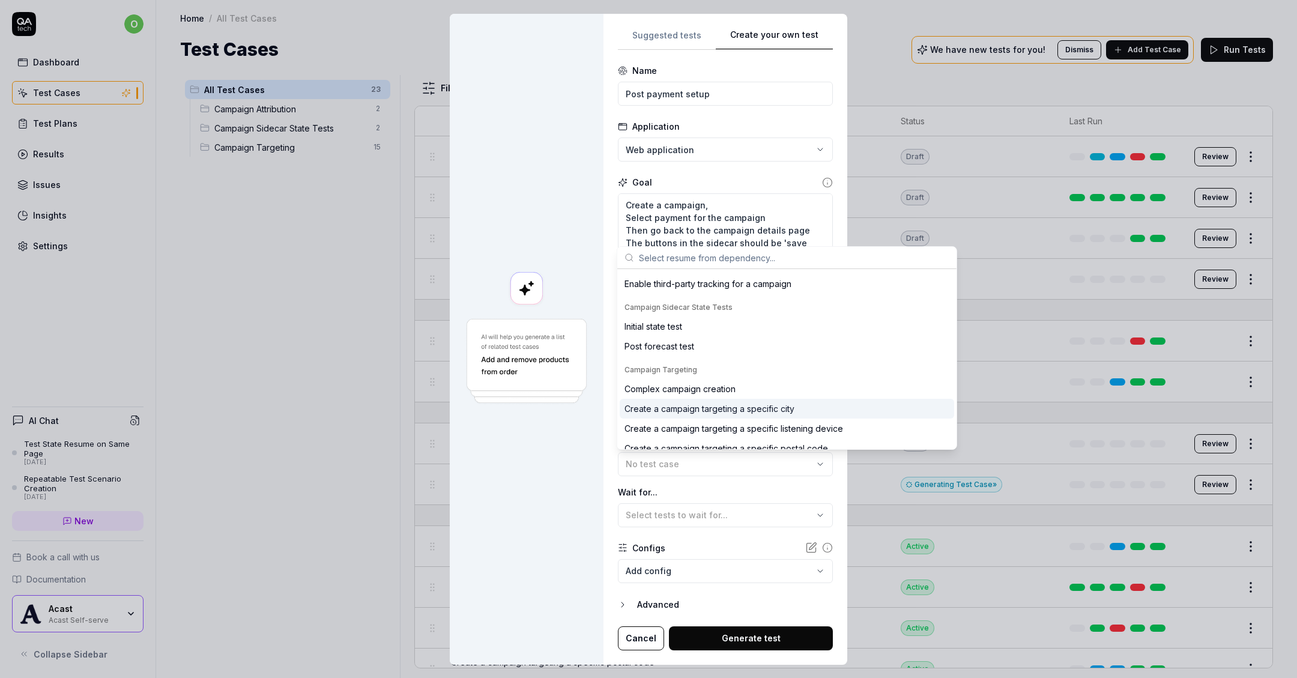
click at [704, 404] on div "Create a campaign targeting a specific city" at bounding box center [710, 408] width 170 height 13
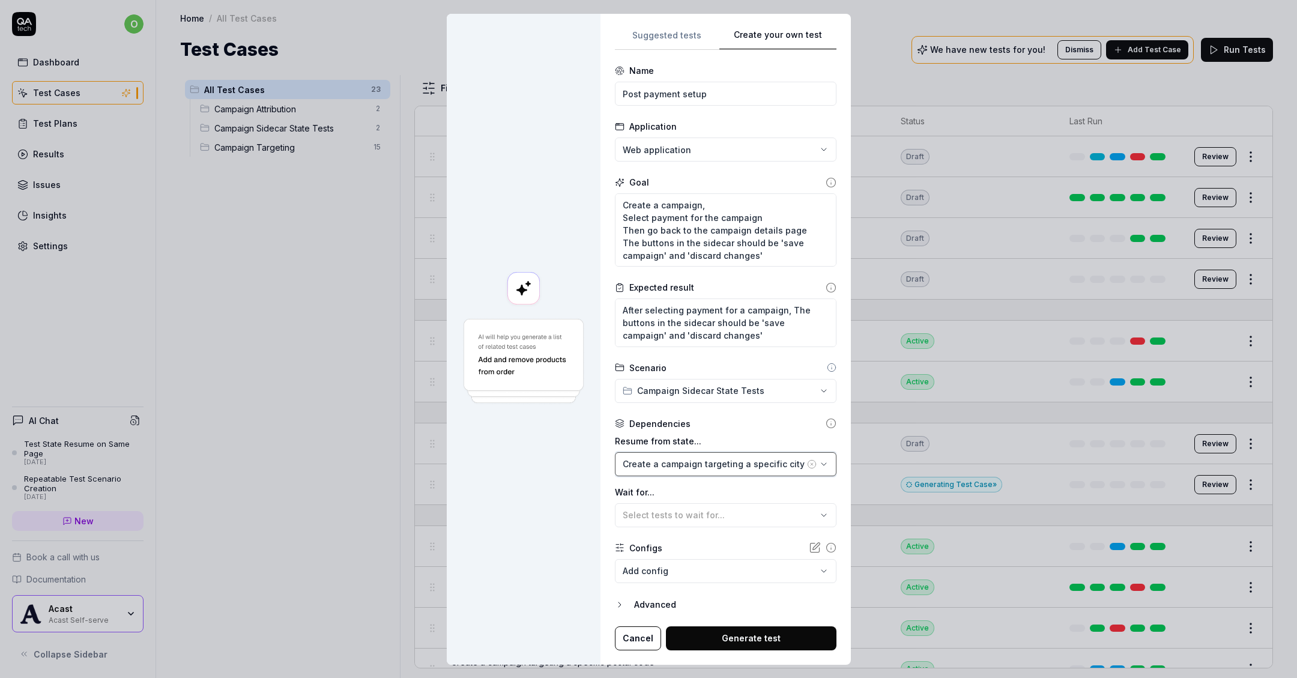
click at [701, 455] on button "Create a campaign targeting a specific city" at bounding box center [726, 464] width 222 height 24
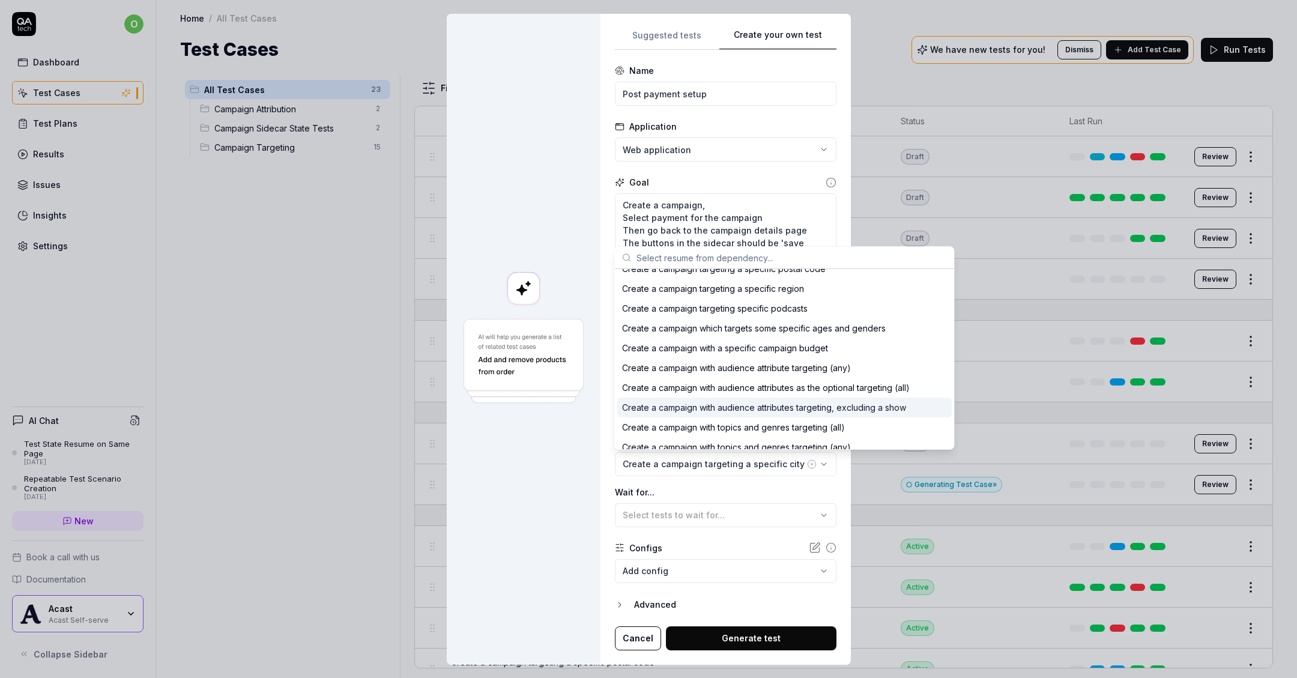
scroll to position [366, 0]
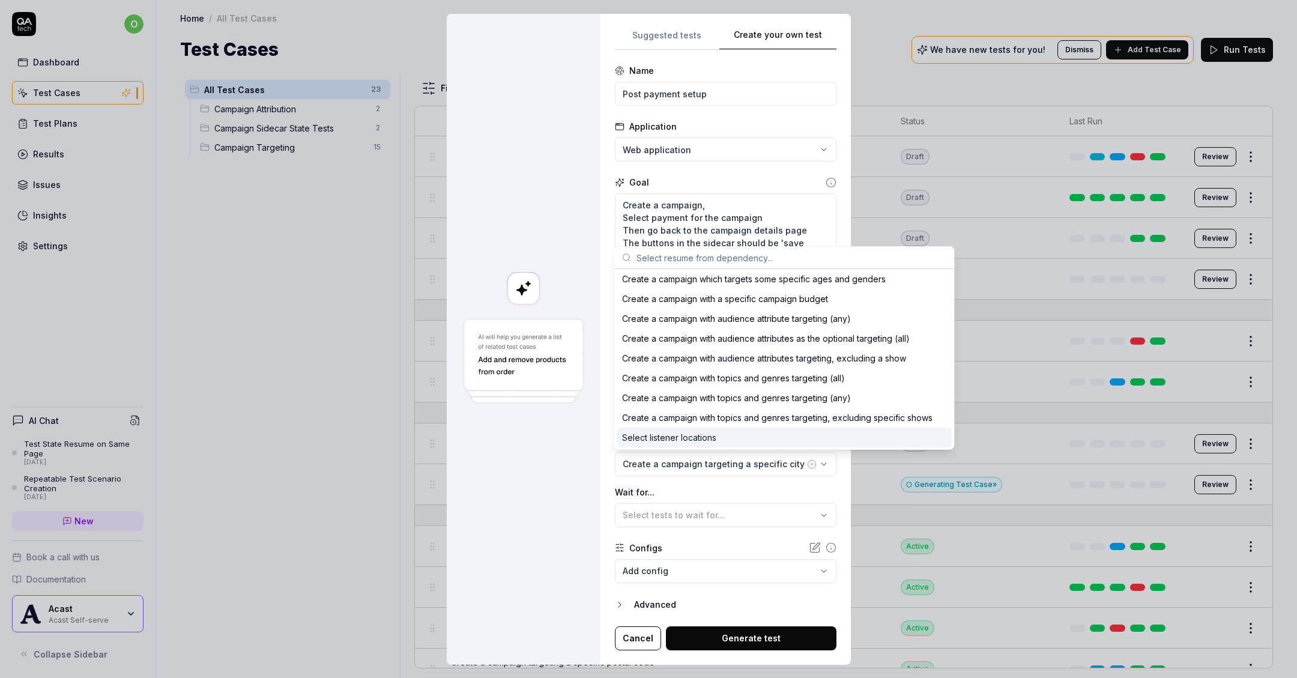
click at [719, 436] on div "Select listener locations" at bounding box center [784, 438] width 334 height 20
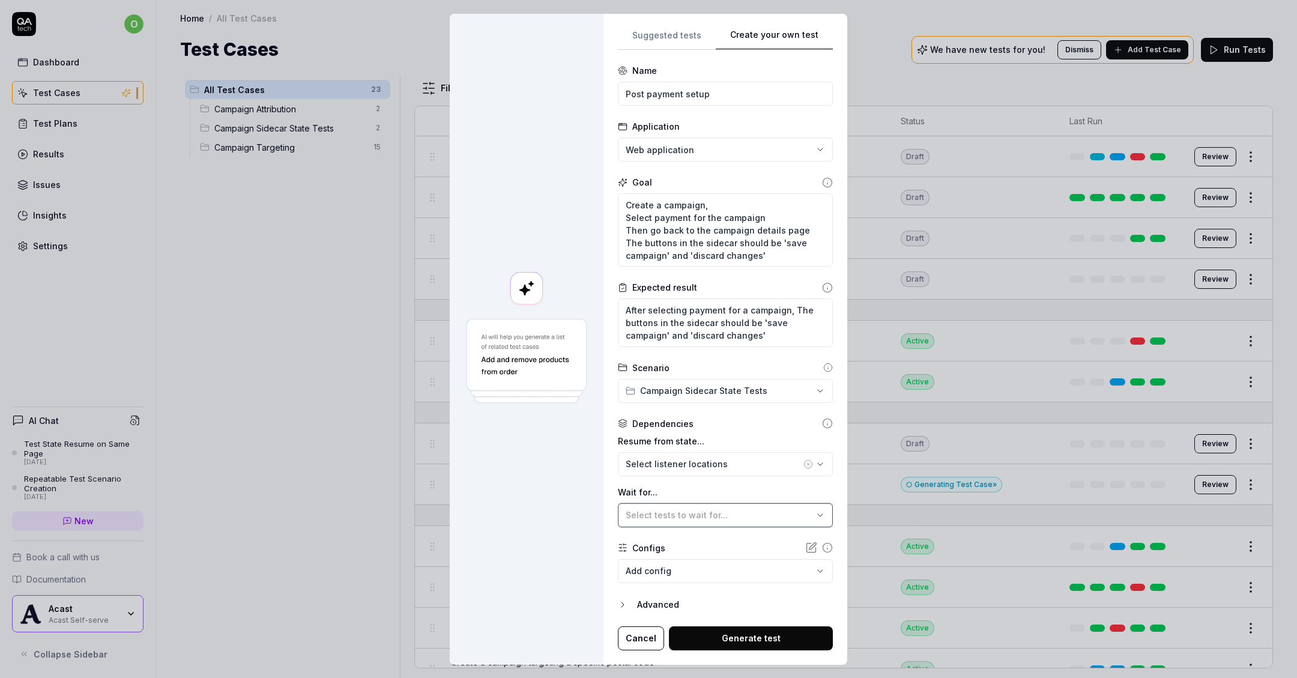
click at [705, 520] on div "Select tests to wait for..." at bounding box center [719, 515] width 187 height 13
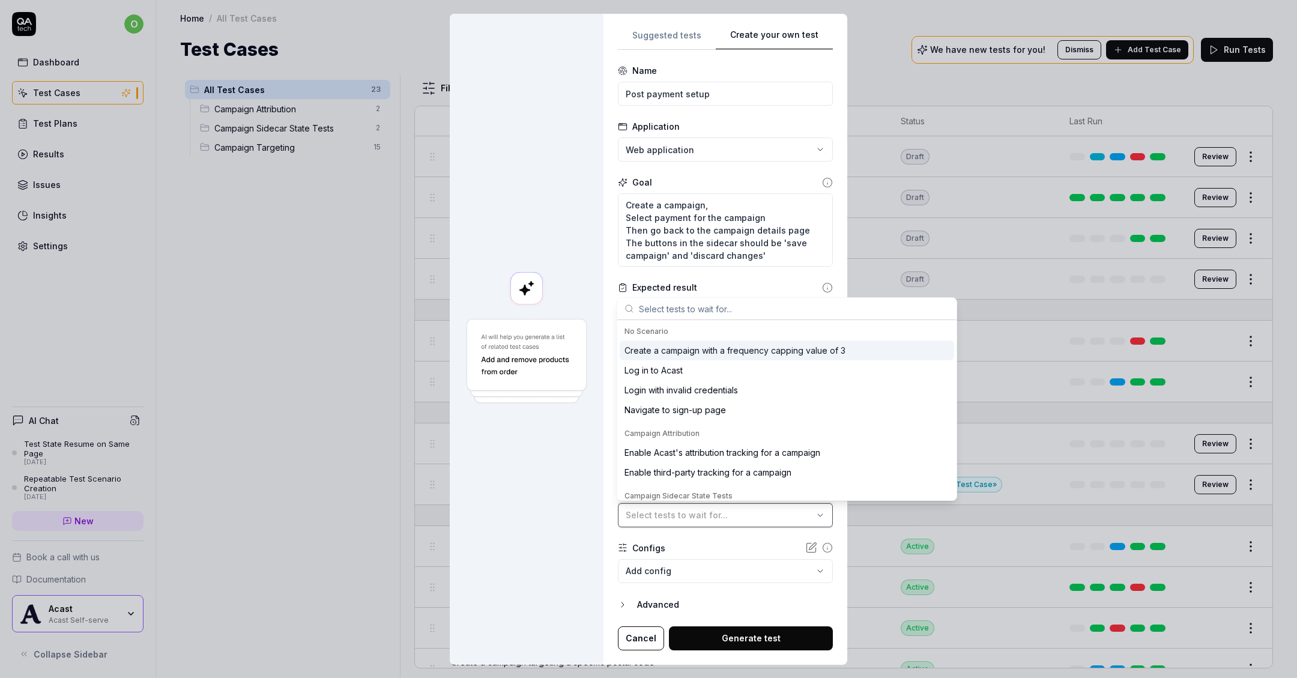
click at [705, 518] on span "Select tests to wait for..." at bounding box center [677, 515] width 102 height 10
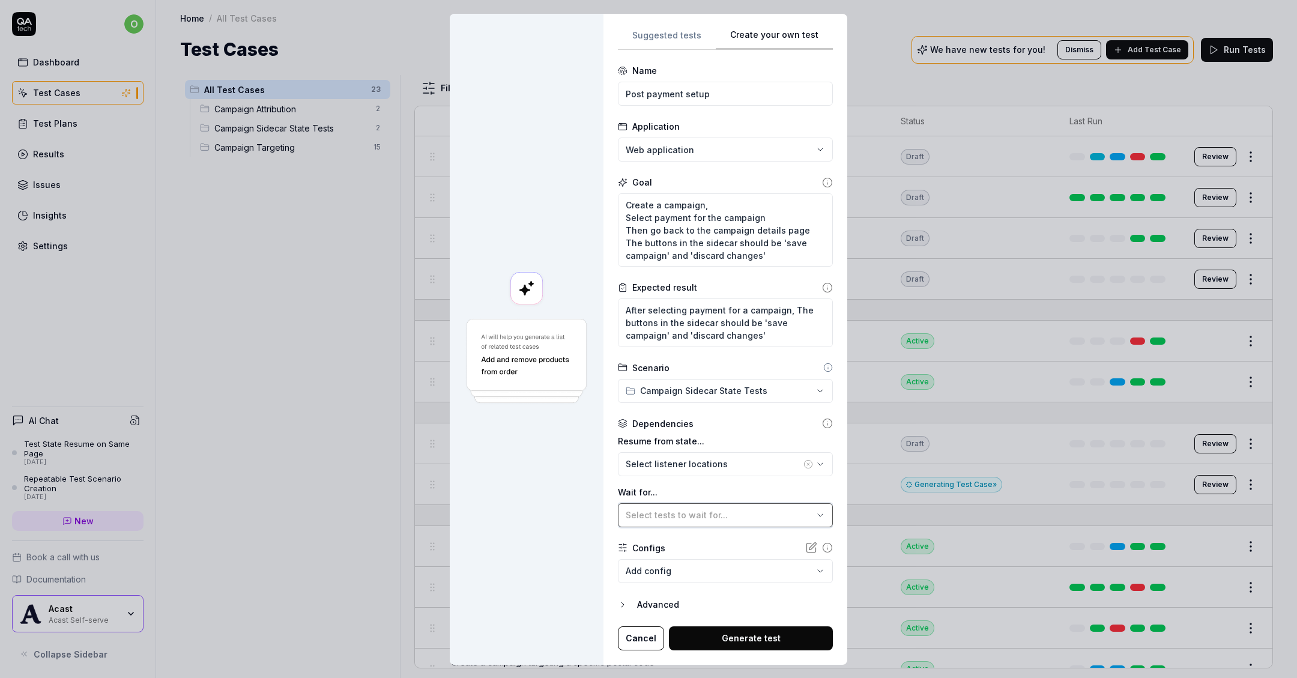
click at [705, 518] on span "Select tests to wait for..." at bounding box center [677, 515] width 102 height 10
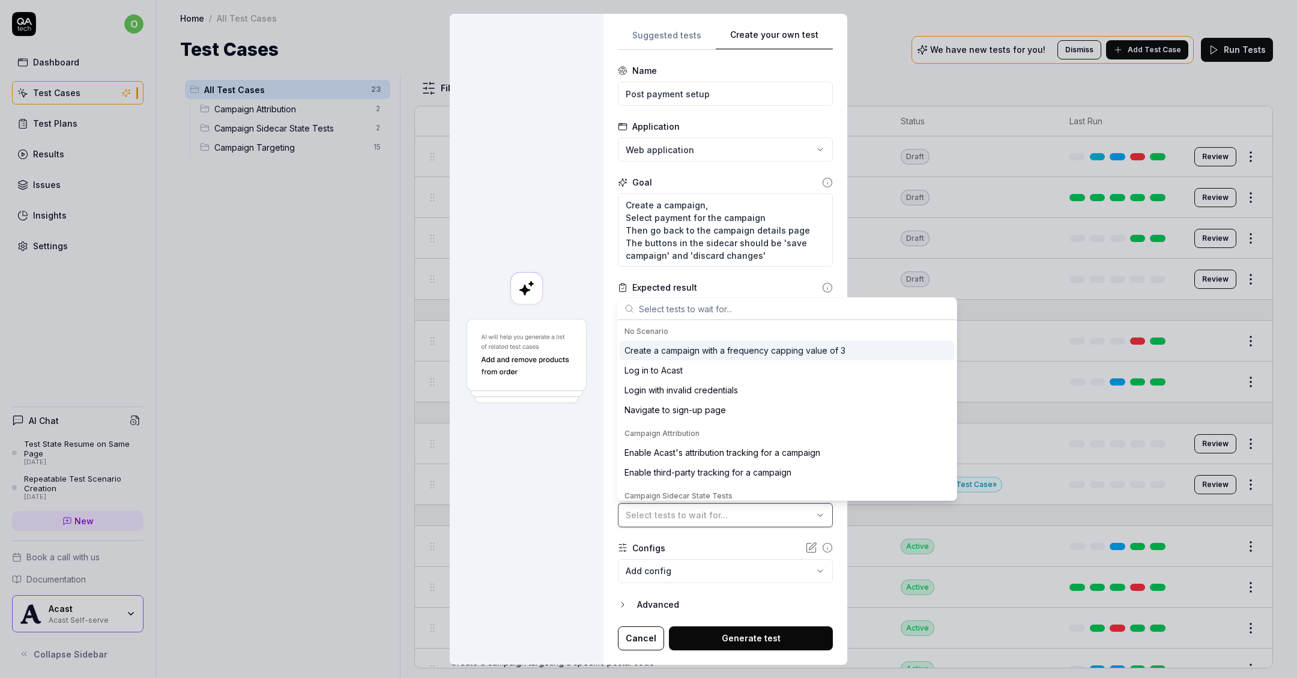
click at [705, 518] on span "Select tests to wait for..." at bounding box center [677, 515] width 102 height 10
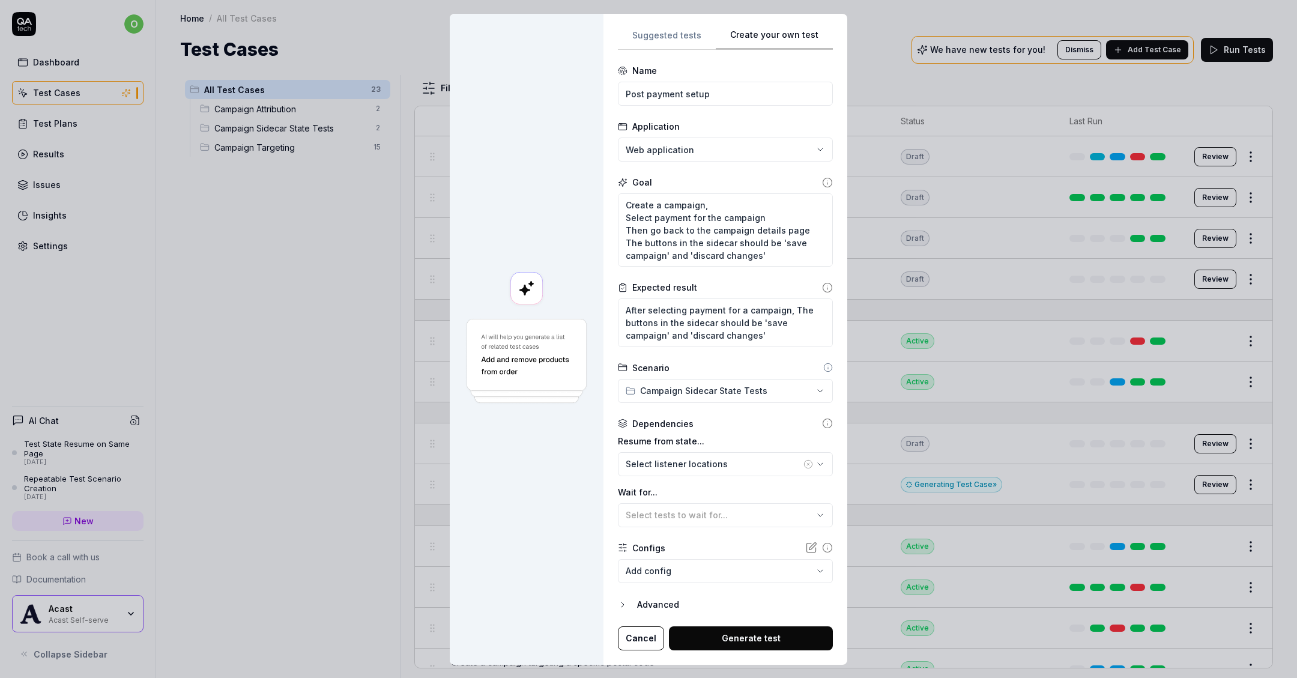
click at [761, 634] on button "Generate test" at bounding box center [751, 638] width 164 height 24
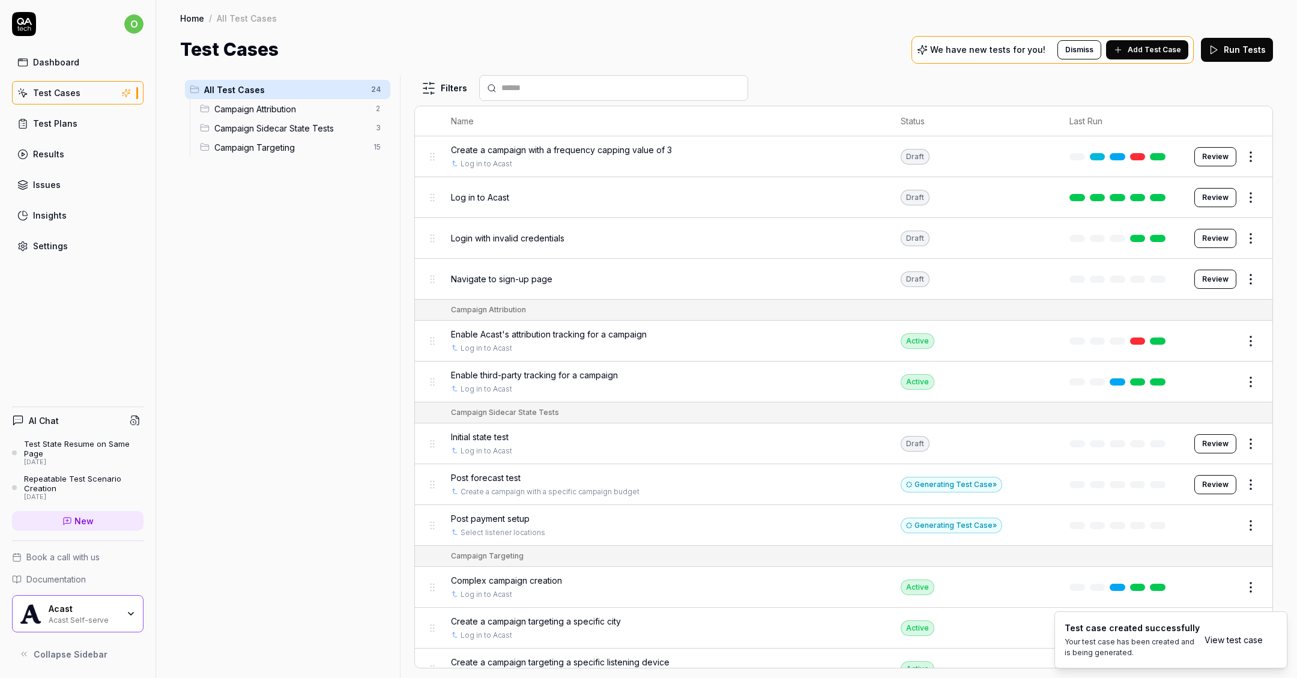
click at [505, 432] on span "Initial state test" at bounding box center [480, 437] width 58 height 13
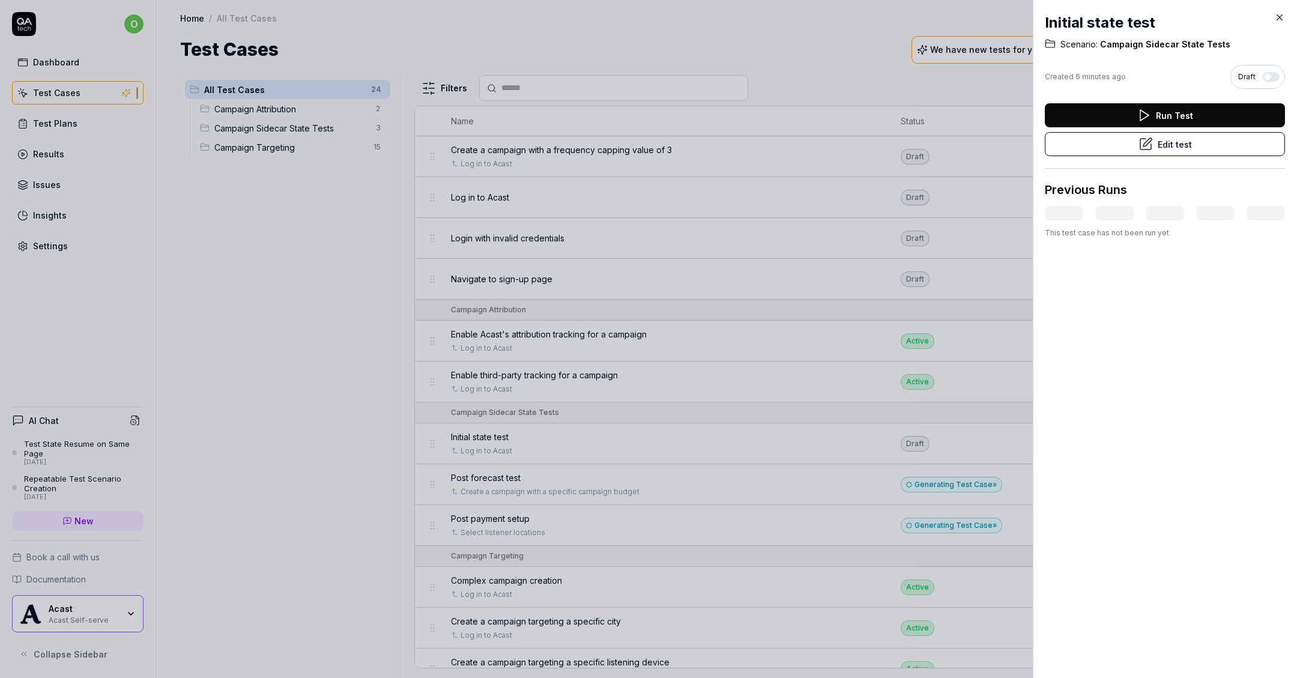
click at [1085, 119] on button "Run Test" at bounding box center [1165, 115] width 240 height 24
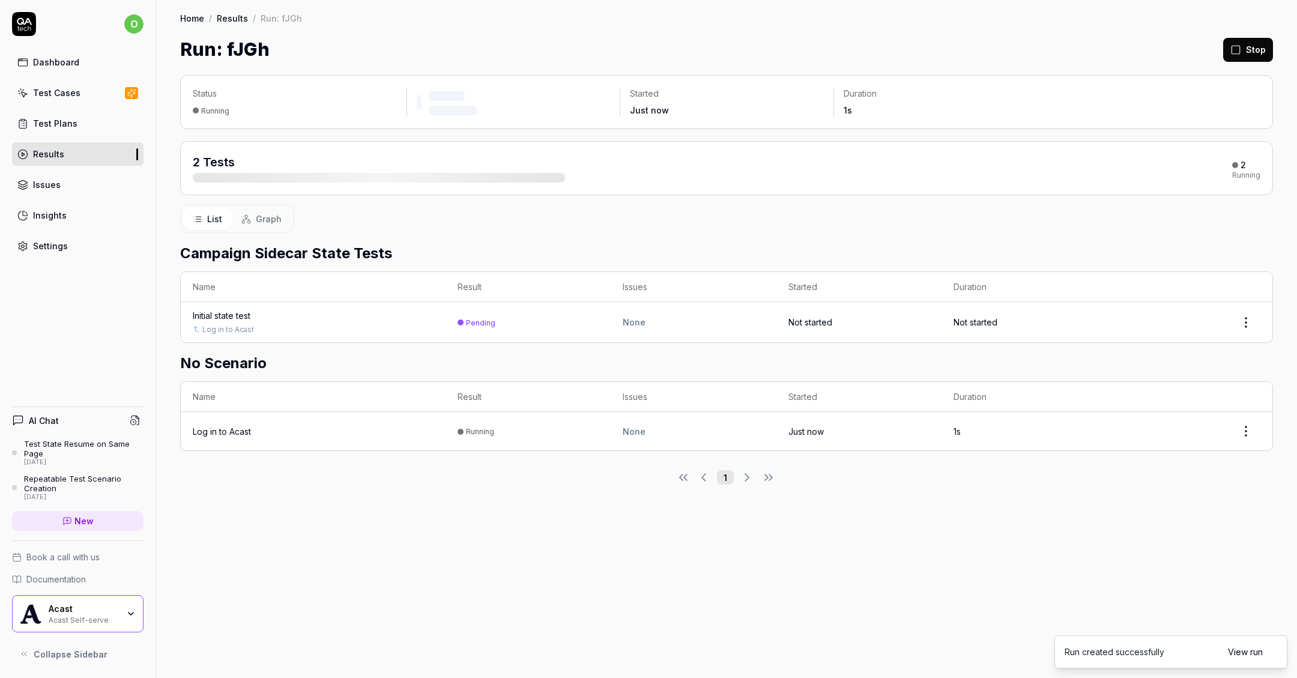
click at [1171, 159] on div "2 Tests 2 Running" at bounding box center [727, 168] width 1068 height 29
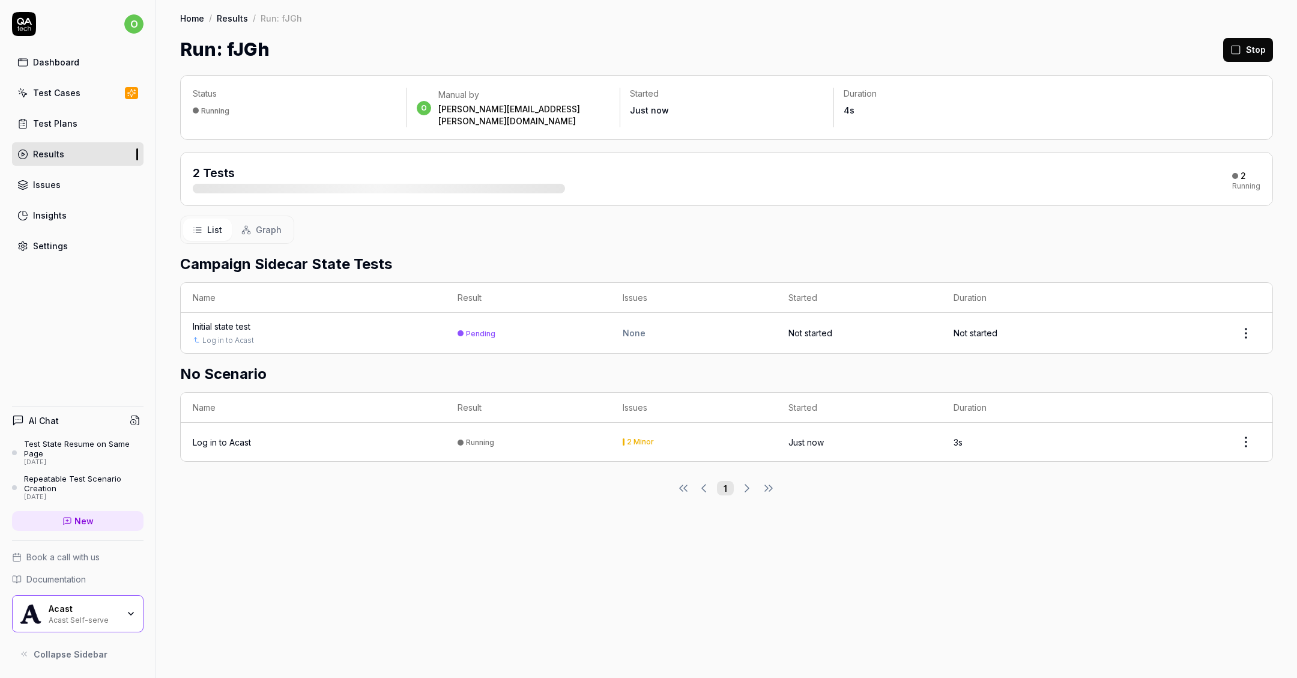
click at [477, 329] on div "Pending" at bounding box center [480, 333] width 29 height 9
click at [226, 320] on div "Initial state test" at bounding box center [222, 326] width 58 height 13
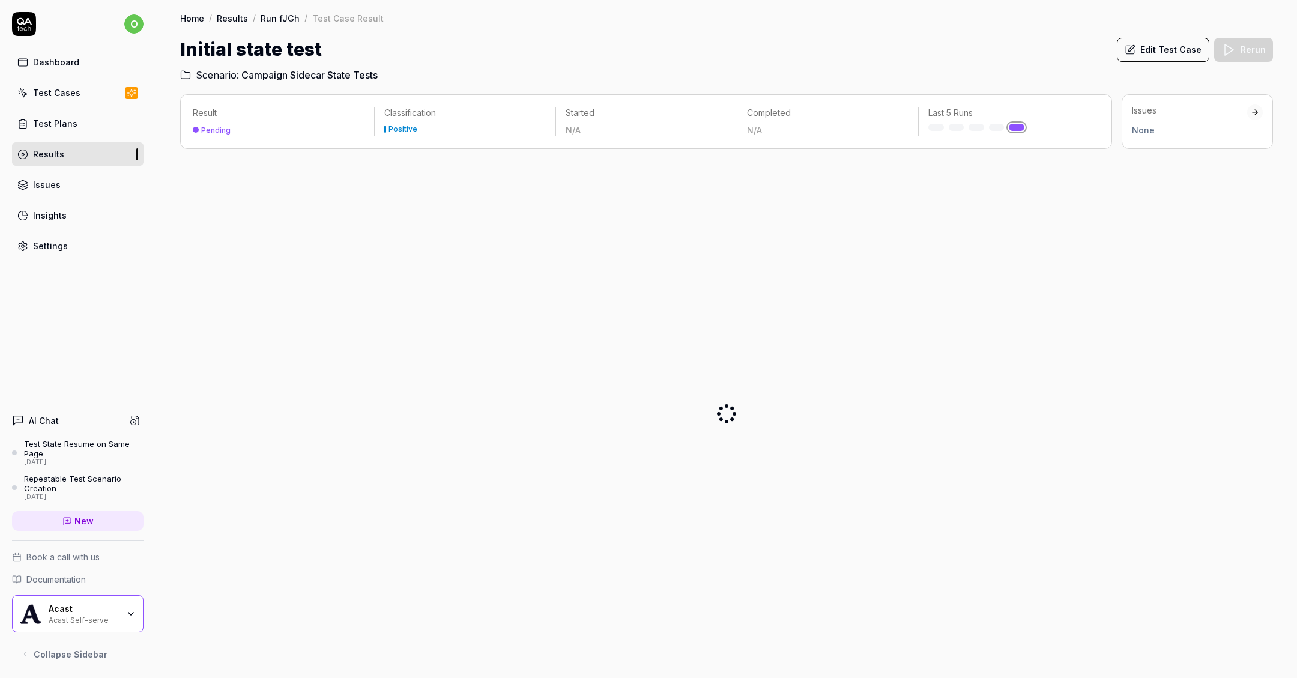
click at [226, 128] on div "Pending" at bounding box center [215, 130] width 29 height 9
click at [1033, 121] on div "Last 5 Runs" at bounding box center [1009, 119] width 181 height 24
click at [1020, 124] on link at bounding box center [1017, 127] width 16 height 7
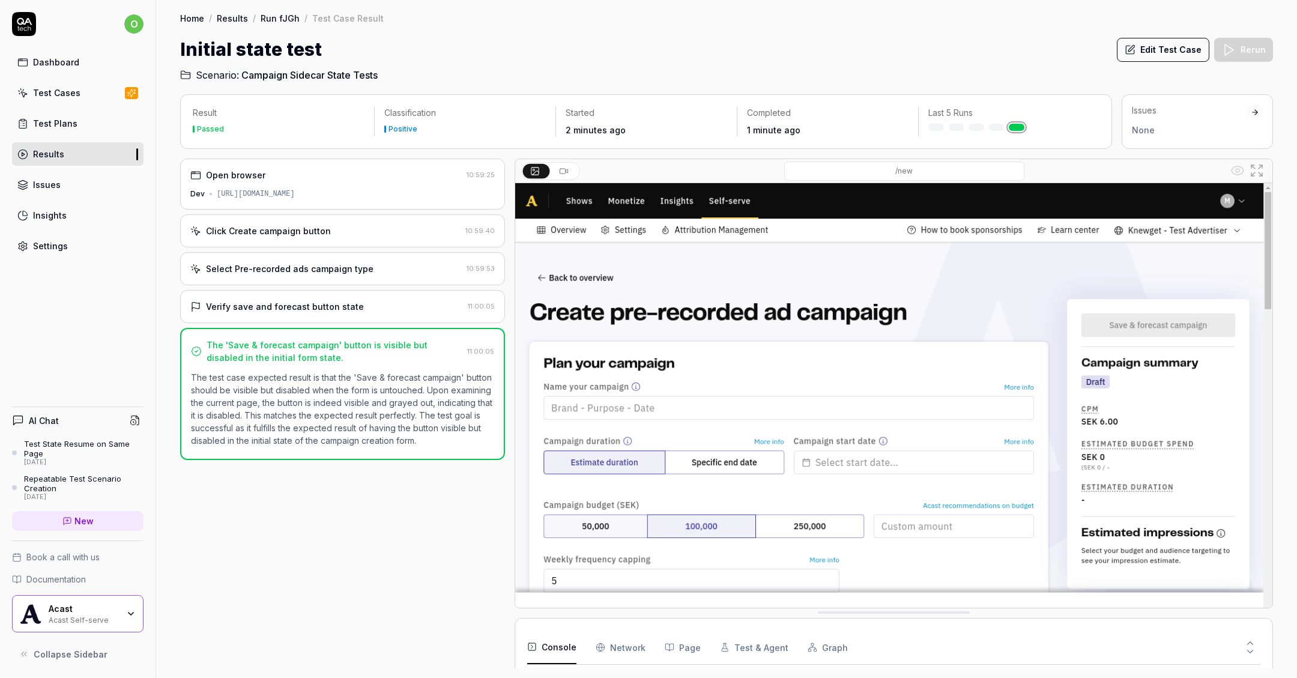
click at [86, 156] on link "Results" at bounding box center [78, 153] width 132 height 23
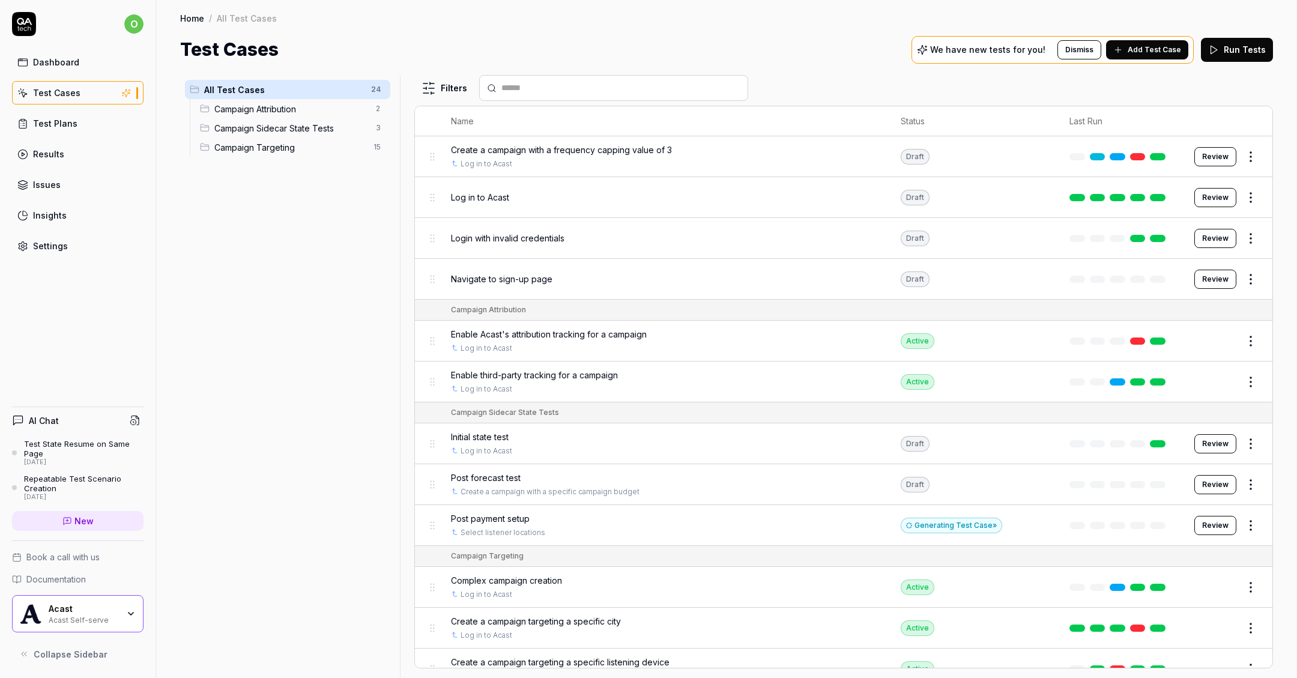
click at [1212, 486] on button "Review" at bounding box center [1215, 484] width 42 height 19
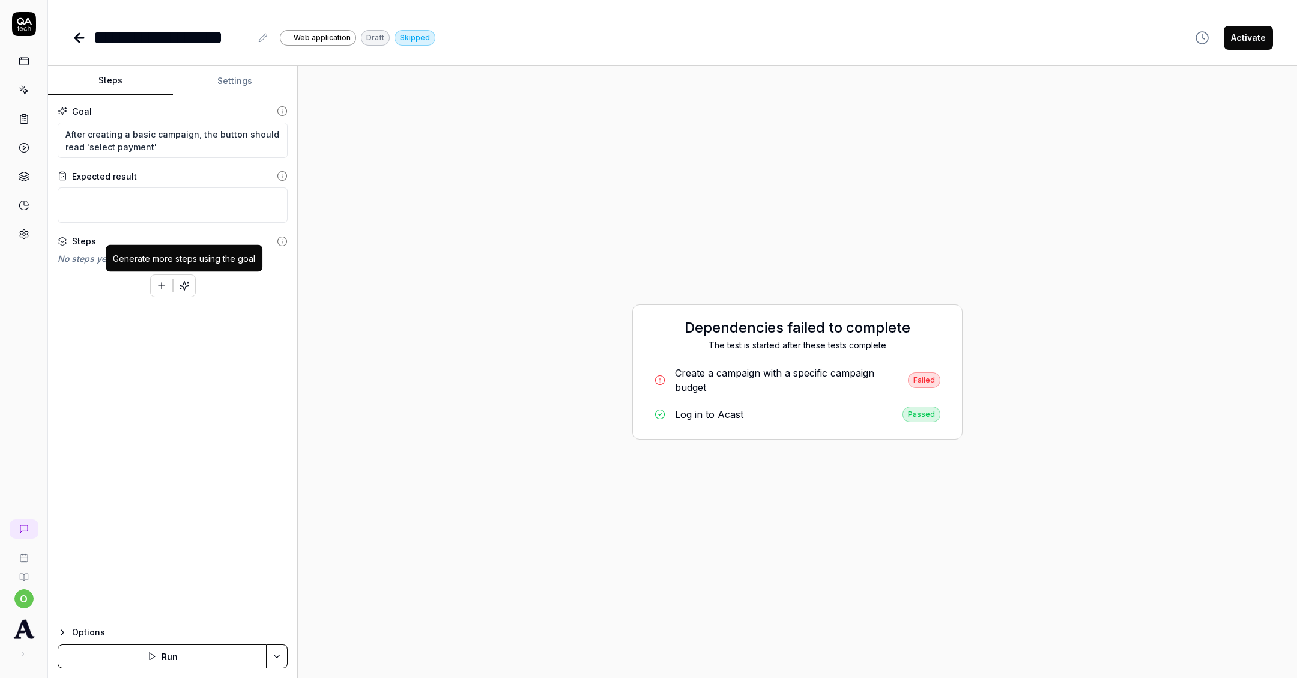
click at [177, 280] on button "button" at bounding box center [185, 286] width 22 height 22
click at [223, 98] on div "Goal After creating a basic campaign, the button should read 'select payment' E…" at bounding box center [172, 357] width 249 height 525
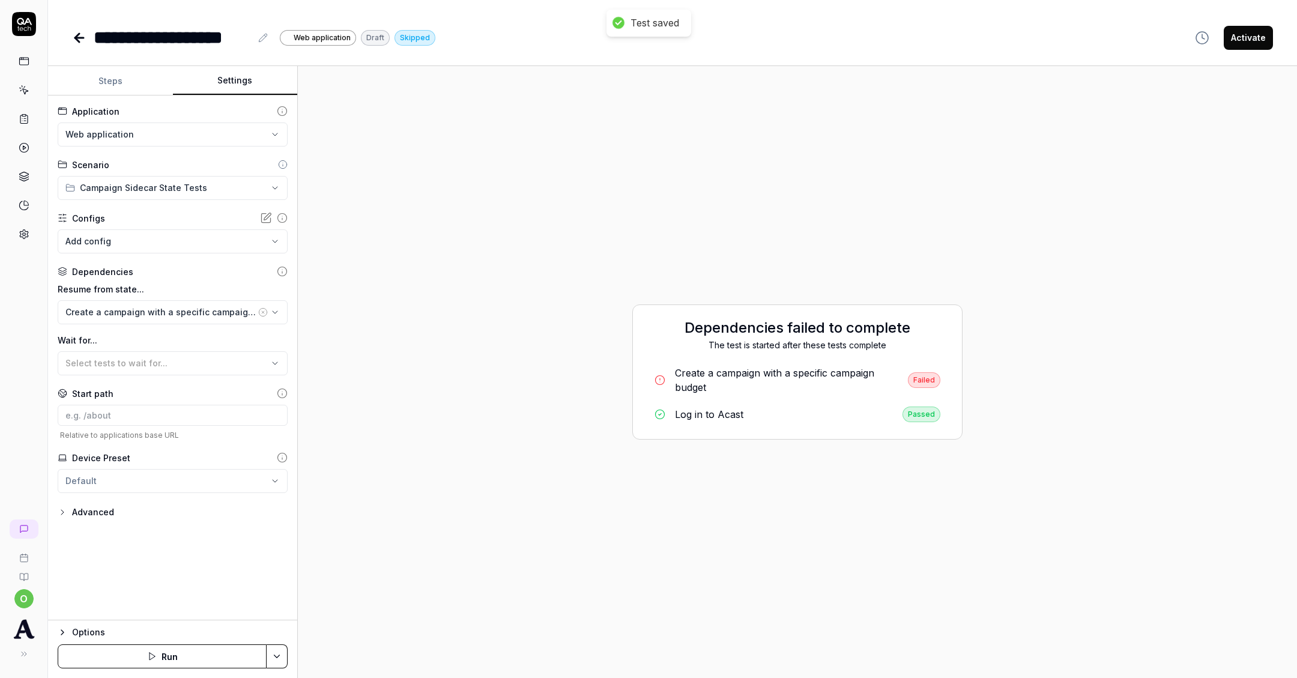
click at [225, 81] on button "Settings" at bounding box center [235, 81] width 125 height 29
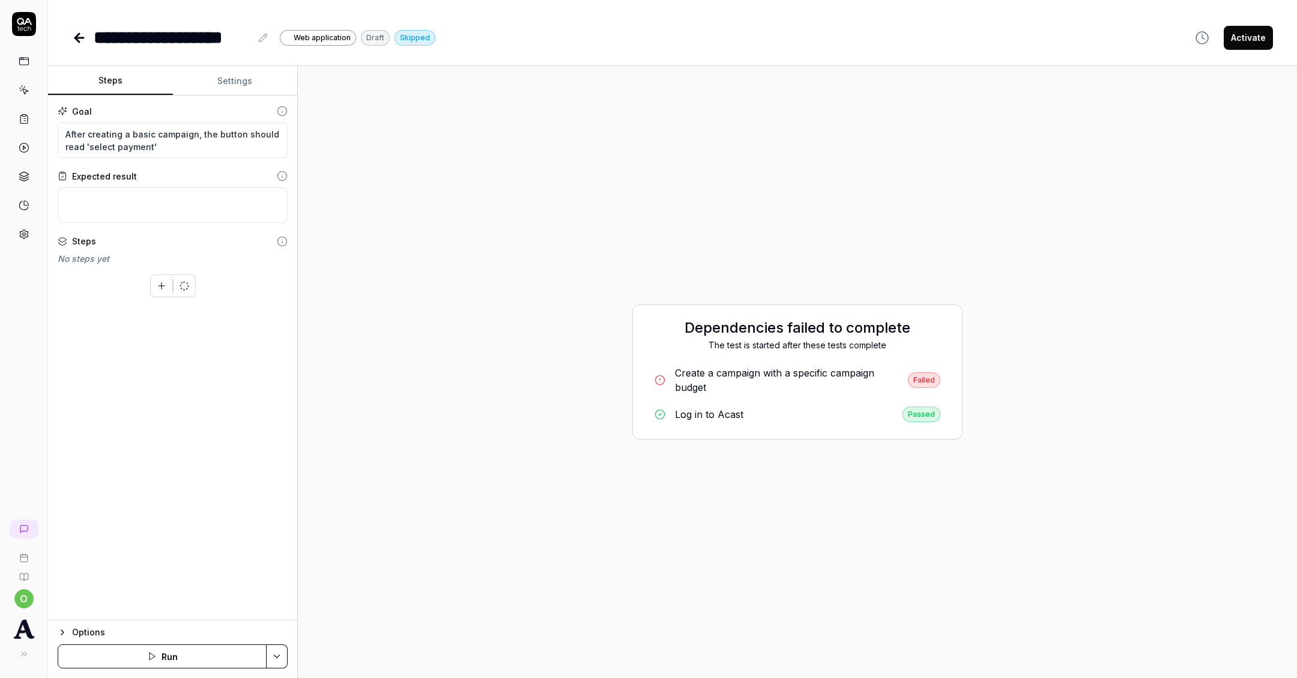
click at [111, 75] on button "Steps" at bounding box center [110, 81] width 125 height 29
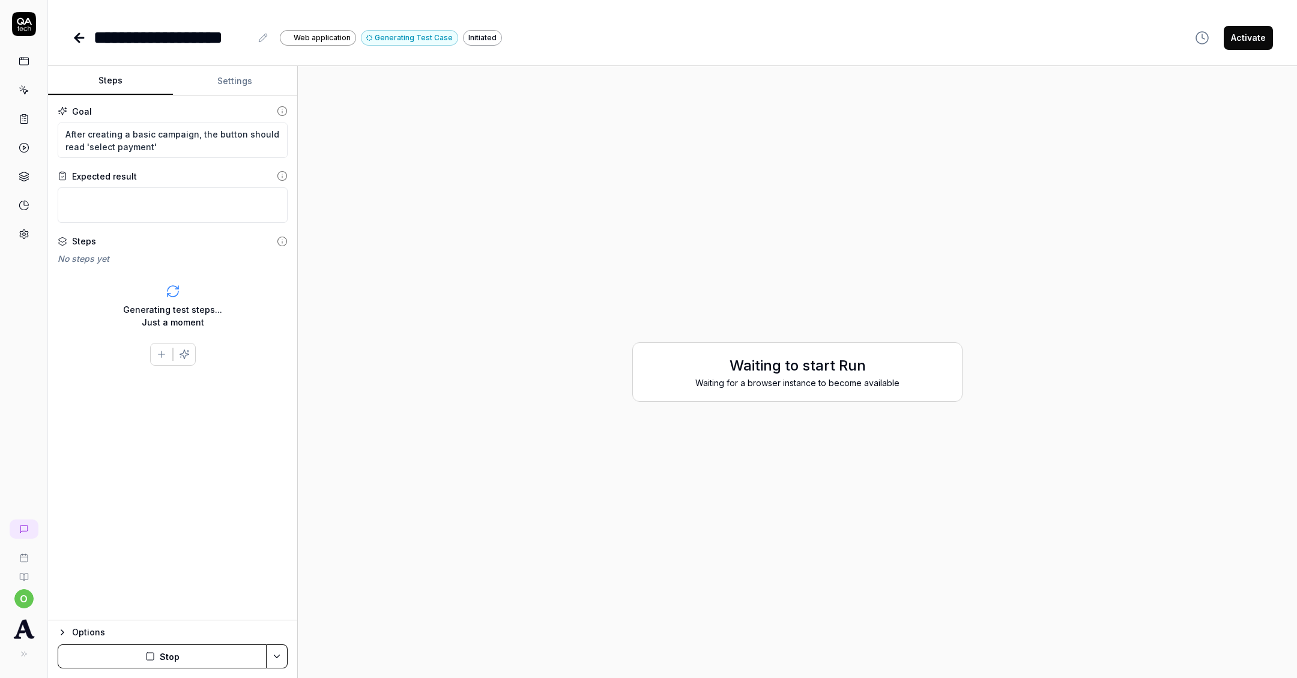
click at [241, 79] on button "Settings" at bounding box center [235, 81] width 125 height 29
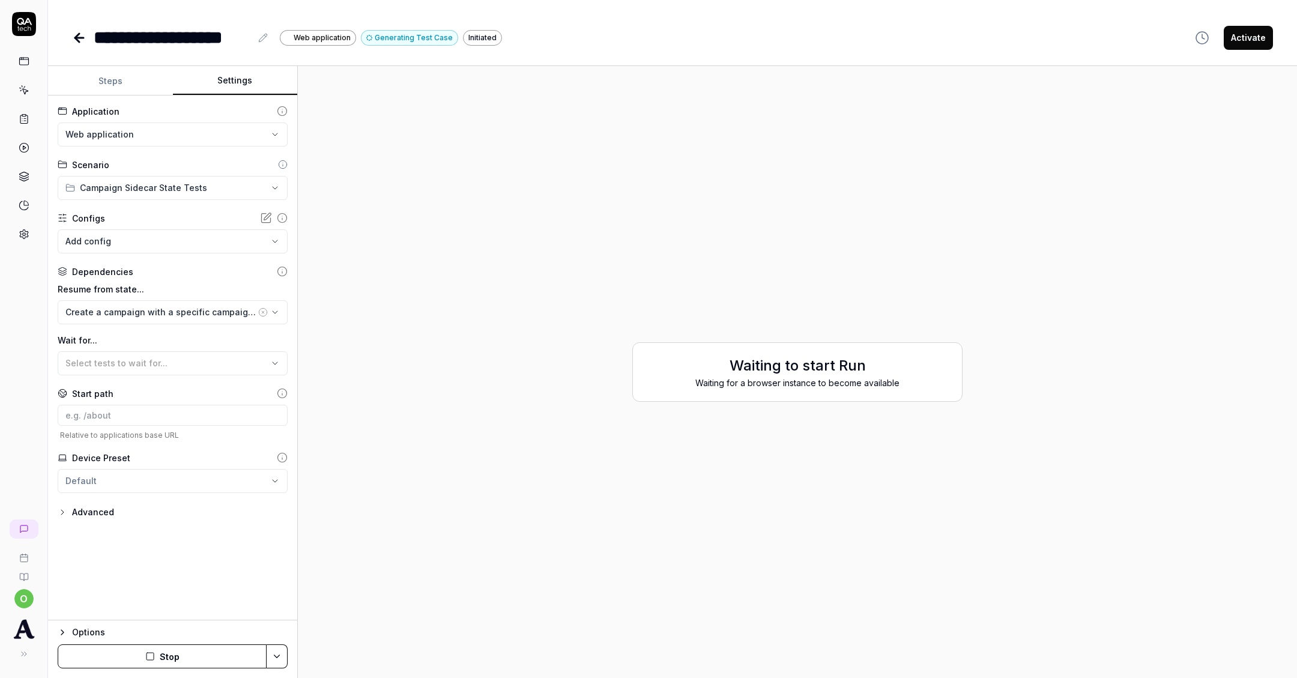
click at [153, 82] on button "Steps" at bounding box center [110, 81] width 125 height 29
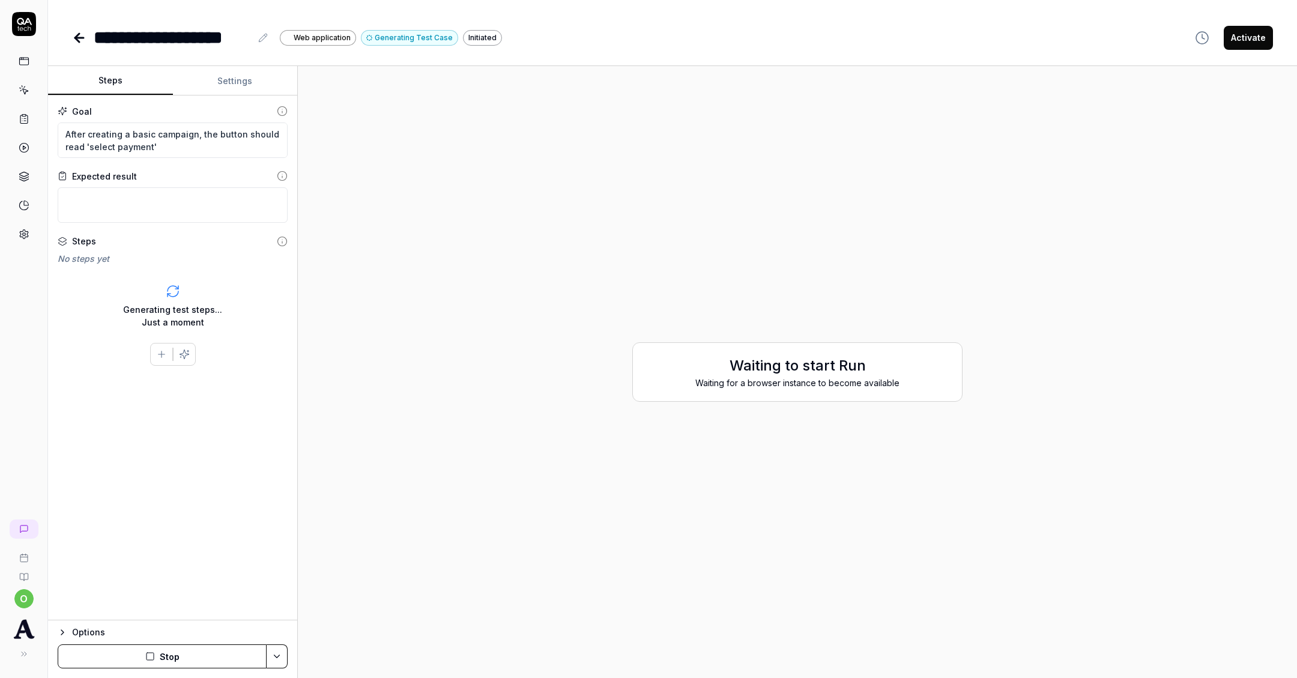
click at [748, 371] on h2 "Waiting to start Run" at bounding box center [797, 366] width 305 height 22
click at [80, 38] on icon at bounding box center [79, 38] width 8 height 0
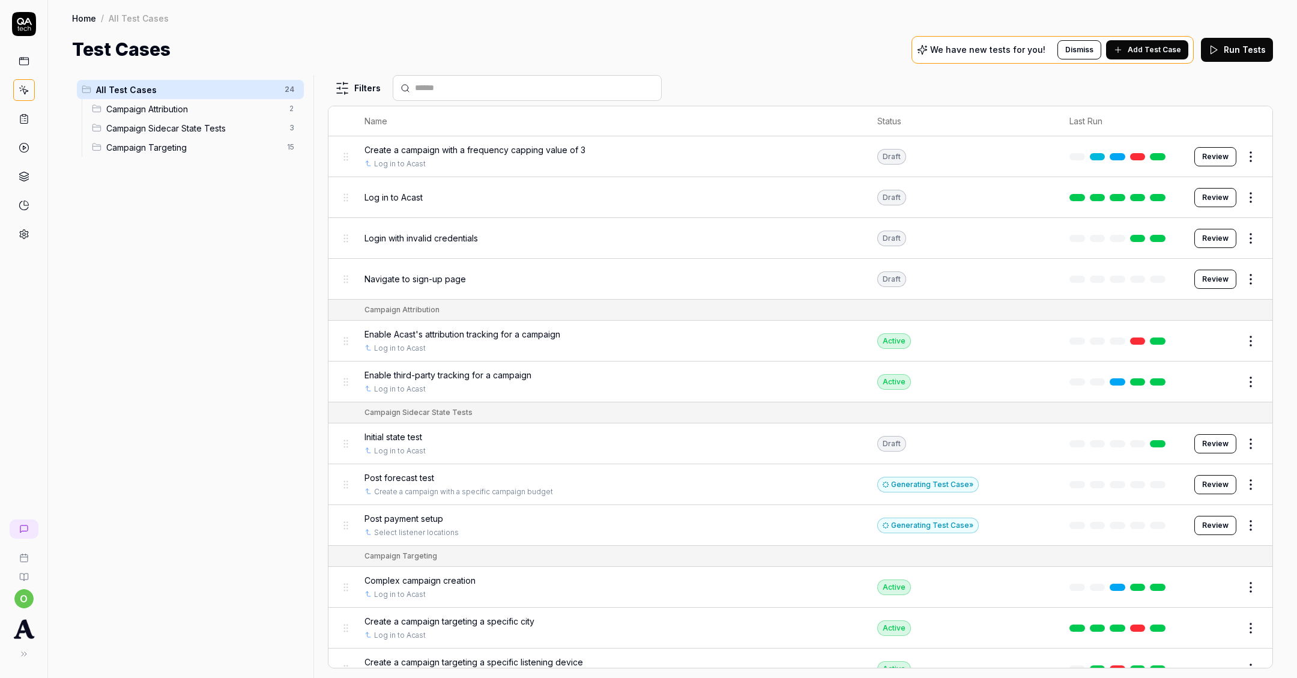
click at [143, 131] on span "Campaign Sidecar State Tests" at bounding box center [194, 128] width 176 height 13
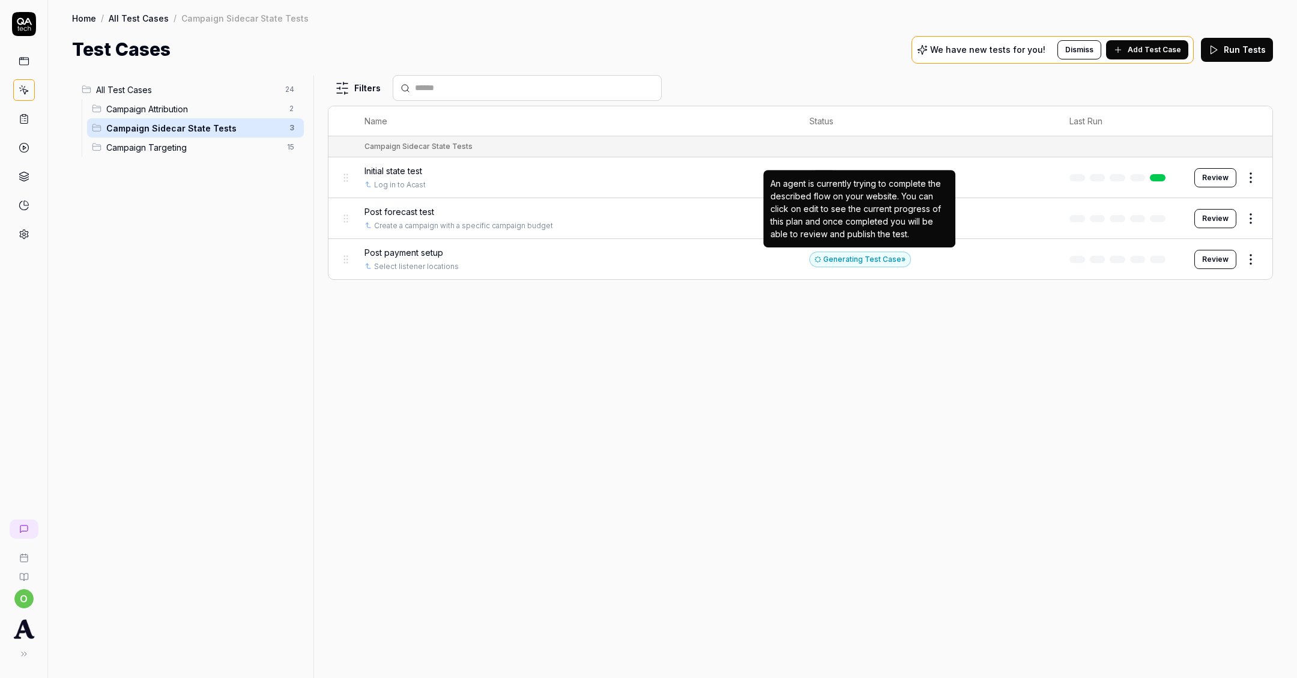
click at [838, 257] on div "Generating Test Case »" at bounding box center [859, 260] width 101 height 16
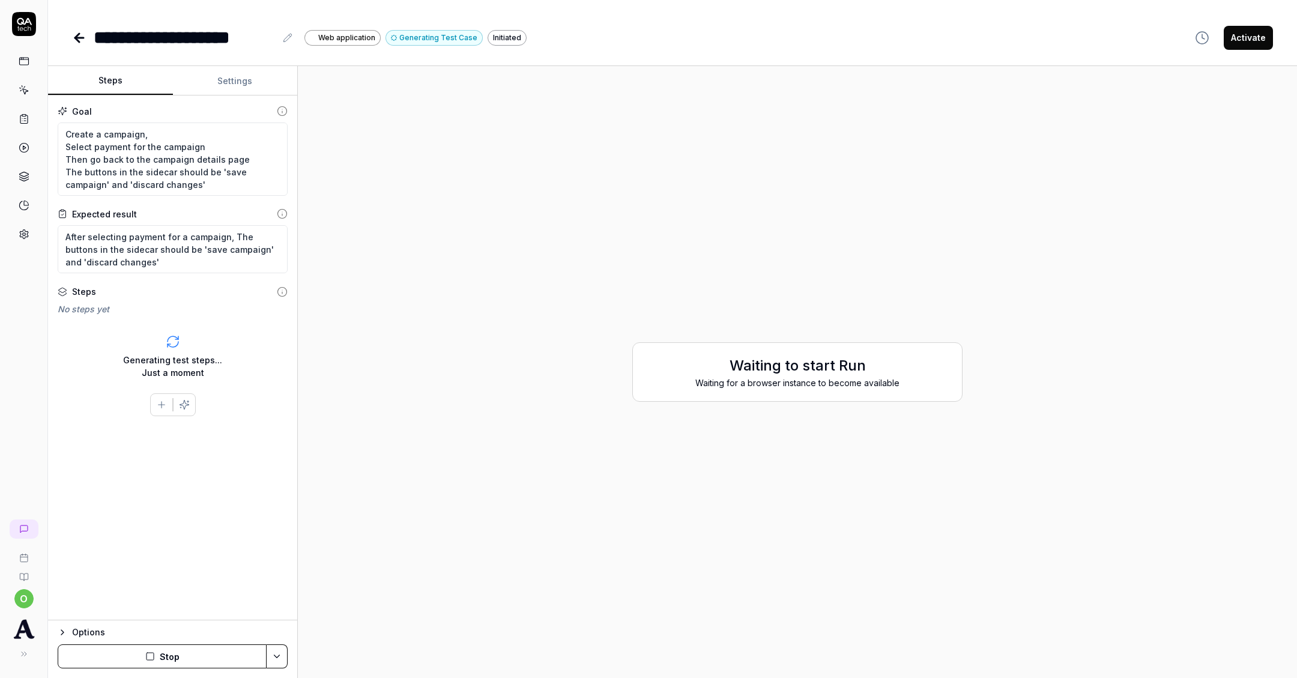
type textarea "*"
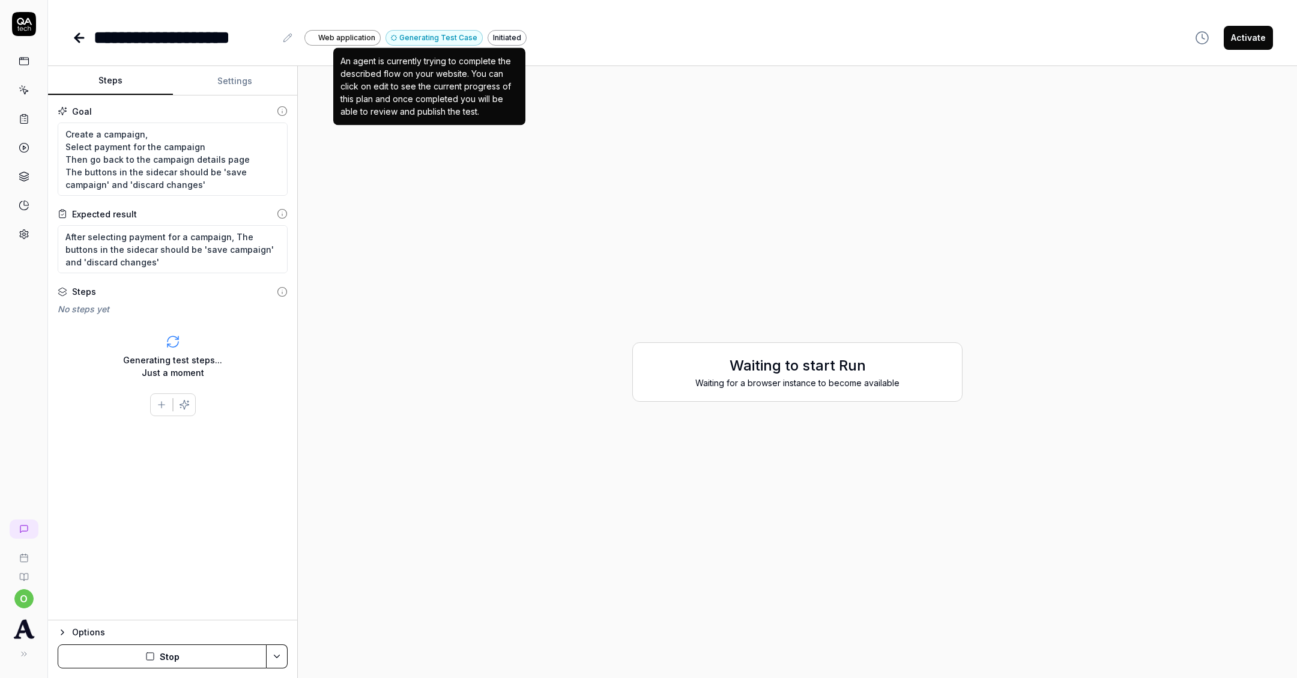
click at [430, 37] on button "Generating Test Case" at bounding box center [434, 38] width 97 height 16
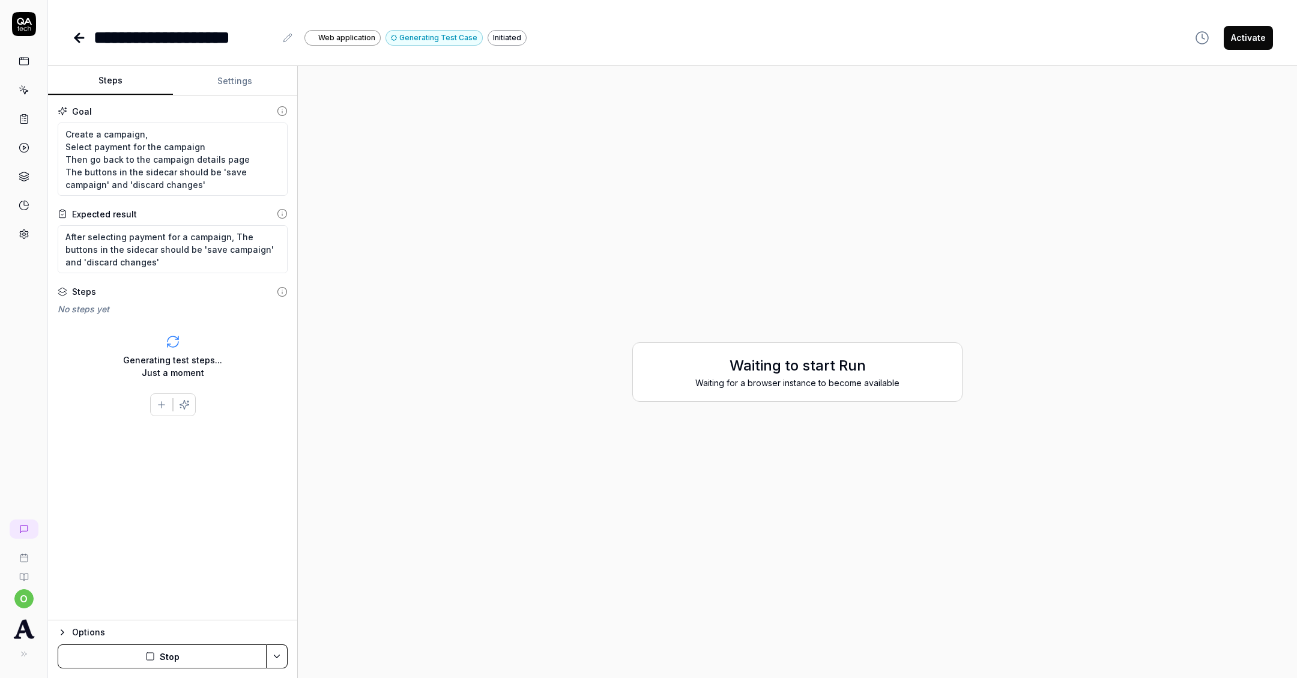
click at [500, 37] on div "Initiated" at bounding box center [507, 38] width 39 height 16
type textarea "*"
